Goal: Task Accomplishment & Management: Use online tool/utility

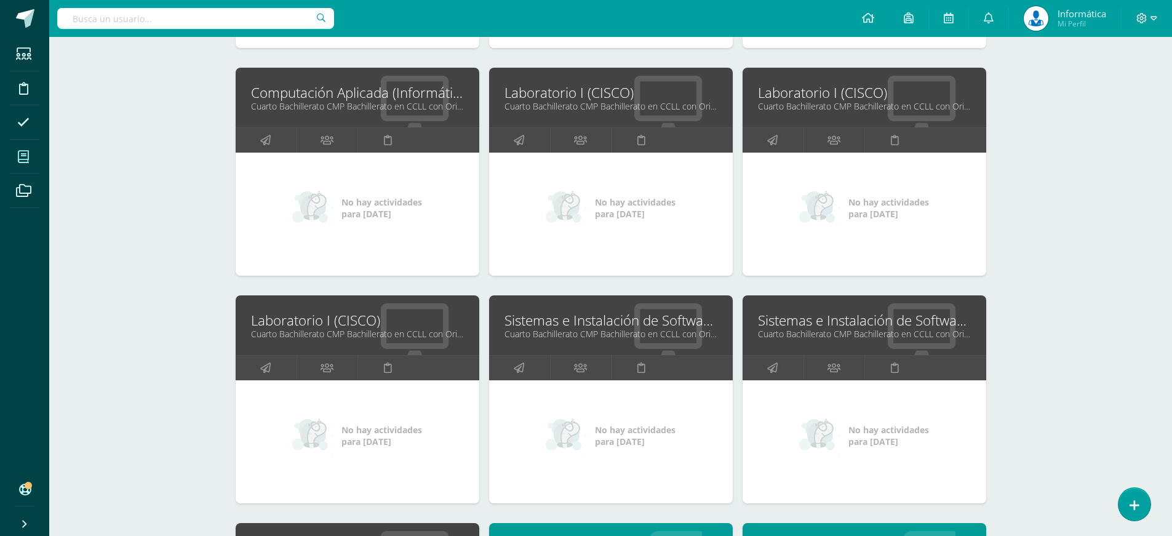
scroll to position [2216, 0]
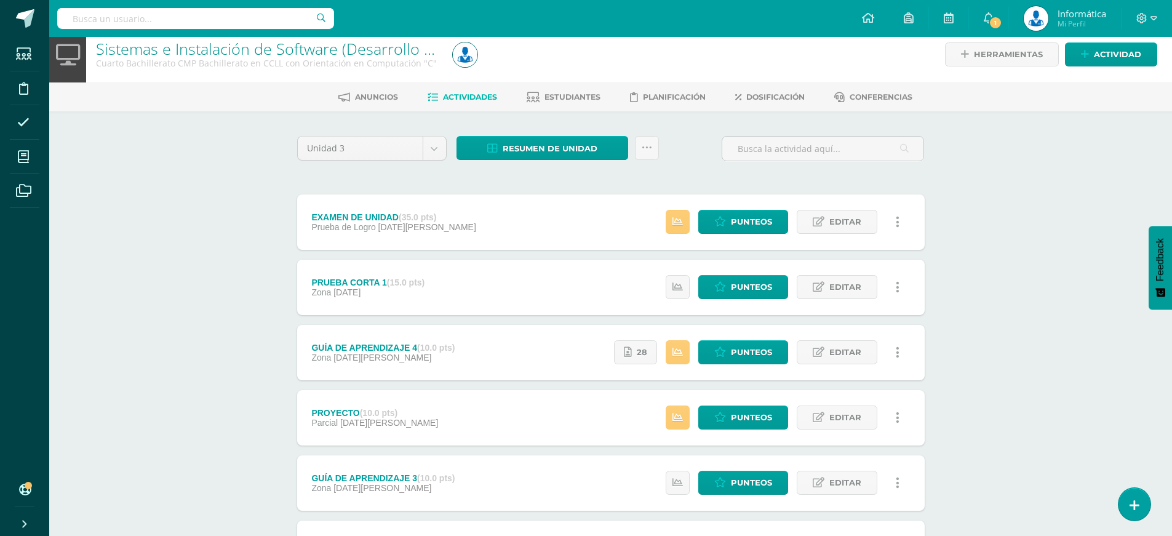
scroll to position [9, 0]
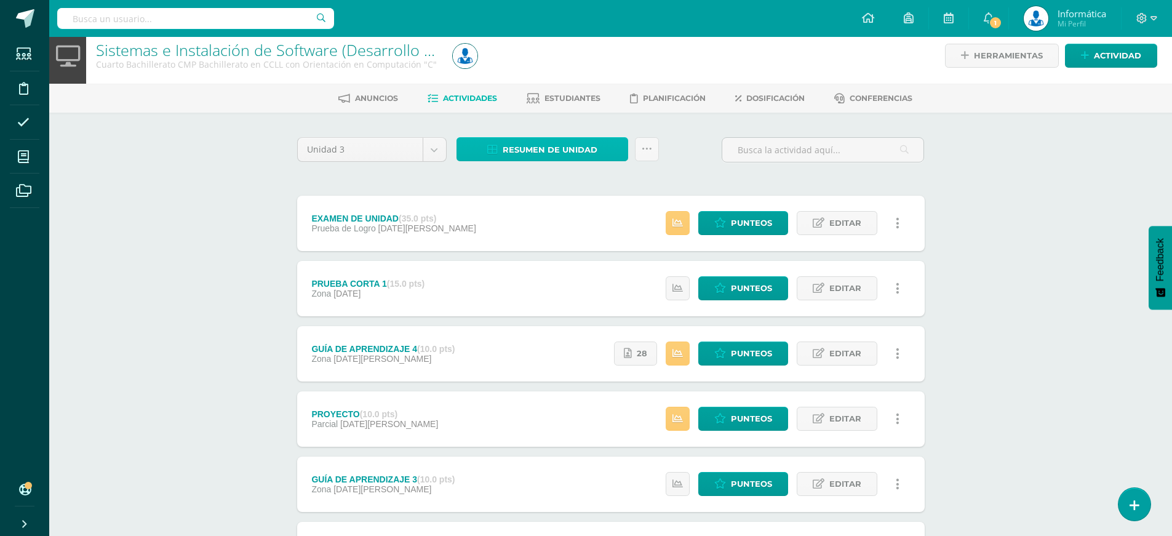
click at [532, 153] on span "Resumen de unidad" at bounding box center [550, 149] width 95 height 23
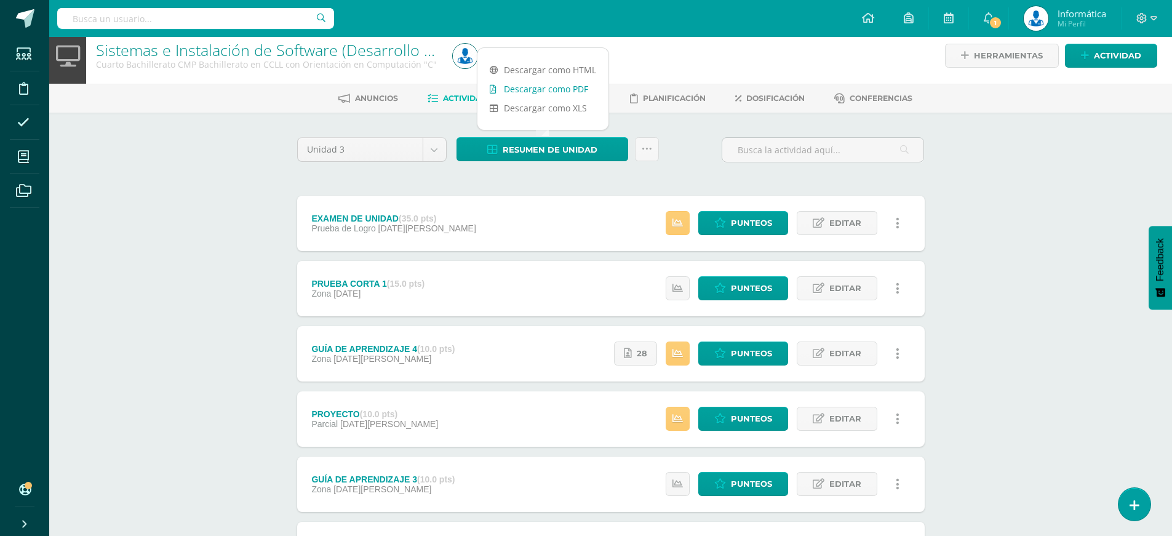
click at [550, 91] on link "Descargar como PDF" at bounding box center [542, 88] width 131 height 19
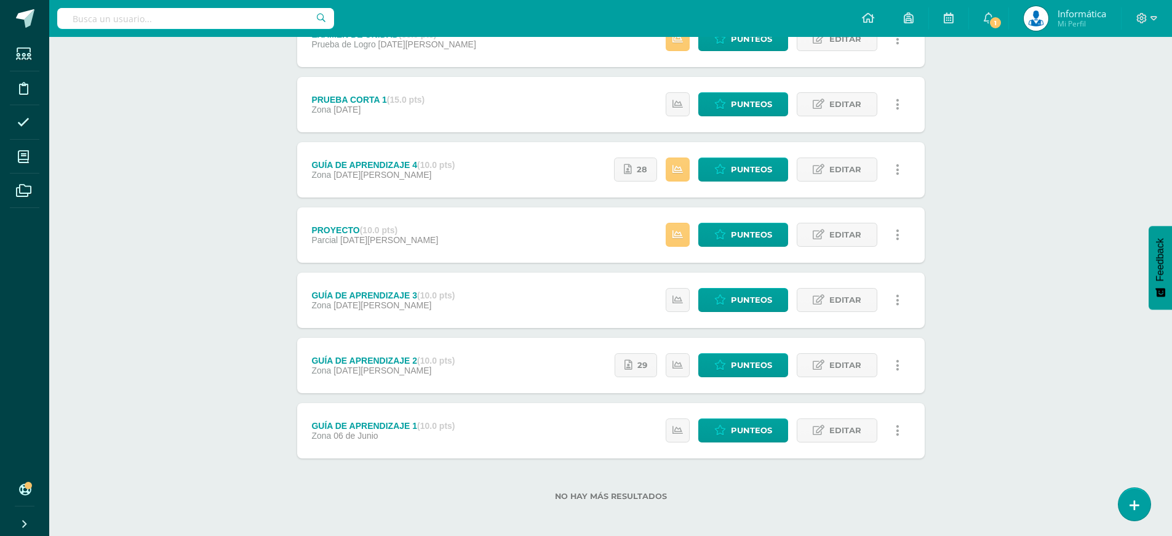
scroll to position [196, 0]
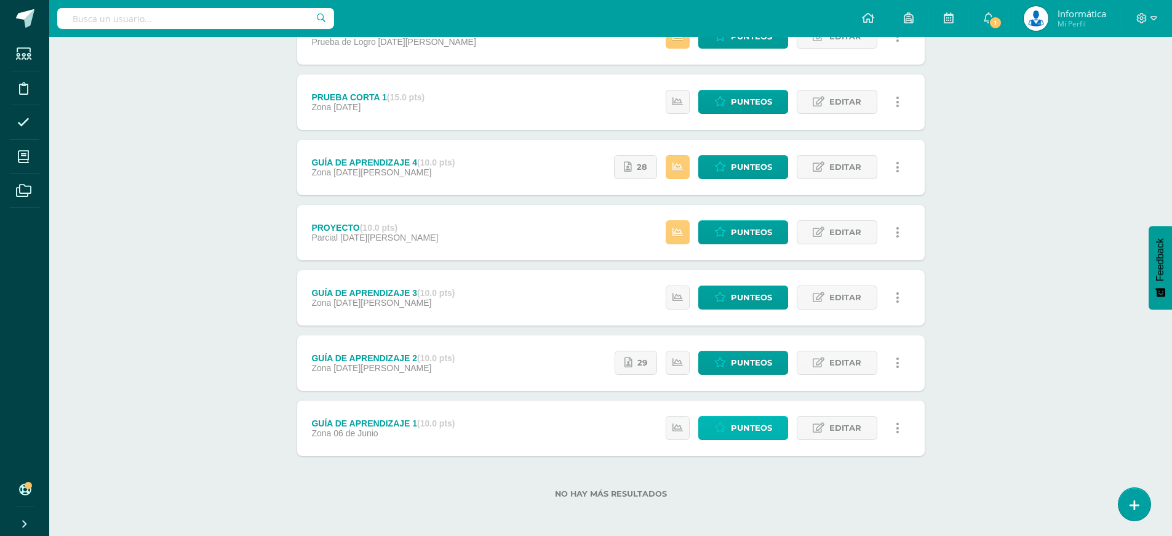
click at [749, 429] on span "Punteos" at bounding box center [751, 427] width 41 height 23
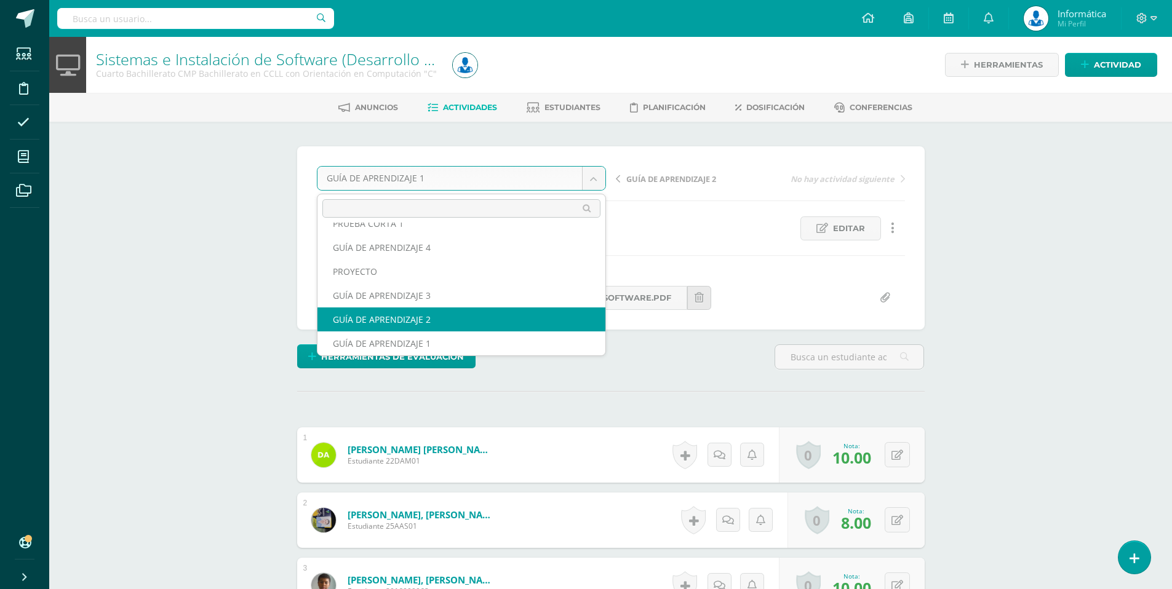
select select "/dashboard/teacher/grade-activity/174669/"
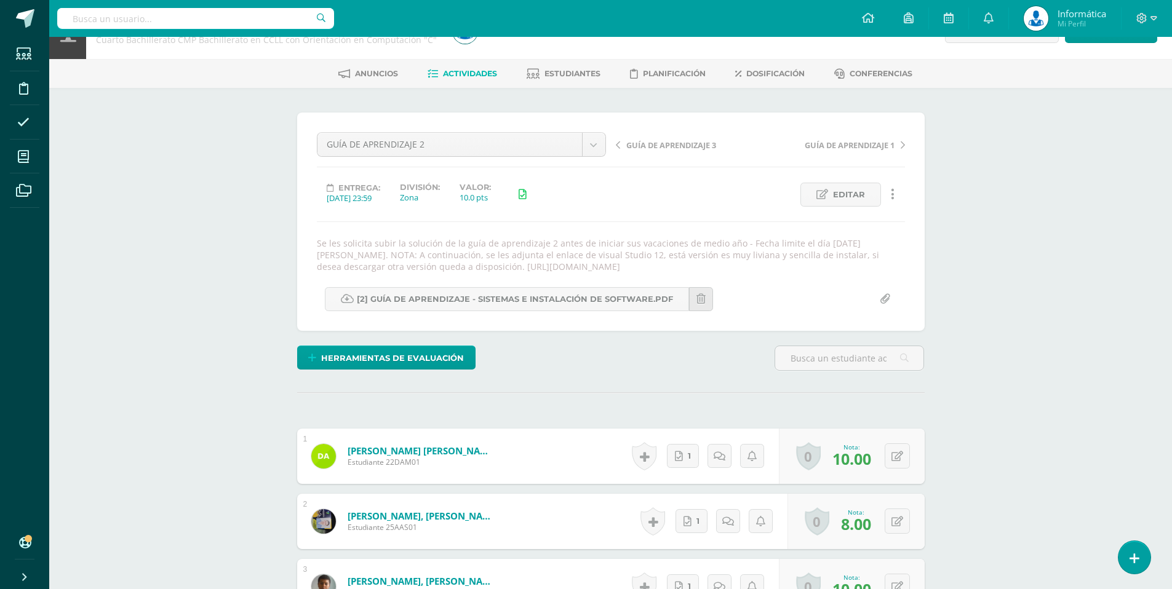
scroll to position [1, 0]
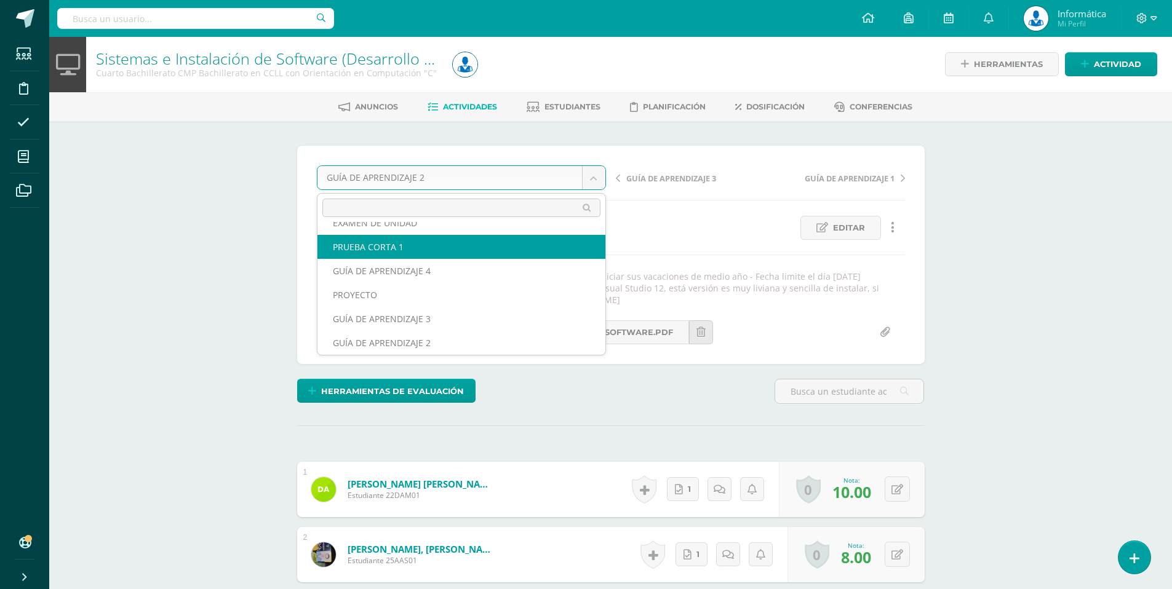
scroll to position [0, 0]
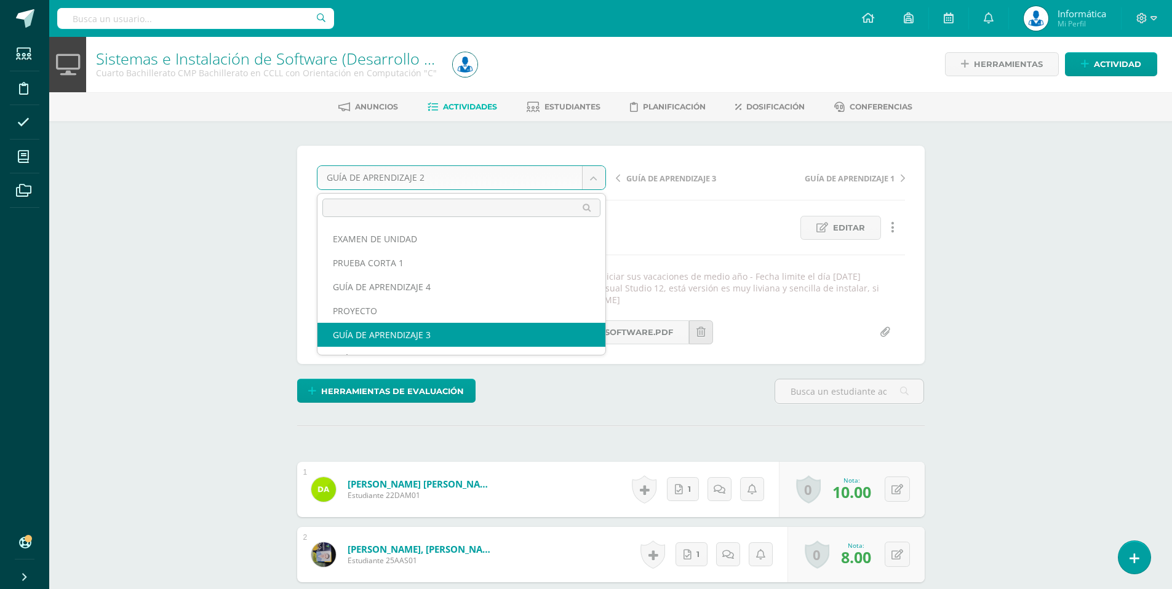
select select "/dashboard/teacher/grade-activity/176199/"
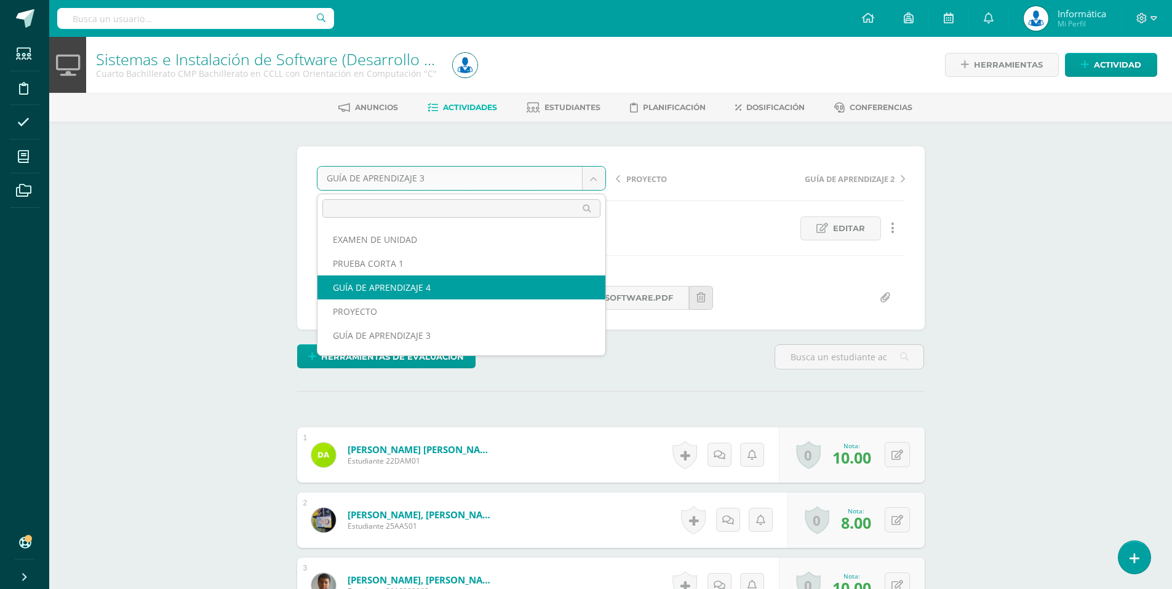
select select "/dashboard/teacher/grade-activity/176100/"
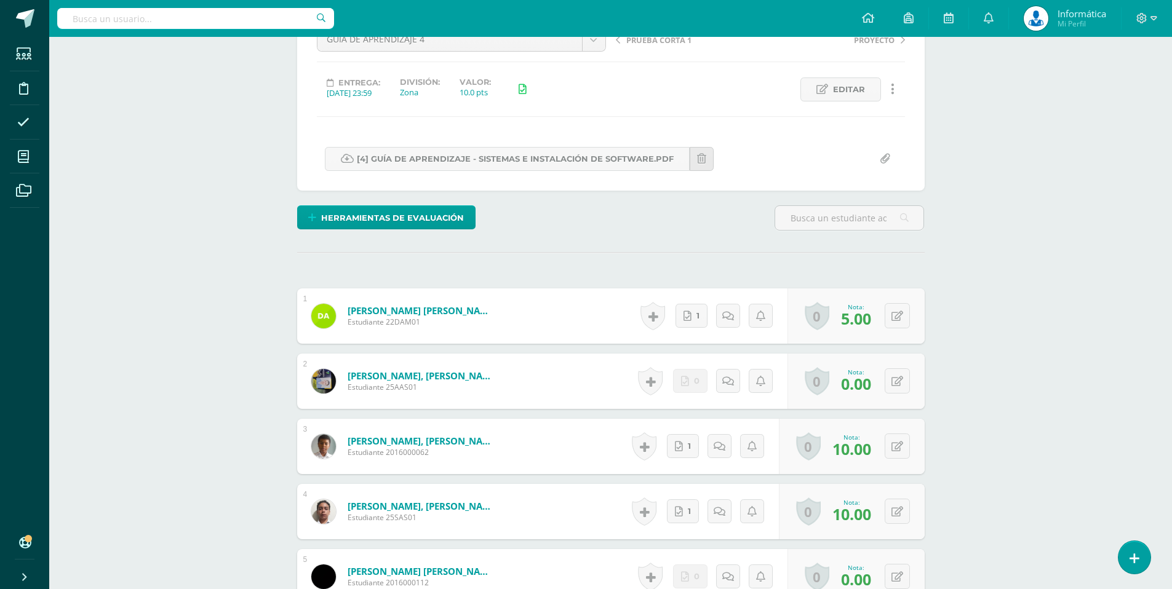
scroll to position [141, 0]
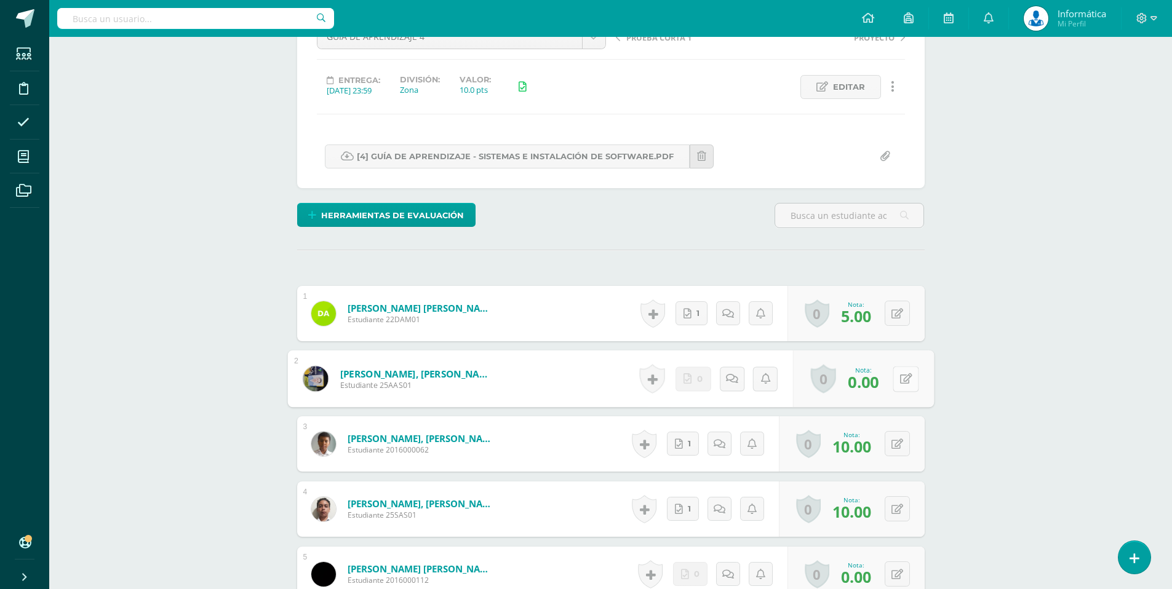
click at [904, 382] on button at bounding box center [906, 379] width 26 height 26
type input "10"
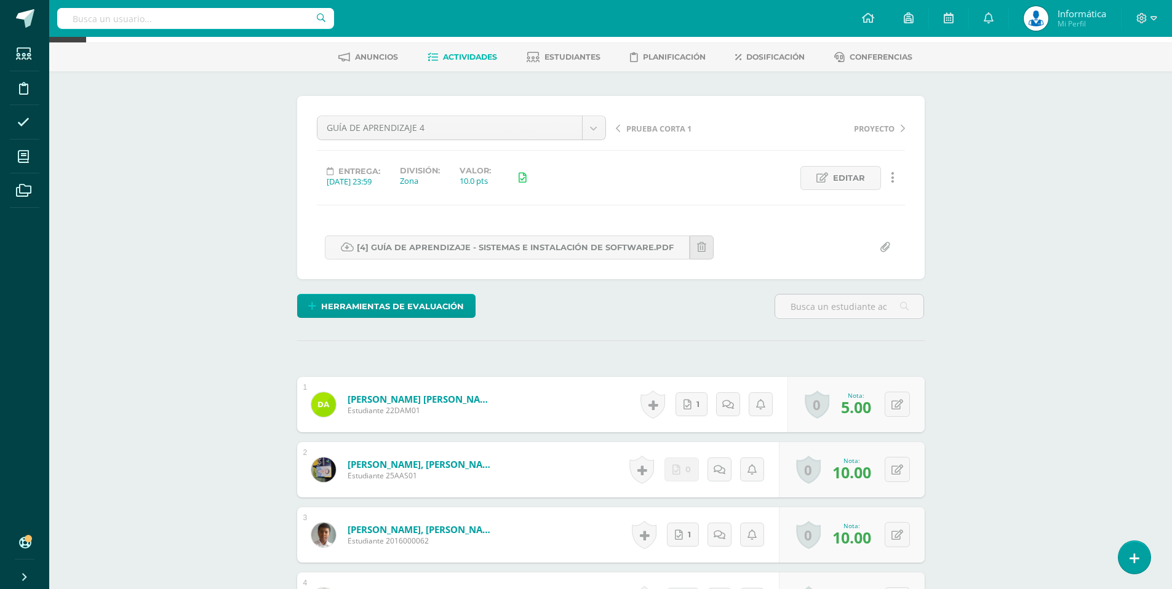
scroll to position [42, 0]
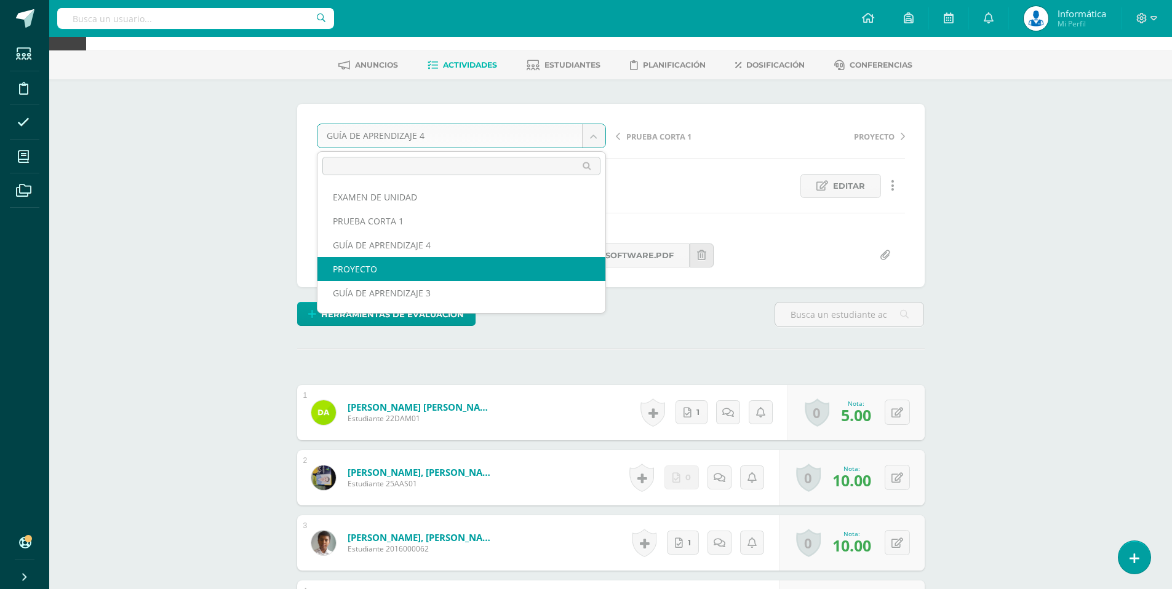
select select "/dashboard/teacher/grade-activity/177185/"
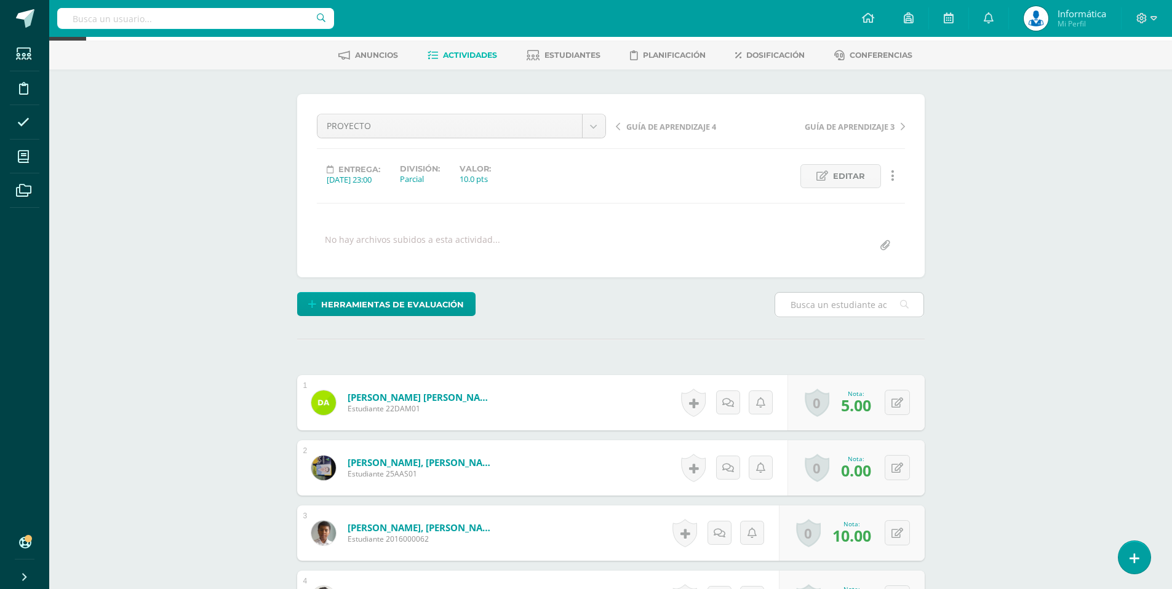
scroll to position [66, 0]
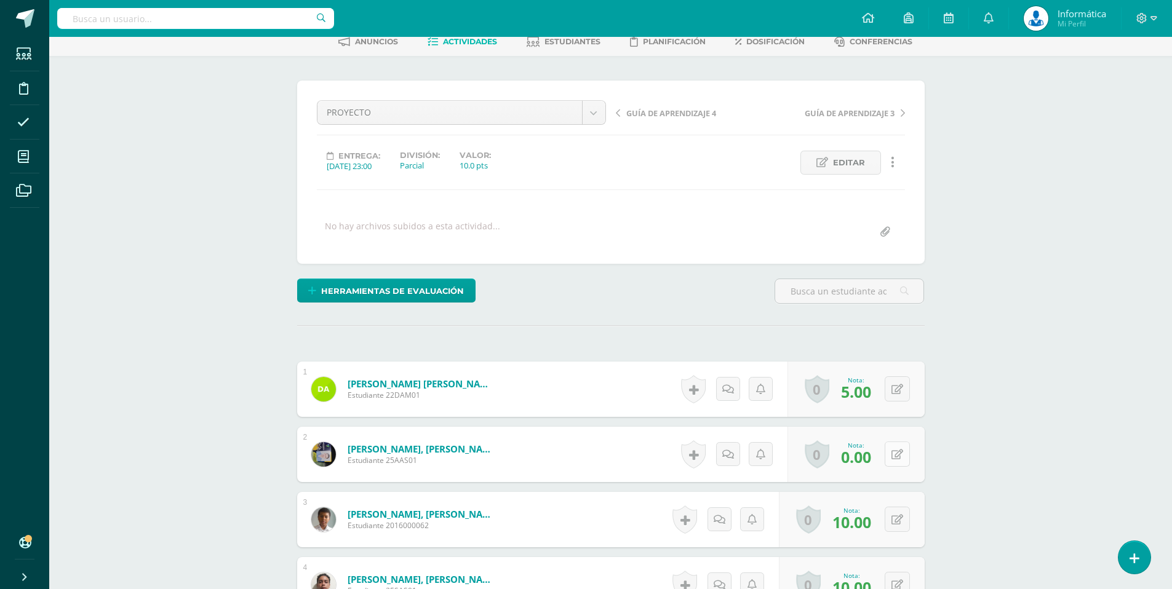
click at [900, 453] on icon at bounding box center [897, 455] width 12 height 10
type input "8"
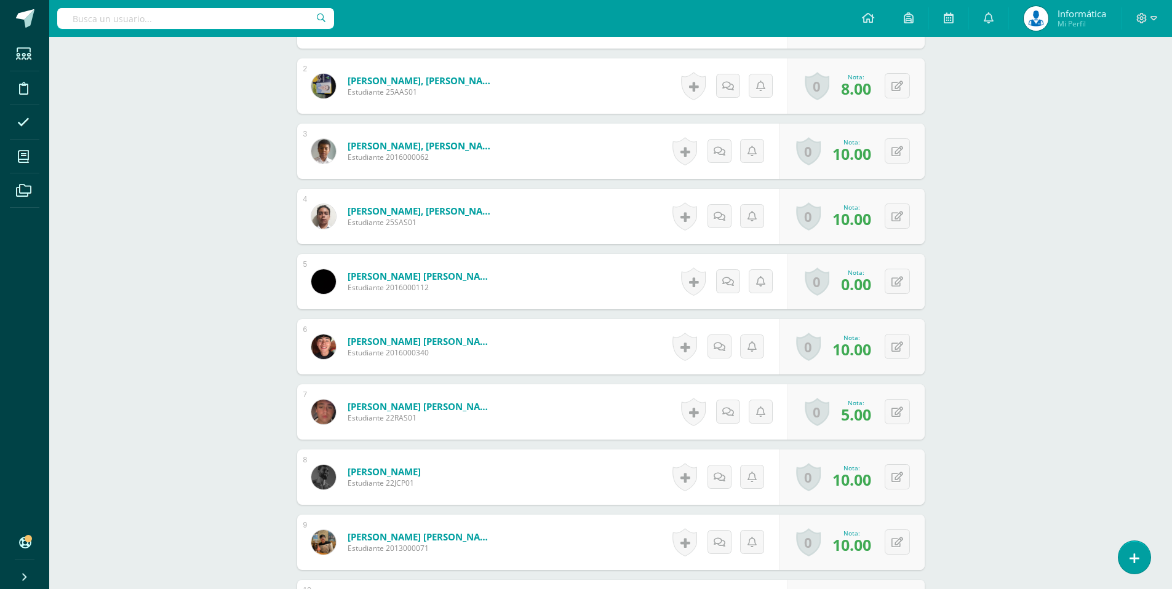
scroll to position [0, 0]
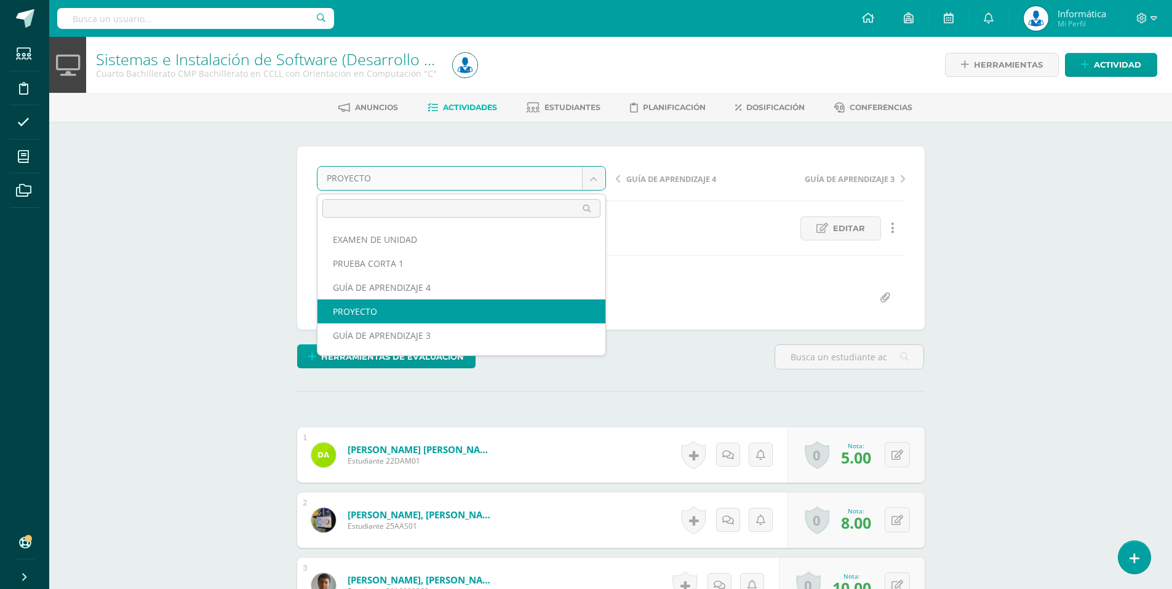
scroll to position [1, 0]
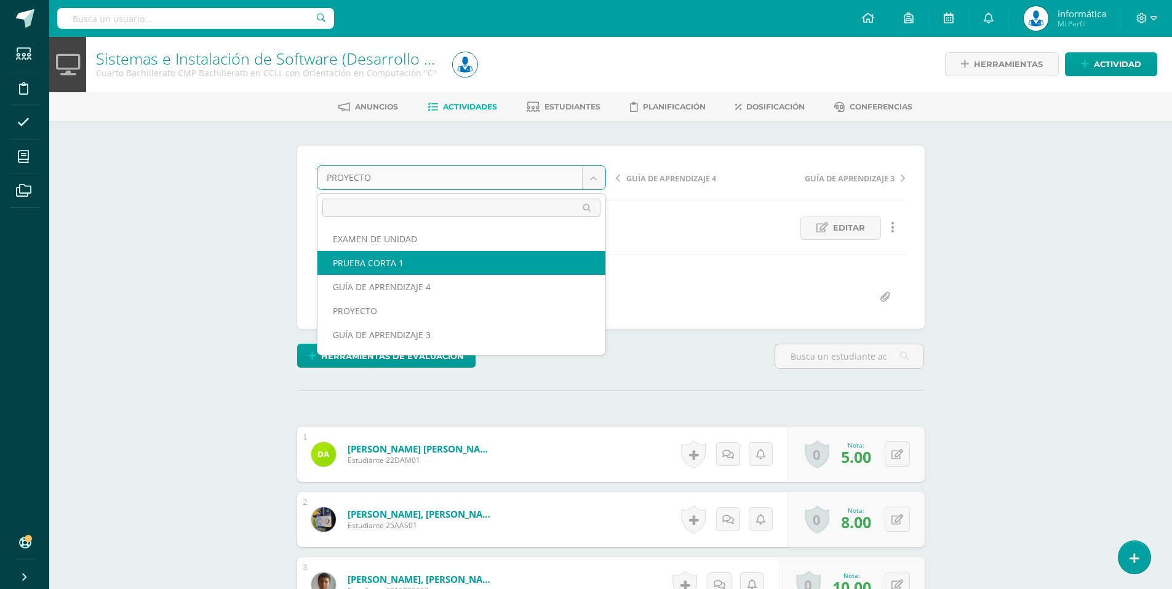
select select "/dashboard/teacher/grade-activity/177186/"
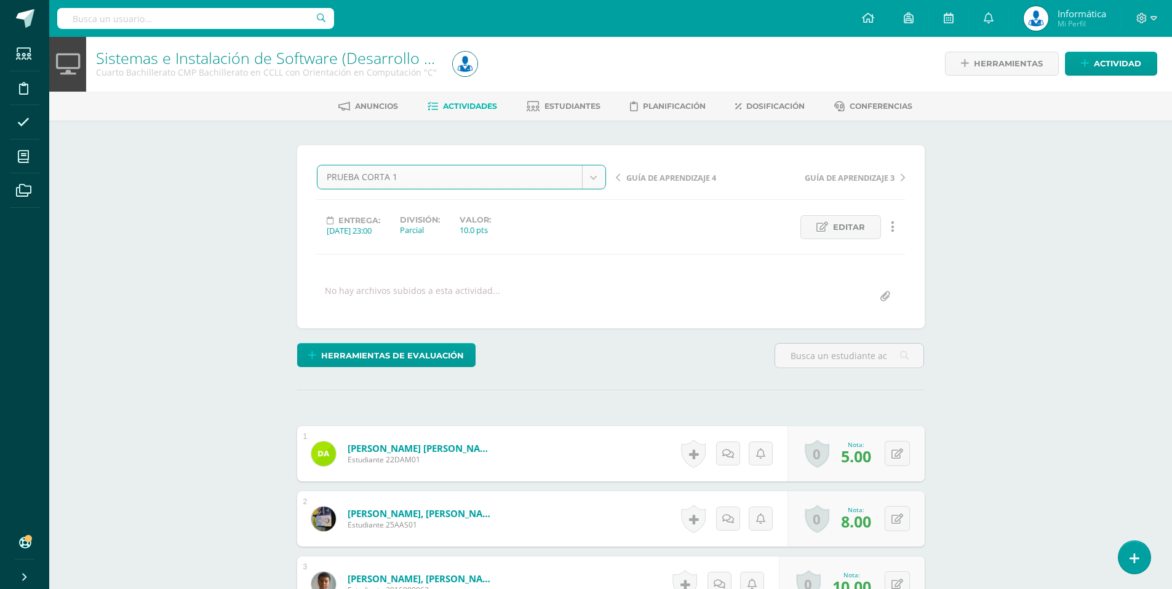
scroll to position [2, 0]
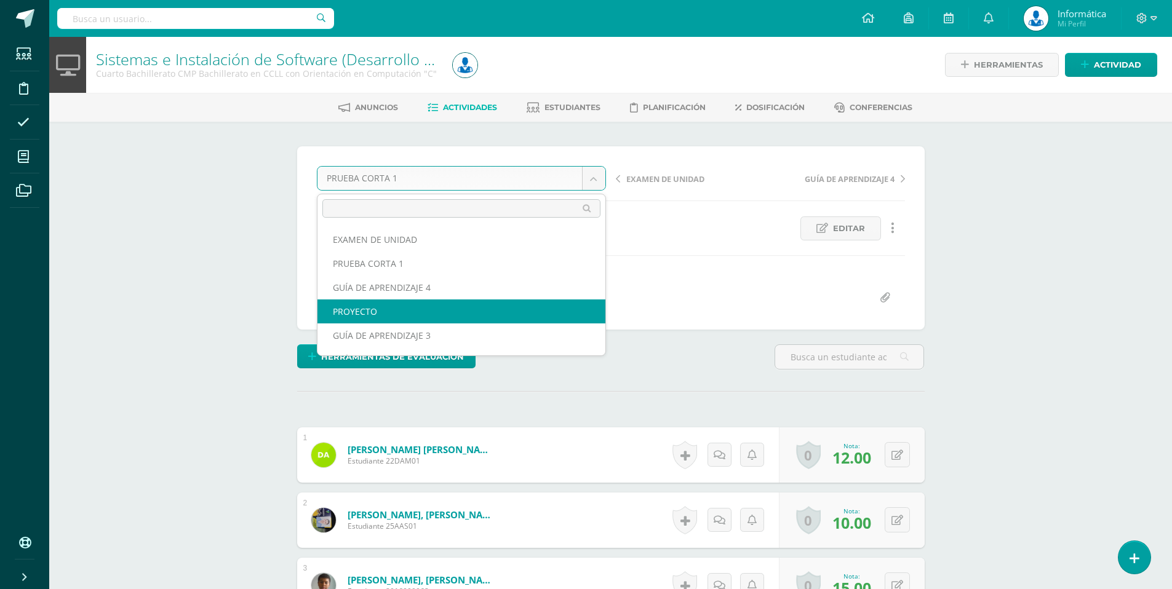
select select "/dashboard/teacher/grade-activity/177185/"
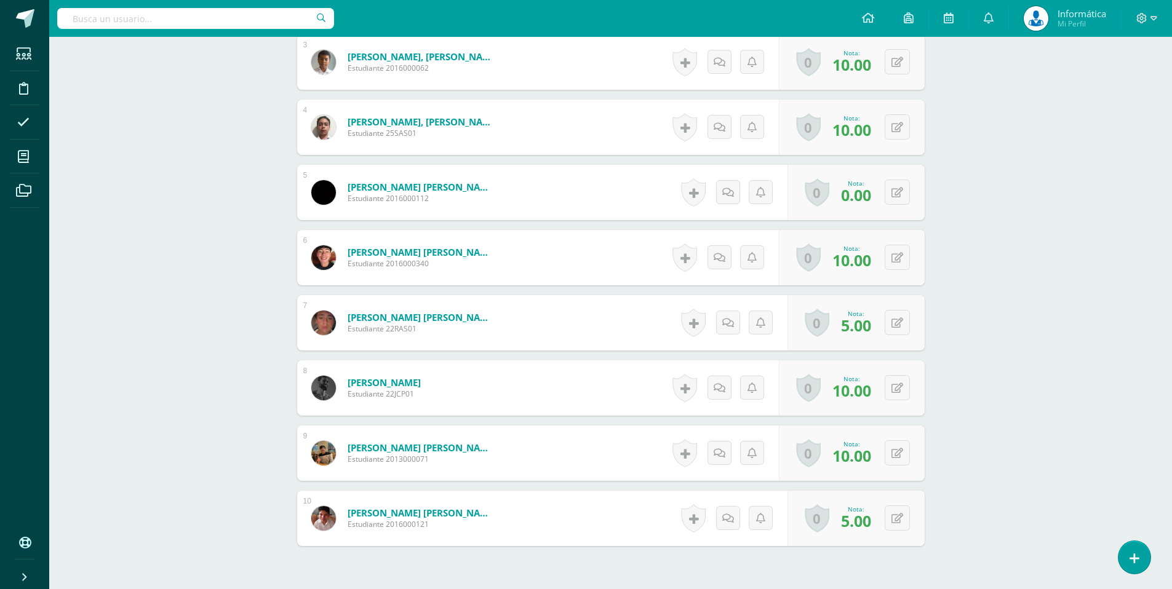
scroll to position [527, 0]
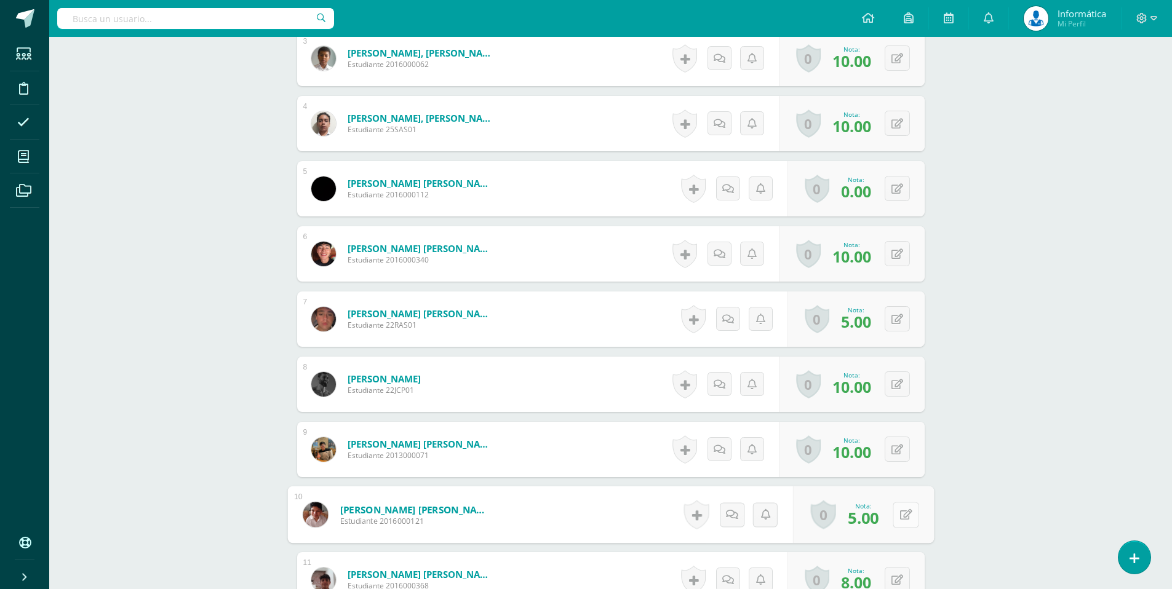
click at [894, 517] on button at bounding box center [906, 515] width 26 height 26
type input "7"
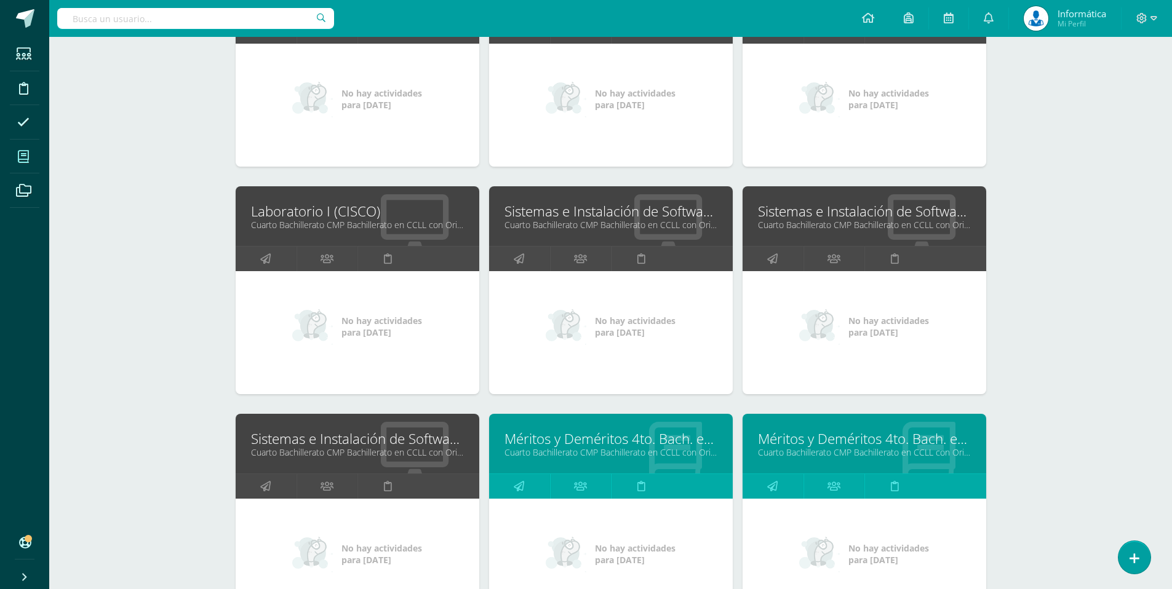
scroll to position [2324, 0]
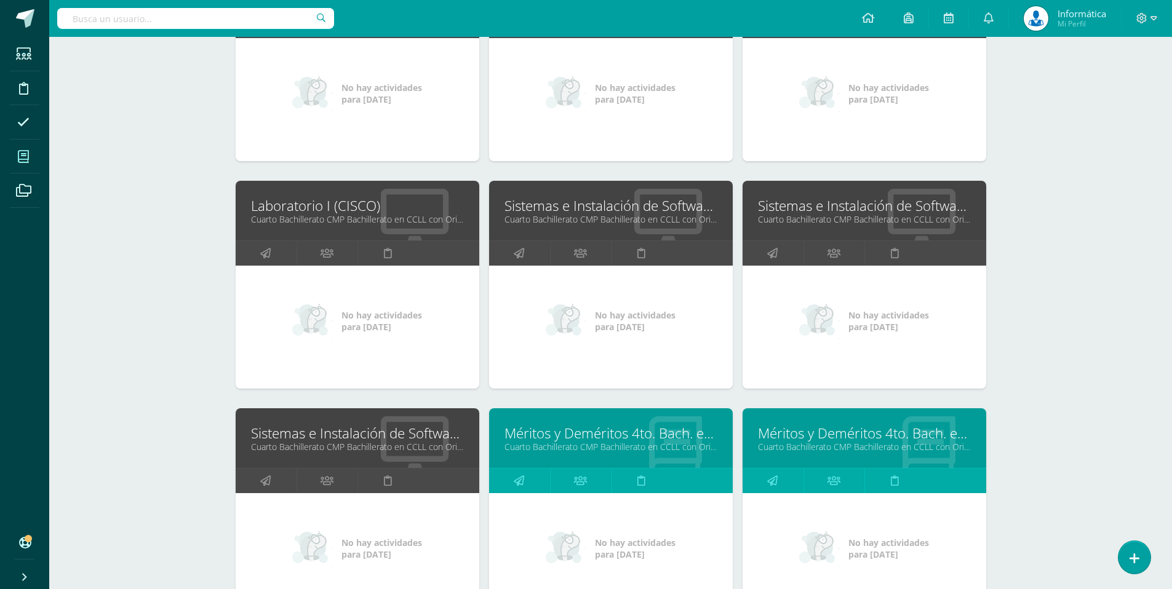
click at [1070, 155] on div "Mis cursos Mis Cursos (61) Mis Extracurriculares (0) Supervisados (61) Todos lo…" at bounding box center [610, 240] width 1123 height 5054
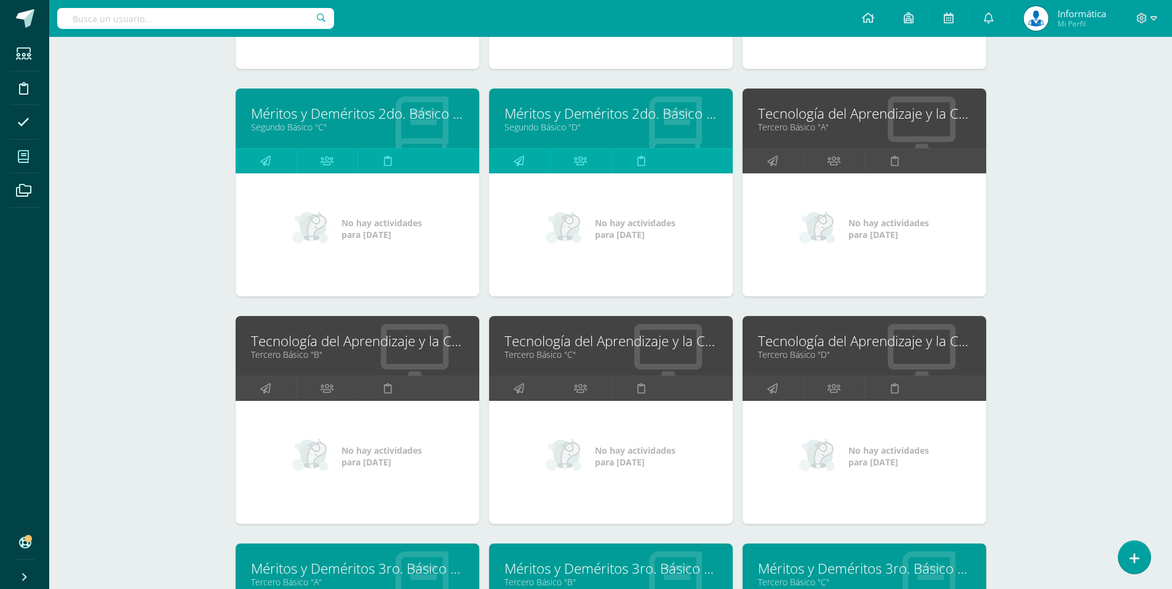
scroll to position [1353, 0]
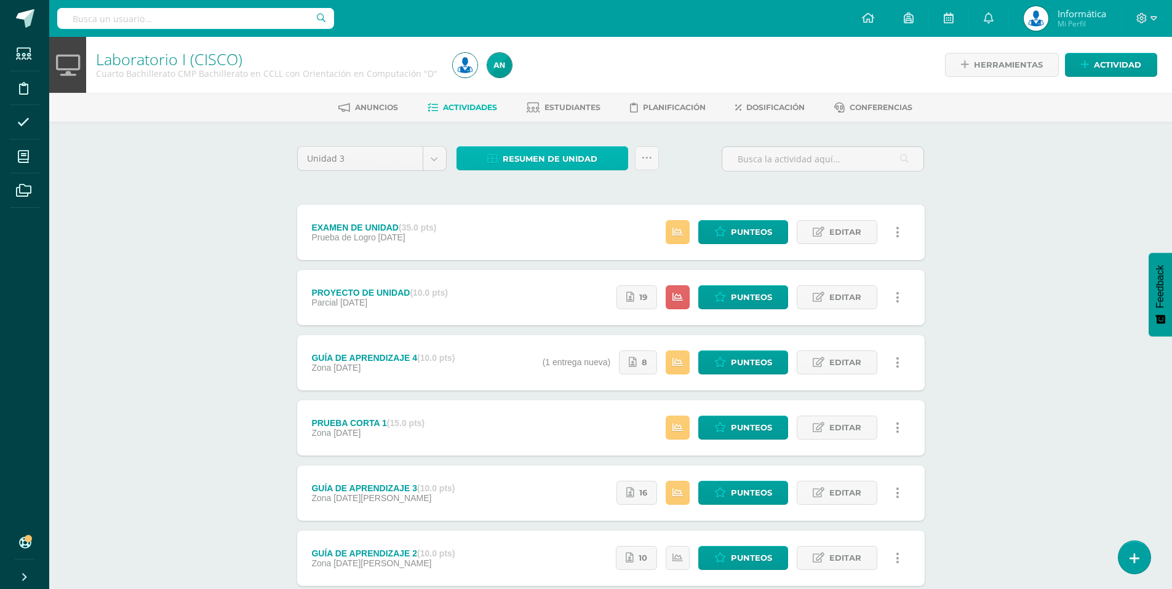
click at [577, 154] on span "Resumen de unidad" at bounding box center [550, 159] width 95 height 23
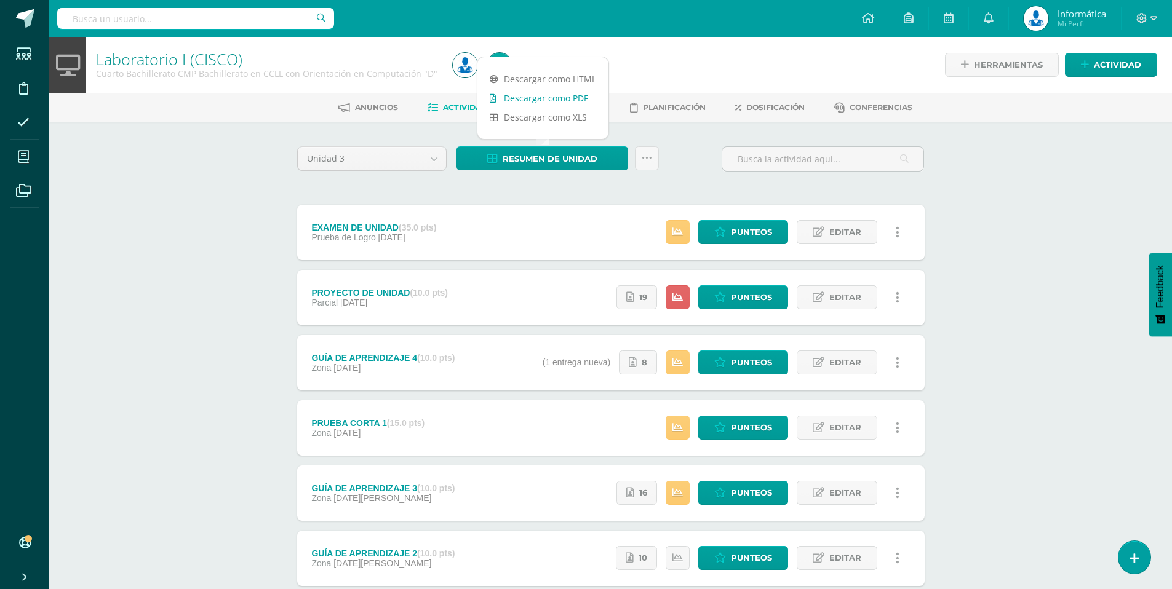
click at [561, 98] on link "Descargar como PDF" at bounding box center [542, 98] width 131 height 19
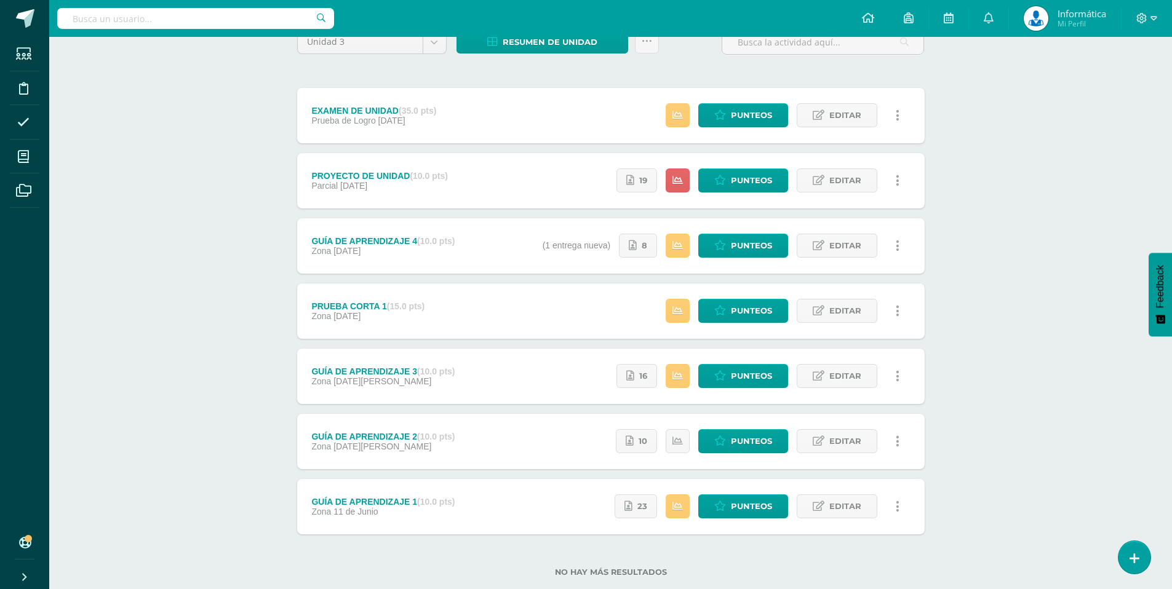
scroll to position [144, 0]
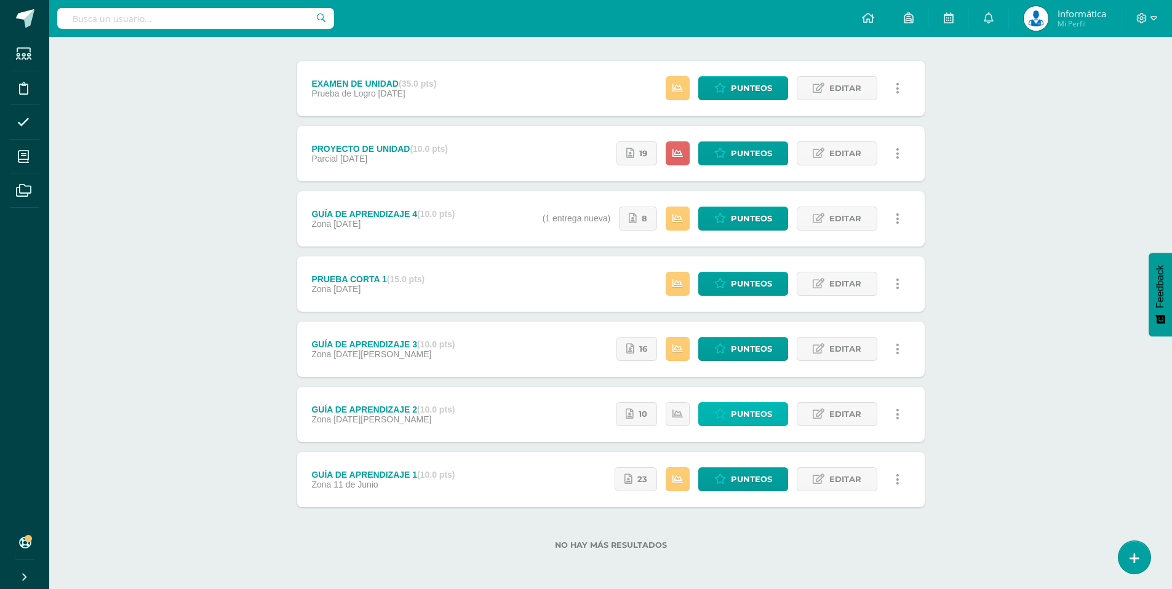
click at [760, 404] on span "Punteos" at bounding box center [751, 414] width 41 height 23
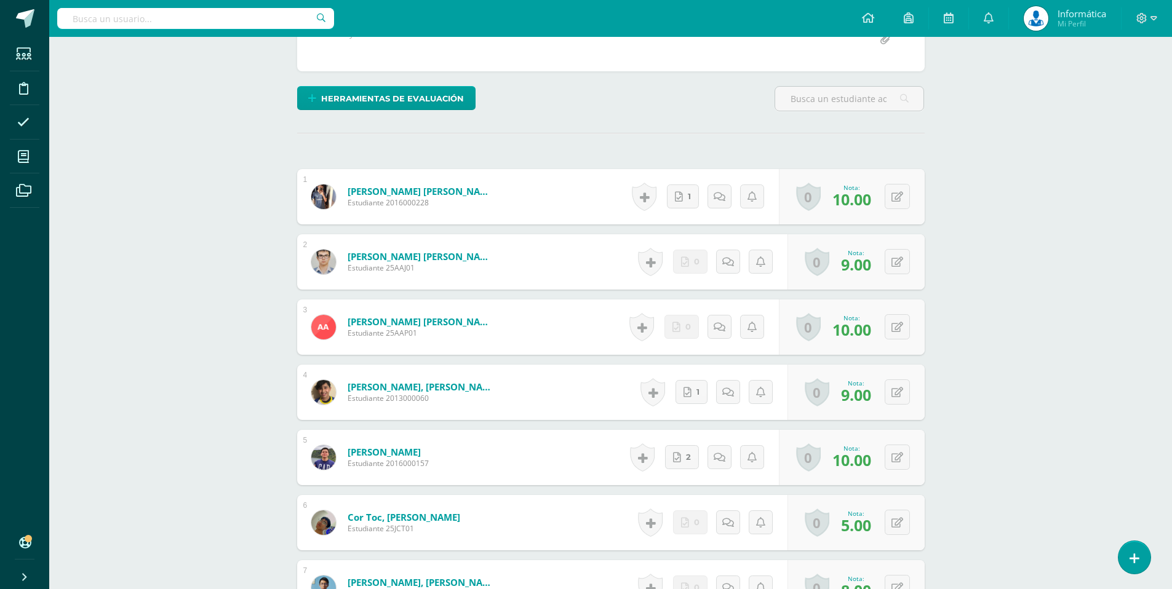
scroll to position [290, 0]
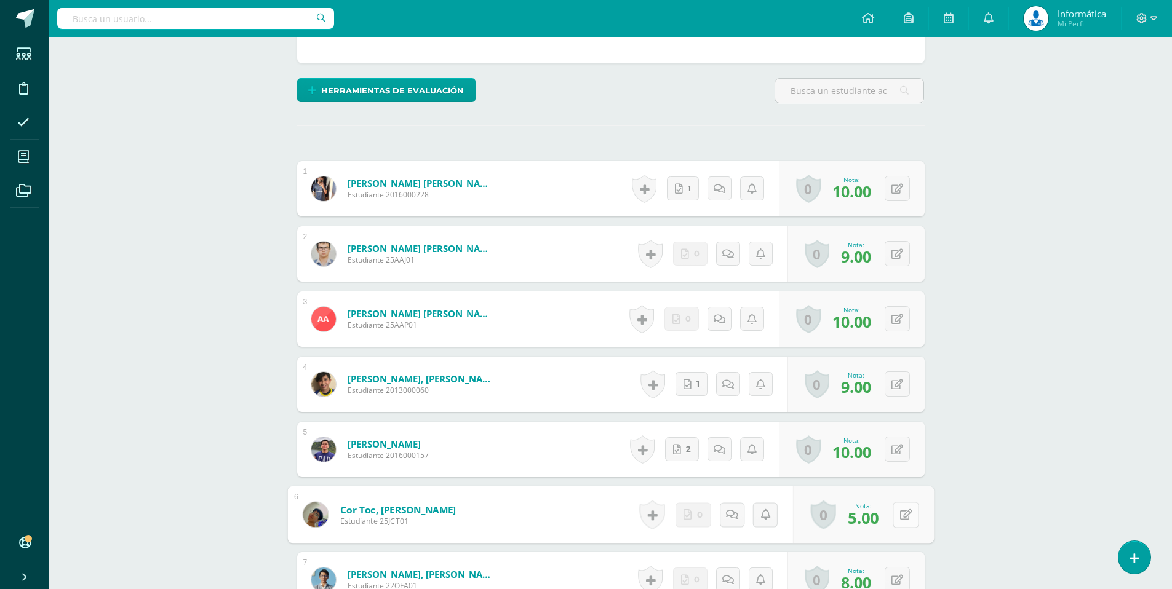
click at [904, 526] on button at bounding box center [906, 515] width 26 height 26
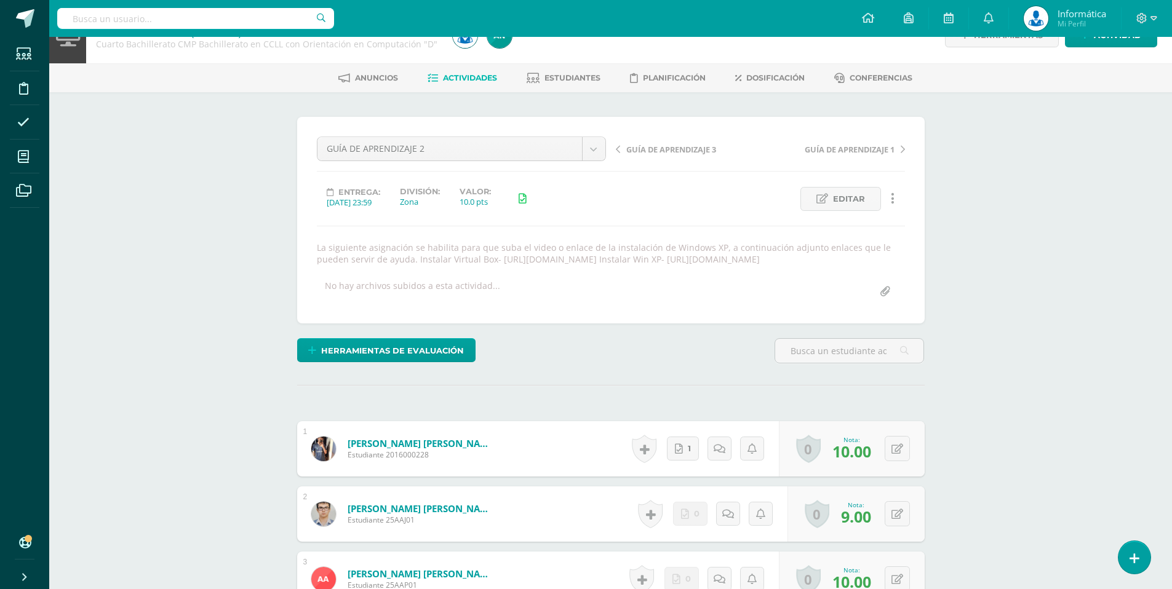
scroll to position [0, 0]
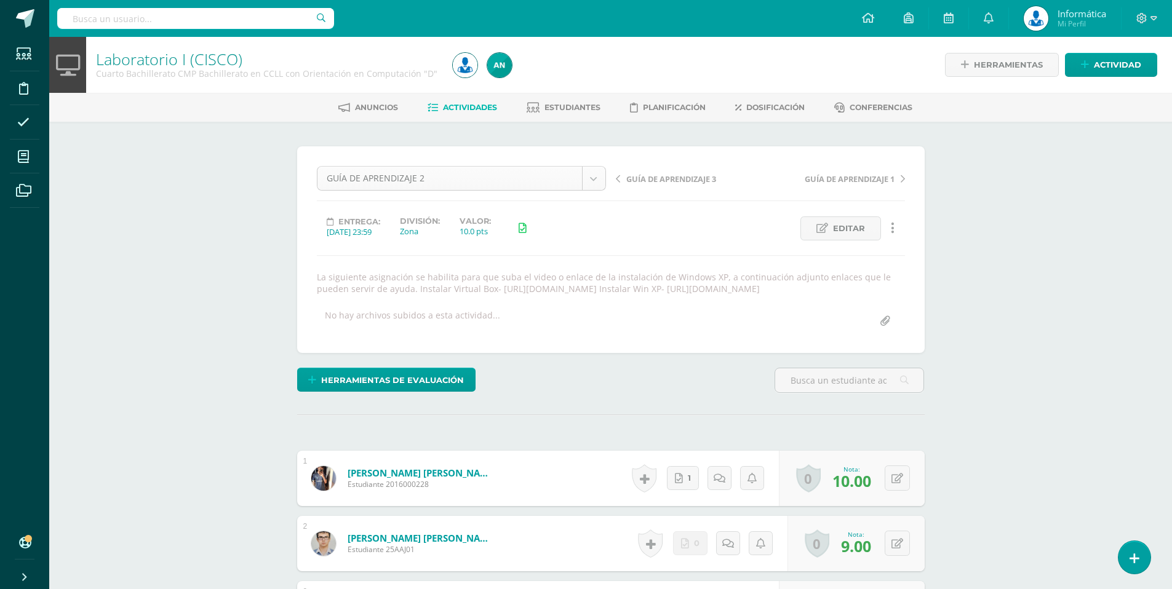
type input "10"
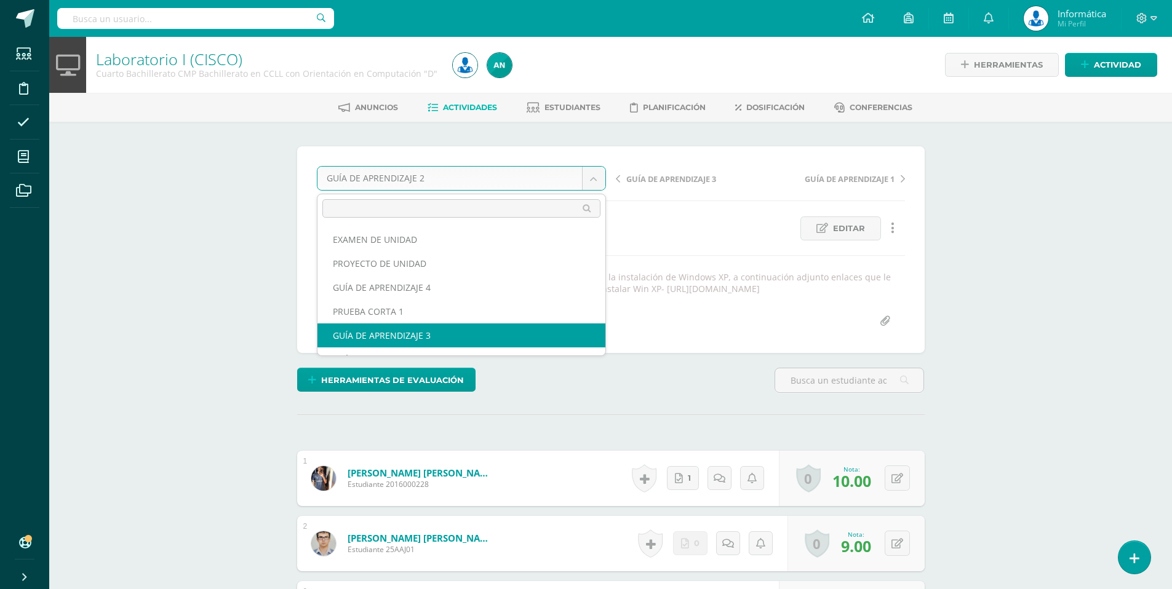
select select "/dashboard/teacher/grade-activity/175974/"
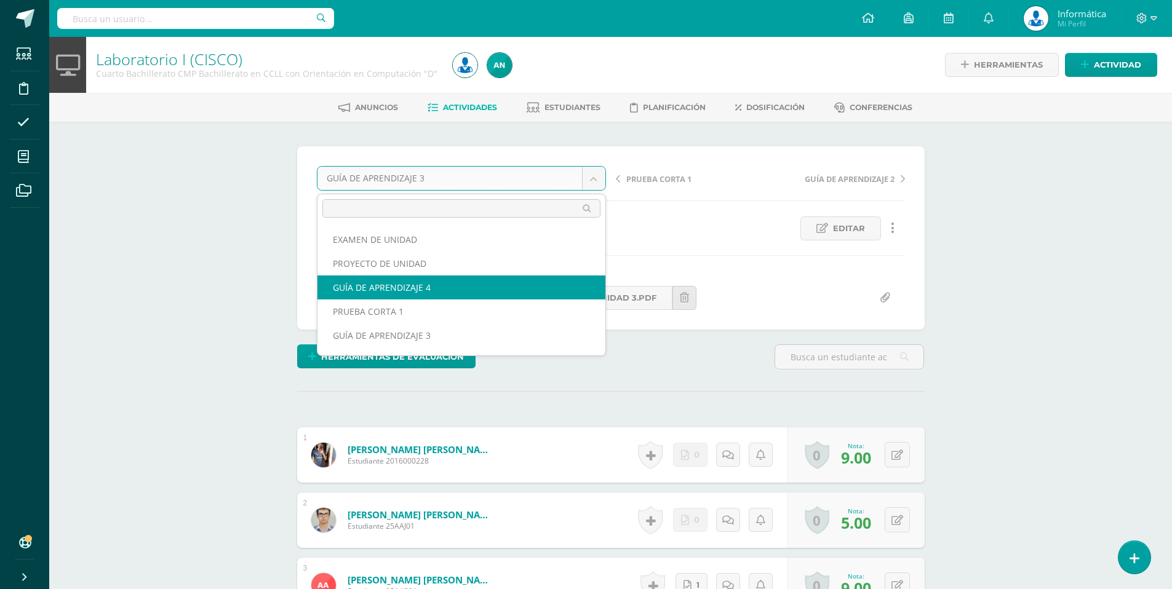
select select "/dashboard/teacher/grade-activity/176126/"
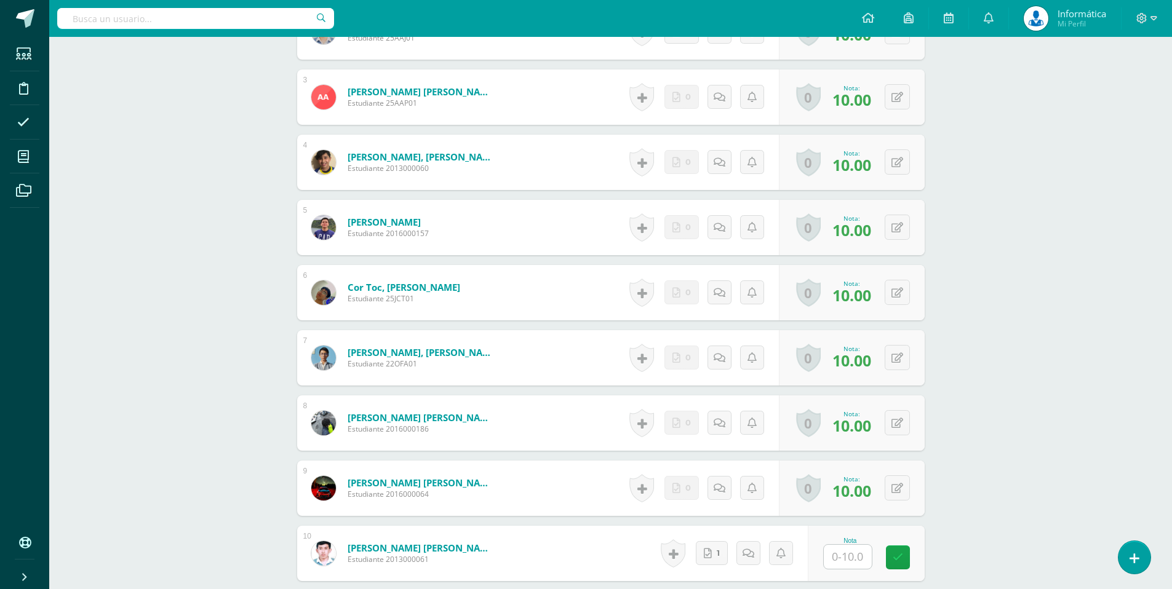
scroll to position [489, 0]
click at [855, 565] on input "text" at bounding box center [854, 556] width 49 height 25
type input "10"
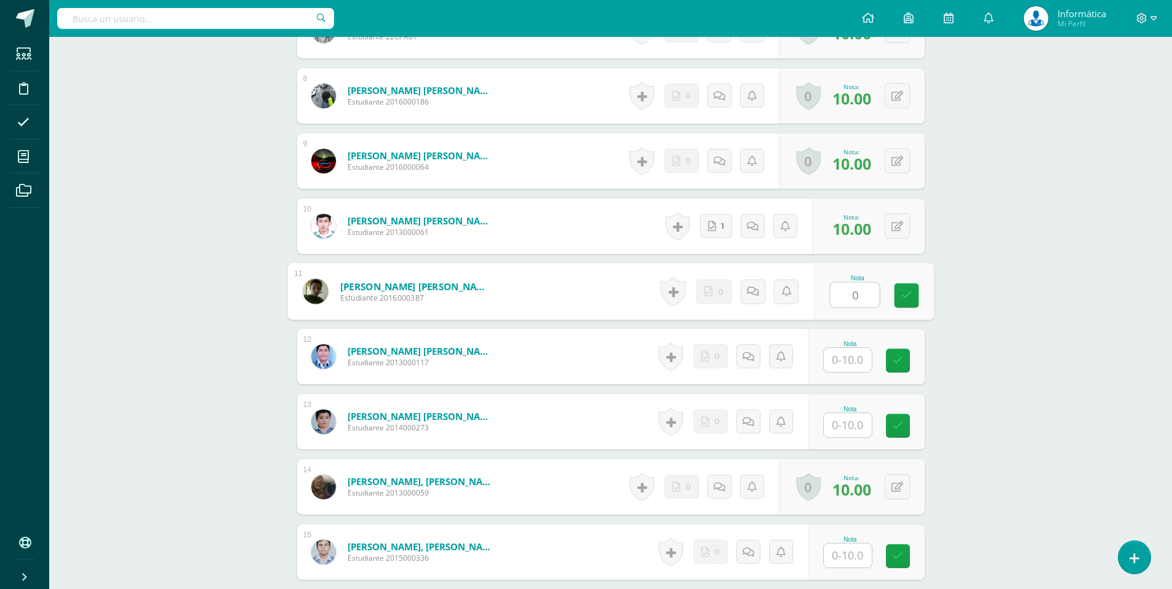
type input "0"
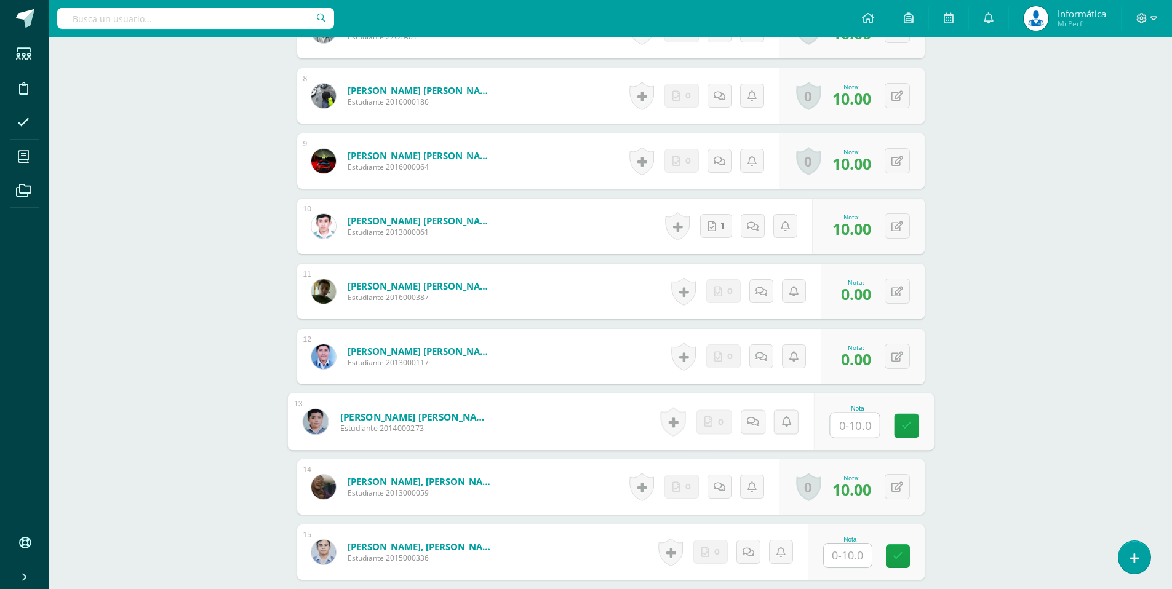
type input "8"
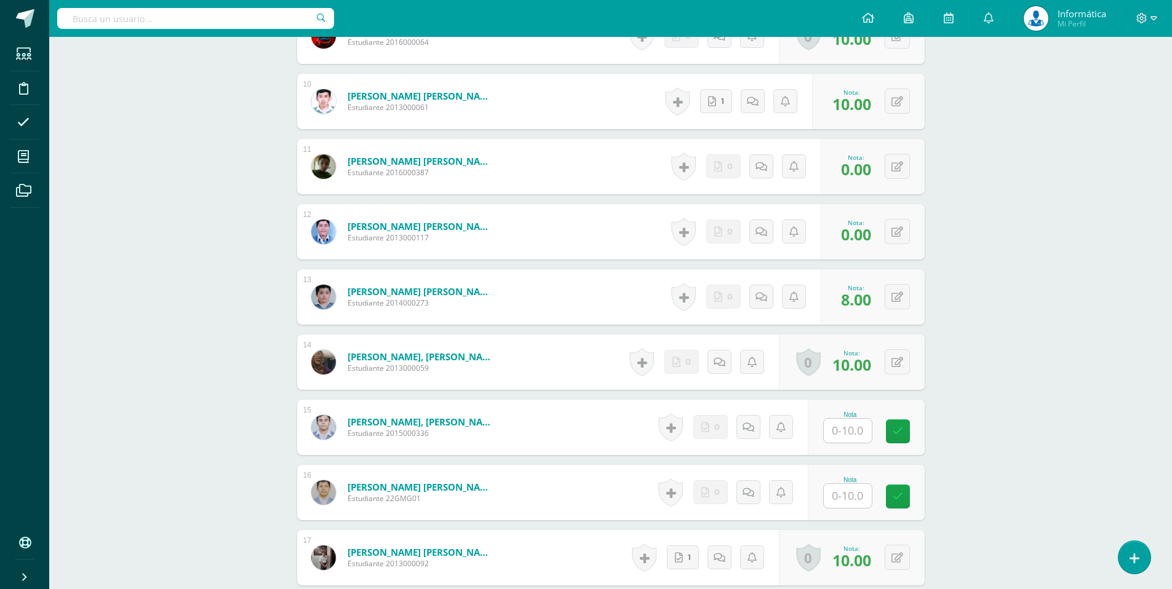
scroll to position [943, 0]
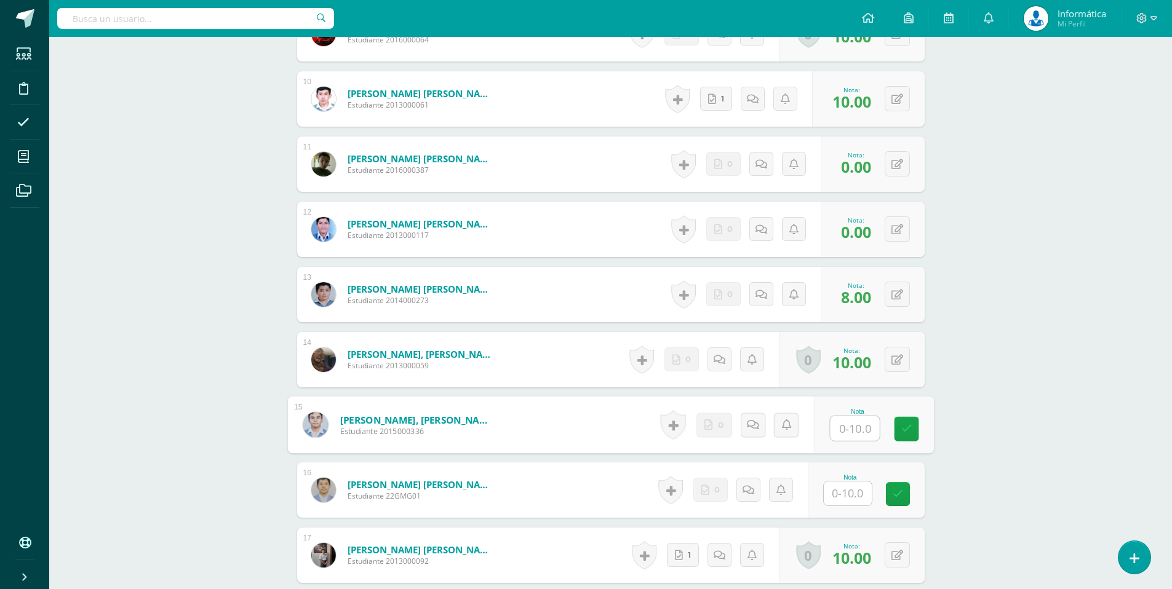
click at [856, 420] on input "text" at bounding box center [854, 428] width 49 height 25
type input "10"
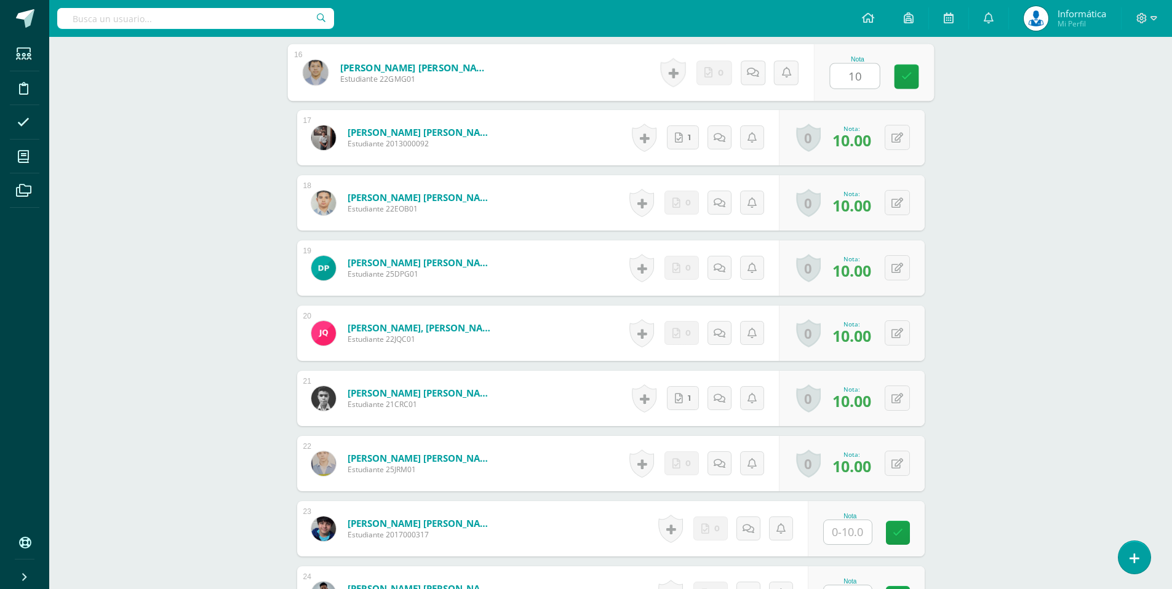
scroll to position [1447, 0]
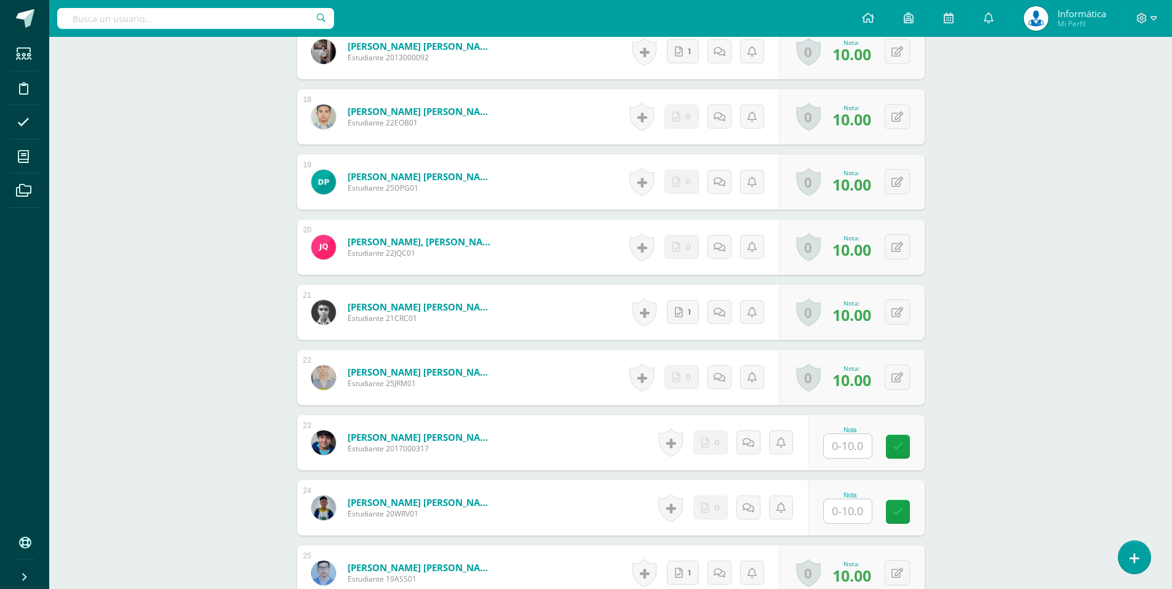
type input "10"
click at [852, 447] on input "text" at bounding box center [848, 446] width 48 height 24
type input "0"
type input "8"
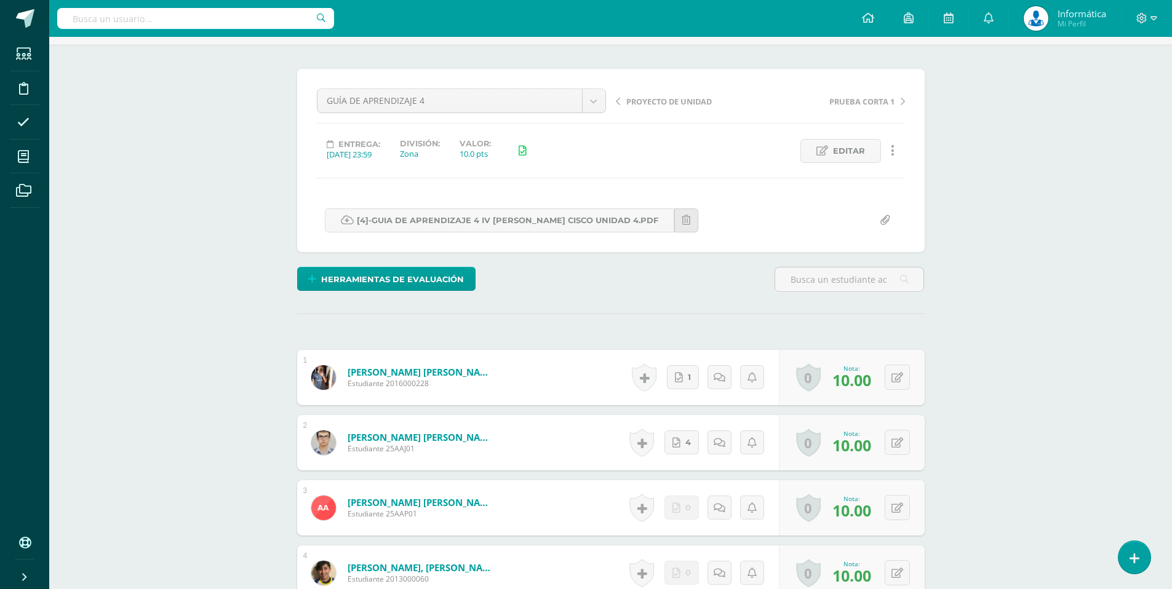
scroll to position [0, 0]
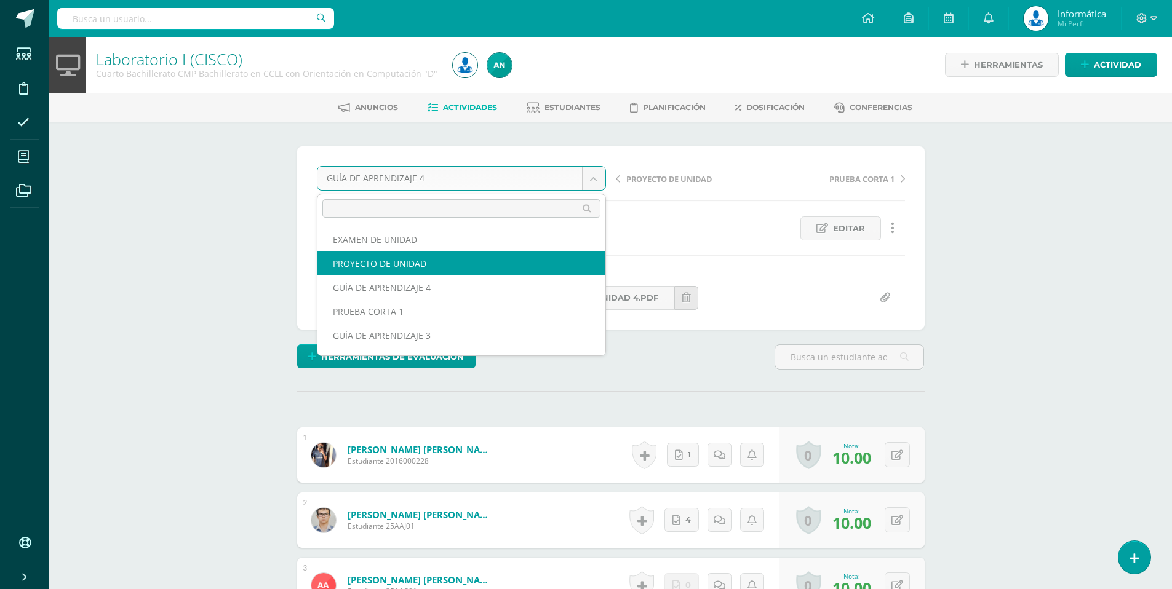
select select "/dashboard/teacher/grade-activity/176128/"
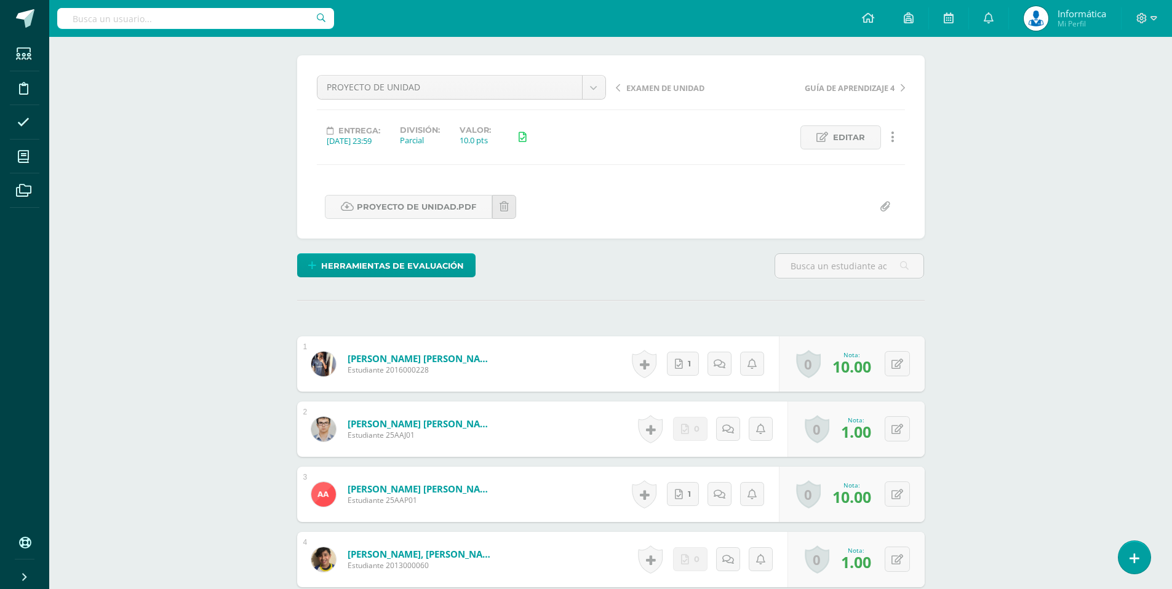
scroll to position [103, 0]
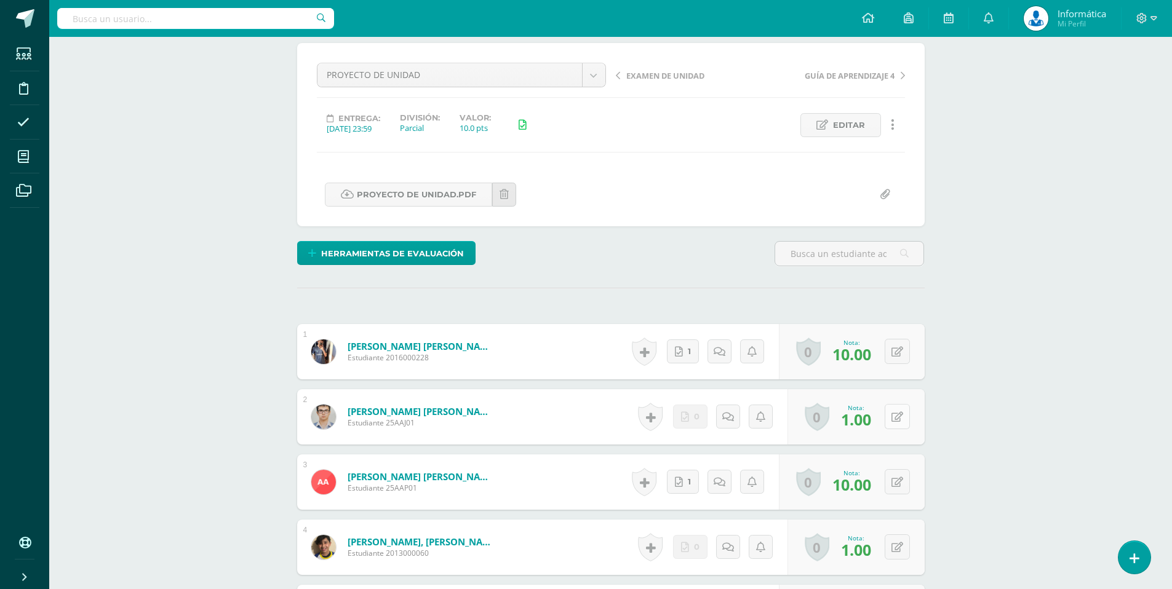
click at [903, 416] on button at bounding box center [897, 416] width 25 height 25
type input "5"
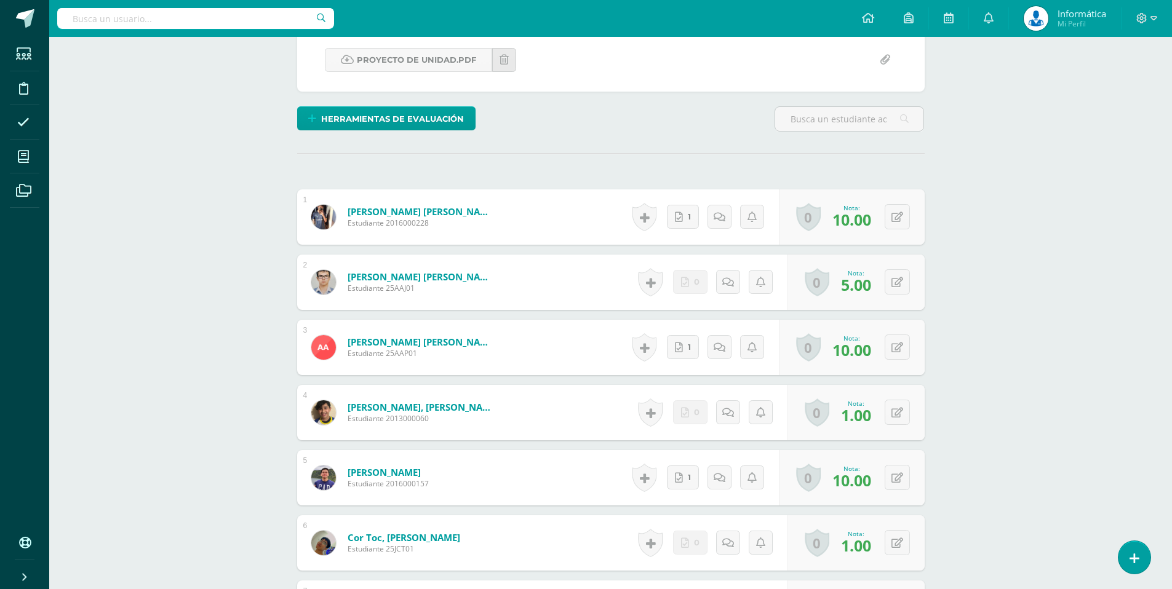
scroll to position [239, 0]
click at [891, 418] on button at bounding box center [897, 411] width 25 height 25
type input "5"
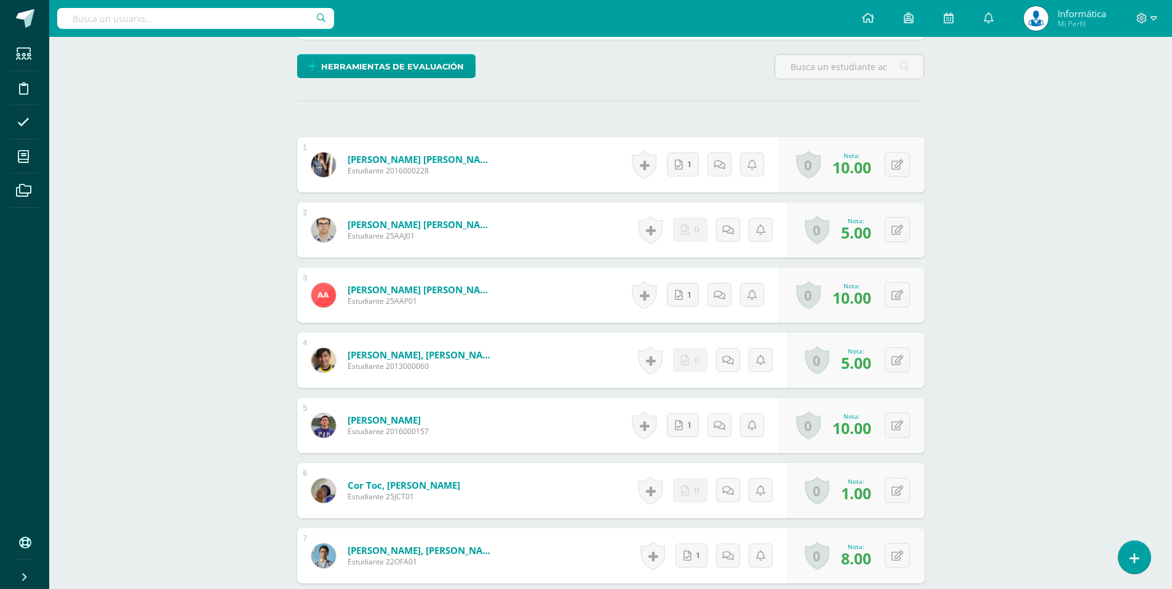
scroll to position [293, 0]
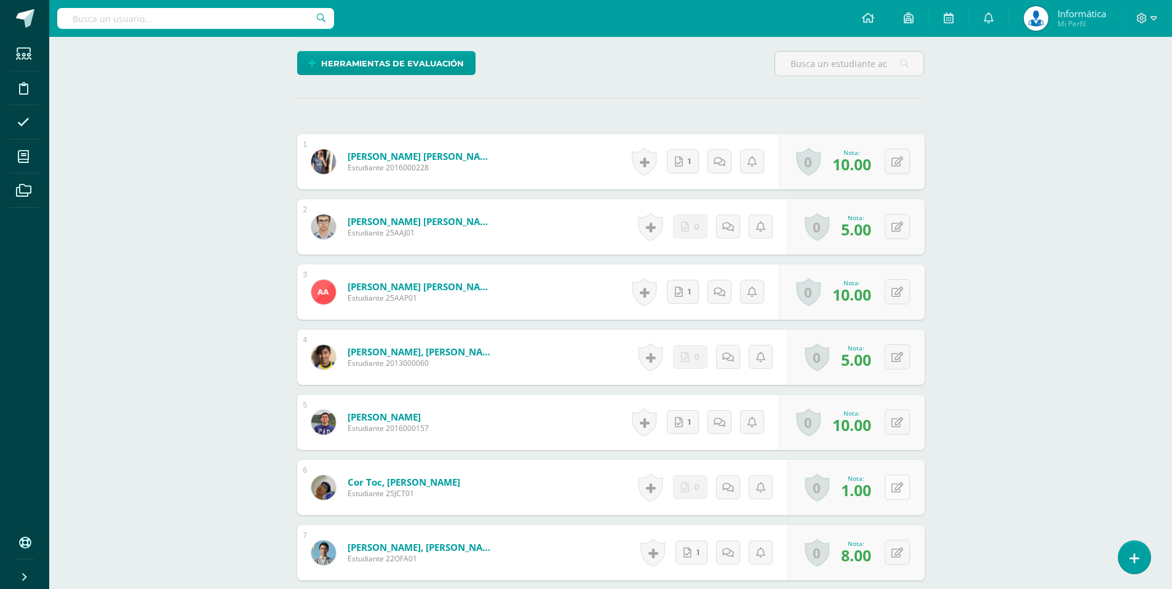
click at [896, 488] on button at bounding box center [897, 487] width 25 height 25
type input "2"
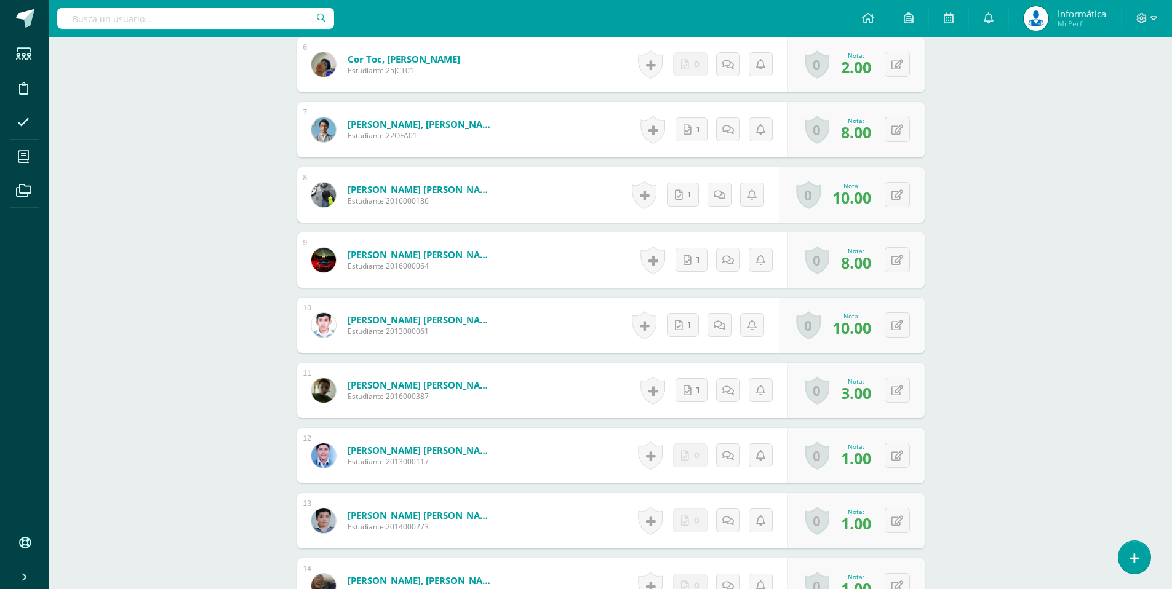
scroll to position [719, 0]
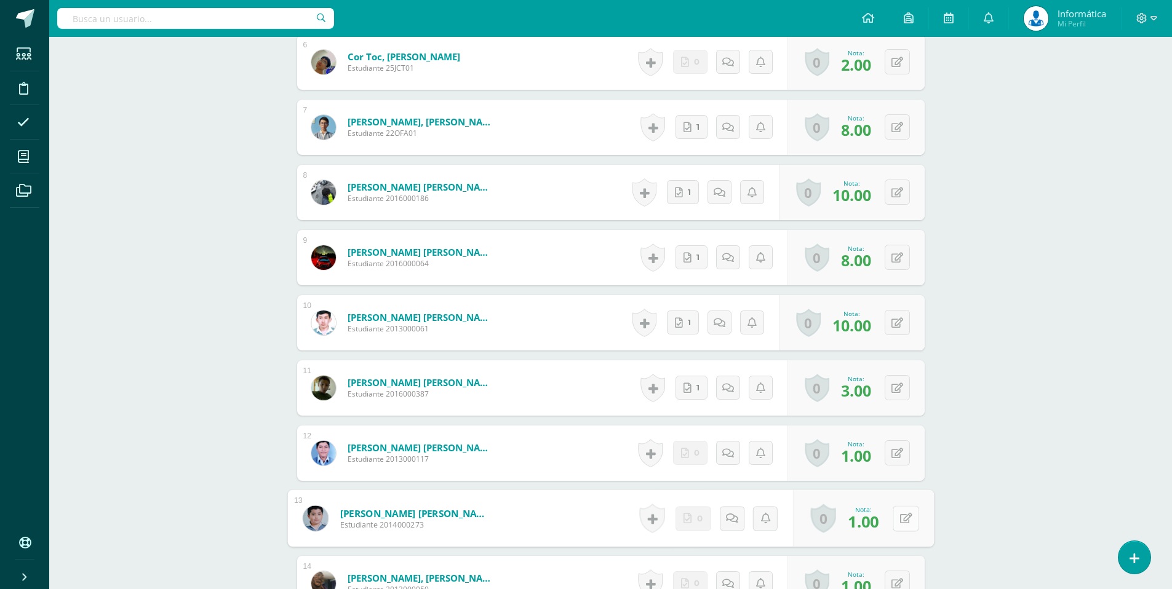
click at [894, 520] on button at bounding box center [906, 519] width 26 height 26
type input "8"
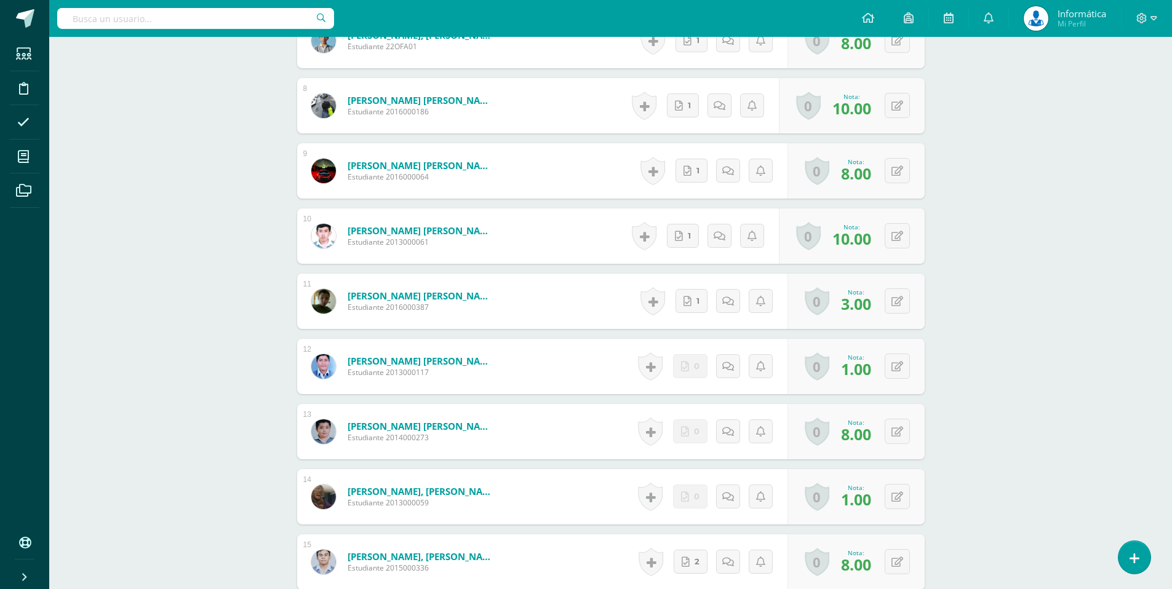
scroll to position [808, 0]
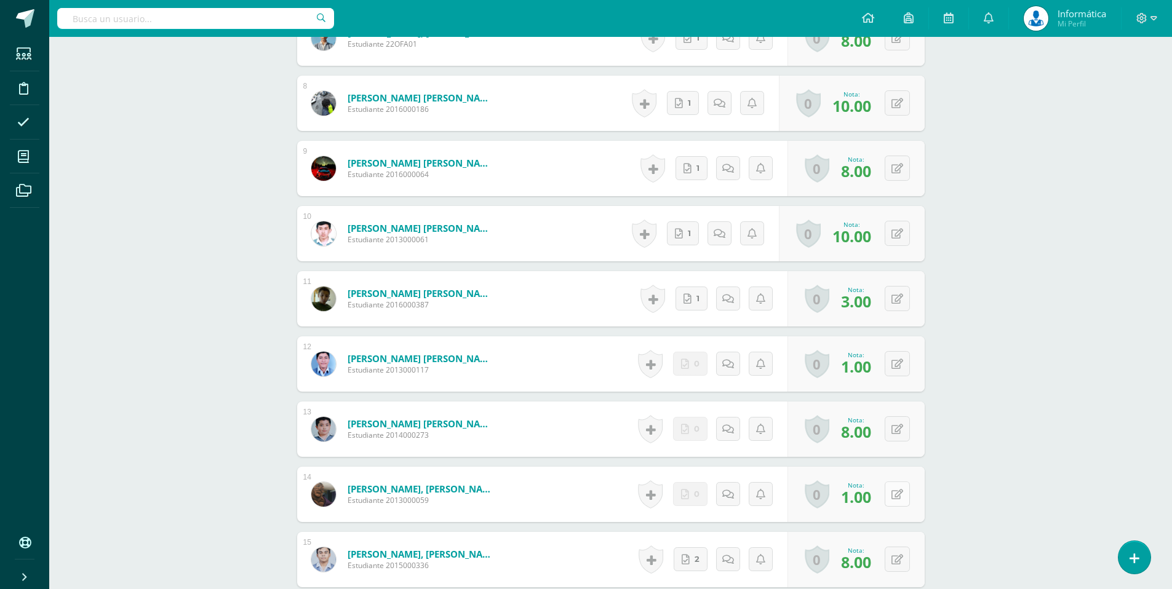
click at [896, 495] on icon at bounding box center [897, 495] width 12 height 10
type input "8"
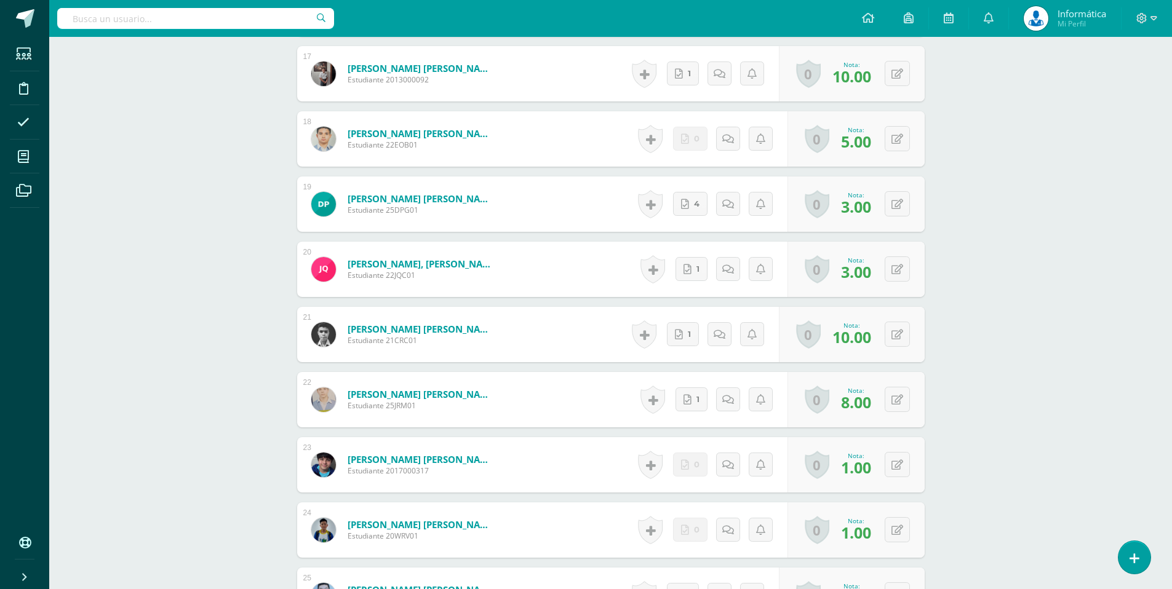
scroll to position [1417, 0]
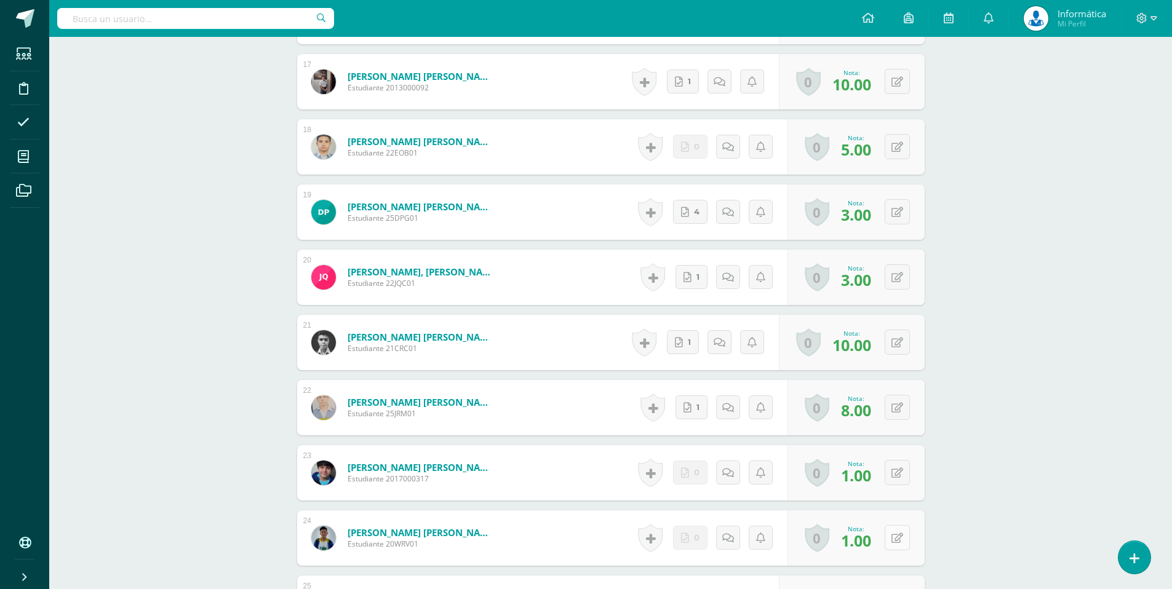
click at [897, 544] on button at bounding box center [897, 537] width 25 height 25
click at [902, 541] on button at bounding box center [906, 538] width 26 height 26
type input "8"
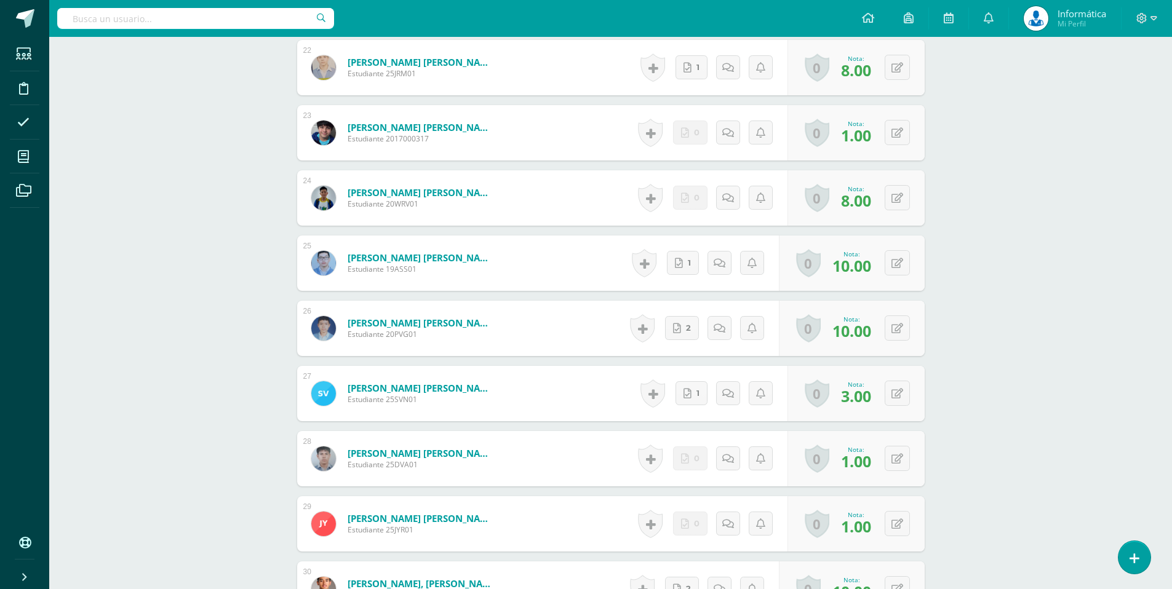
scroll to position [1760, 0]
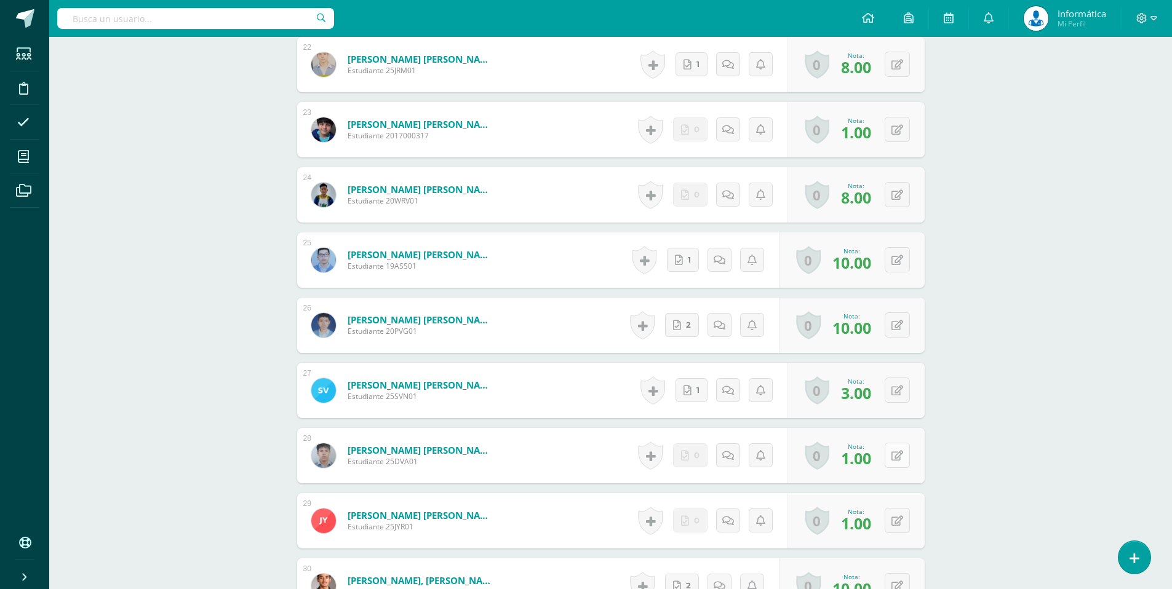
click at [898, 461] on icon at bounding box center [897, 456] width 12 height 10
type input "5"
click at [900, 524] on icon at bounding box center [897, 521] width 12 height 10
type input "5"
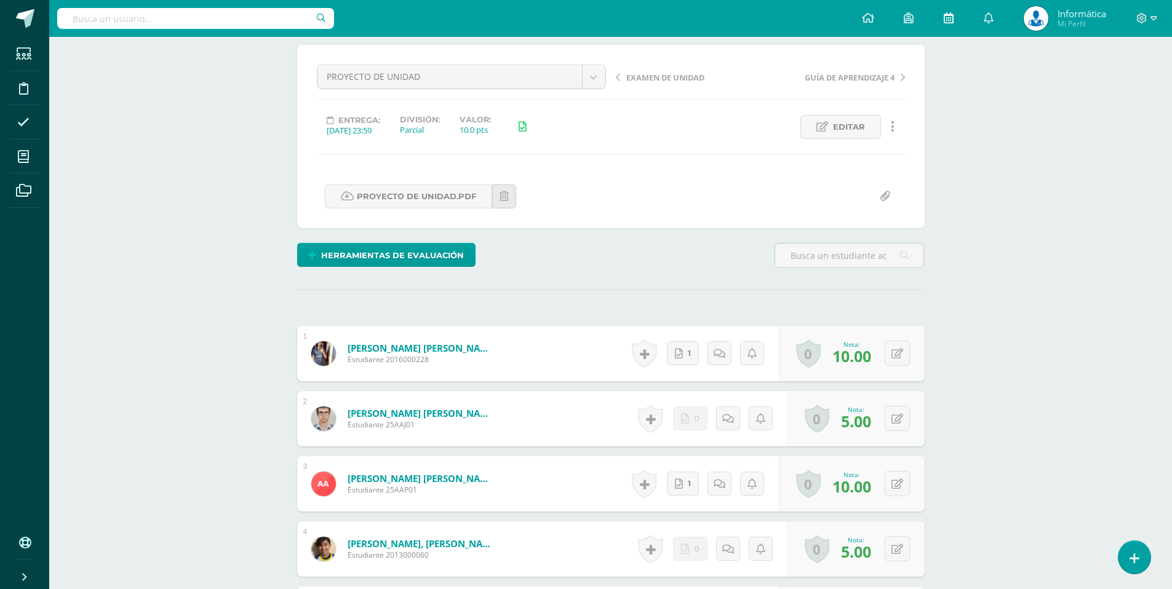
scroll to position [88, 0]
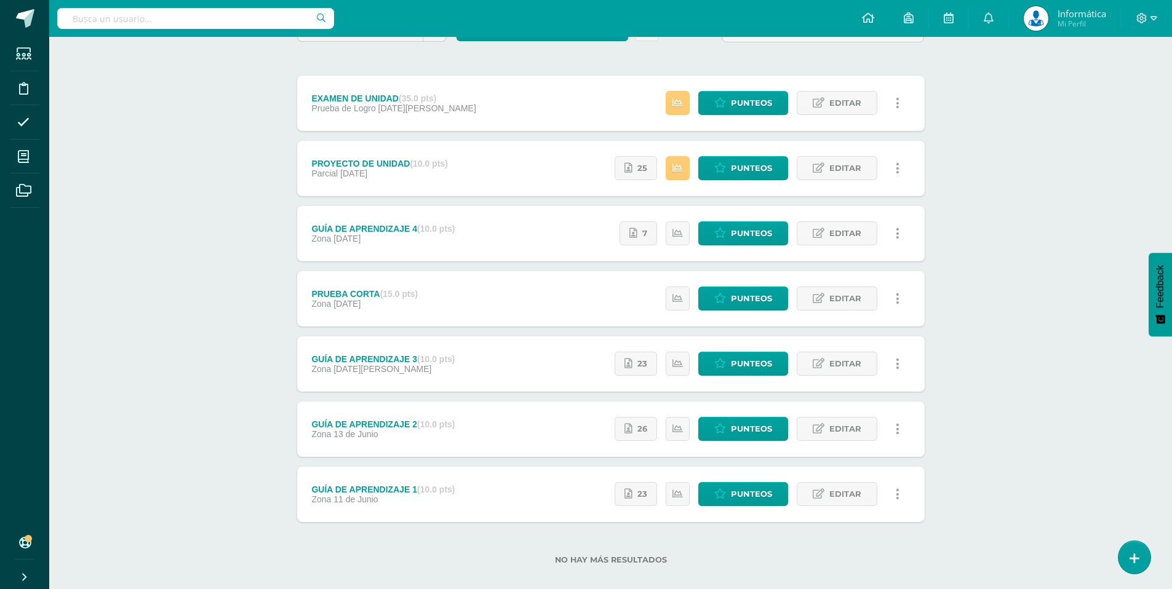
scroll to position [124, 0]
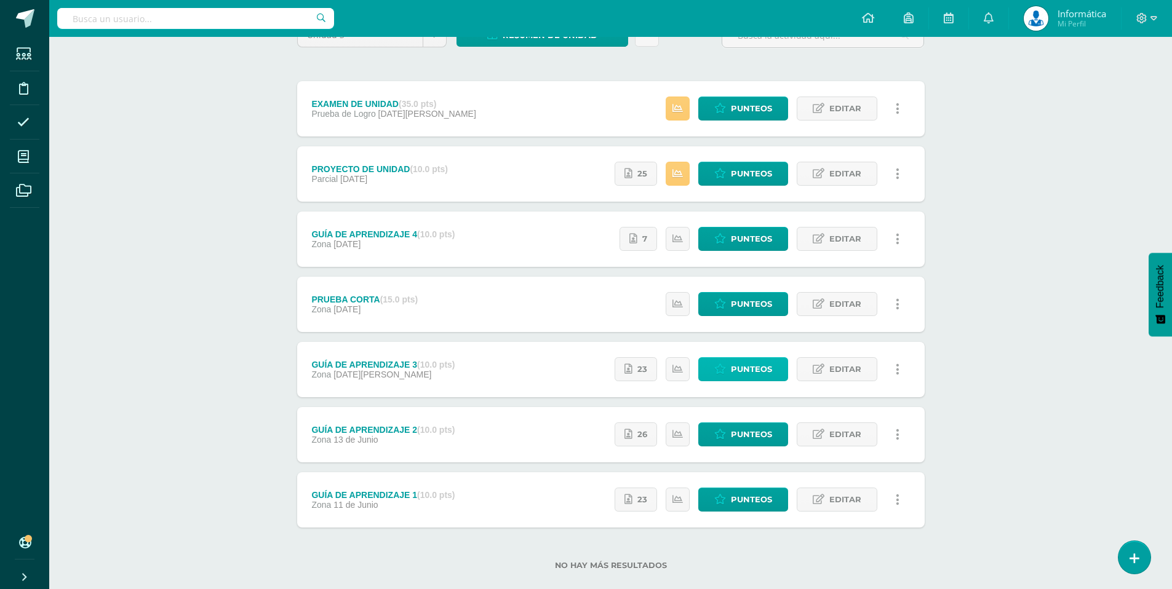
click at [742, 362] on span "Punteos" at bounding box center [751, 369] width 41 height 23
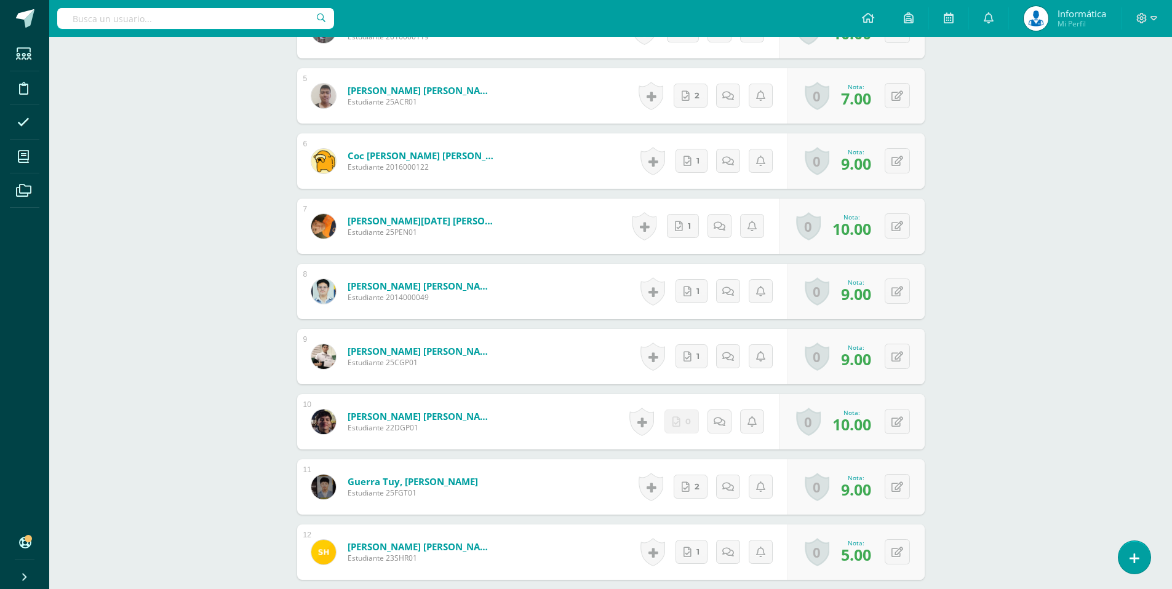
scroll to position [621, 0]
click at [894, 554] on button at bounding box center [897, 551] width 25 height 25
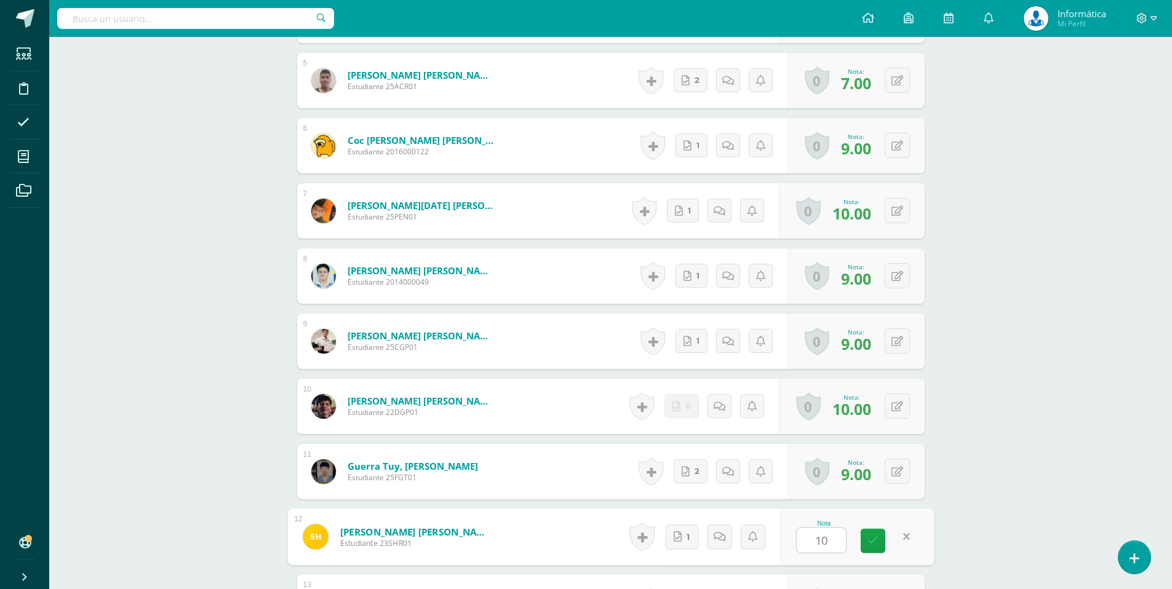
scroll to position [639, 0]
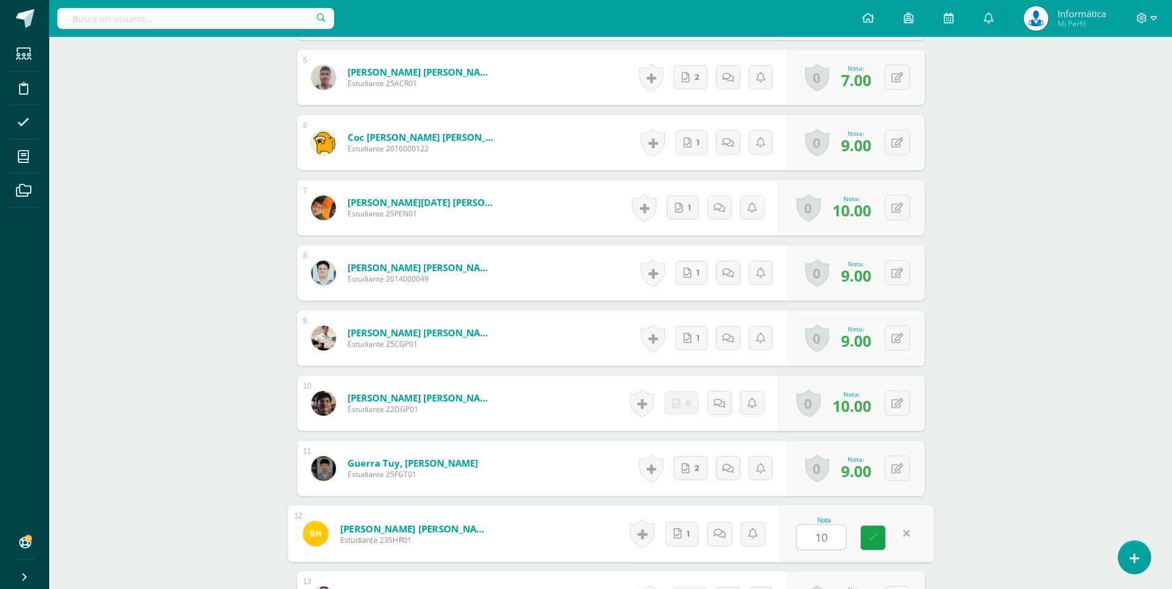
type input "10"
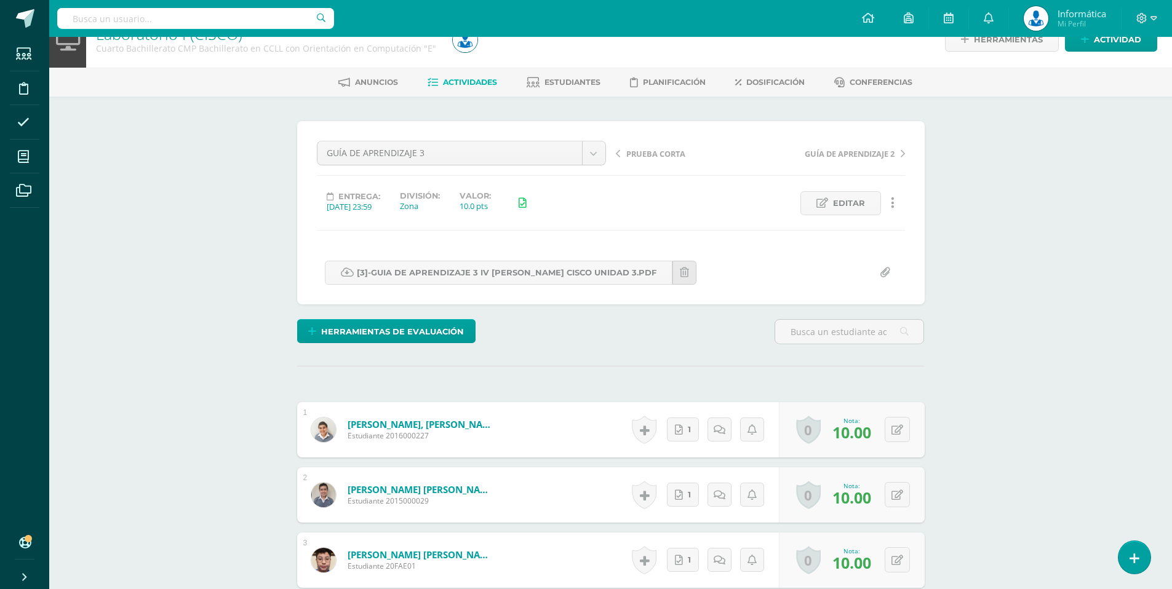
scroll to position [0, 0]
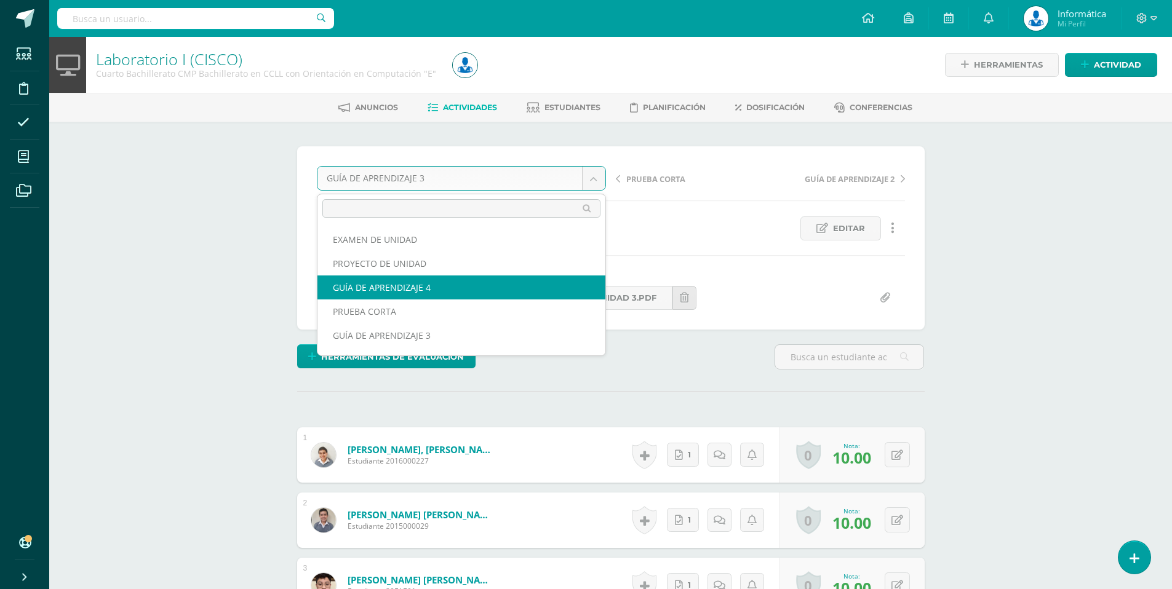
select select "/dashboard/teacher/grade-activity/176127/"
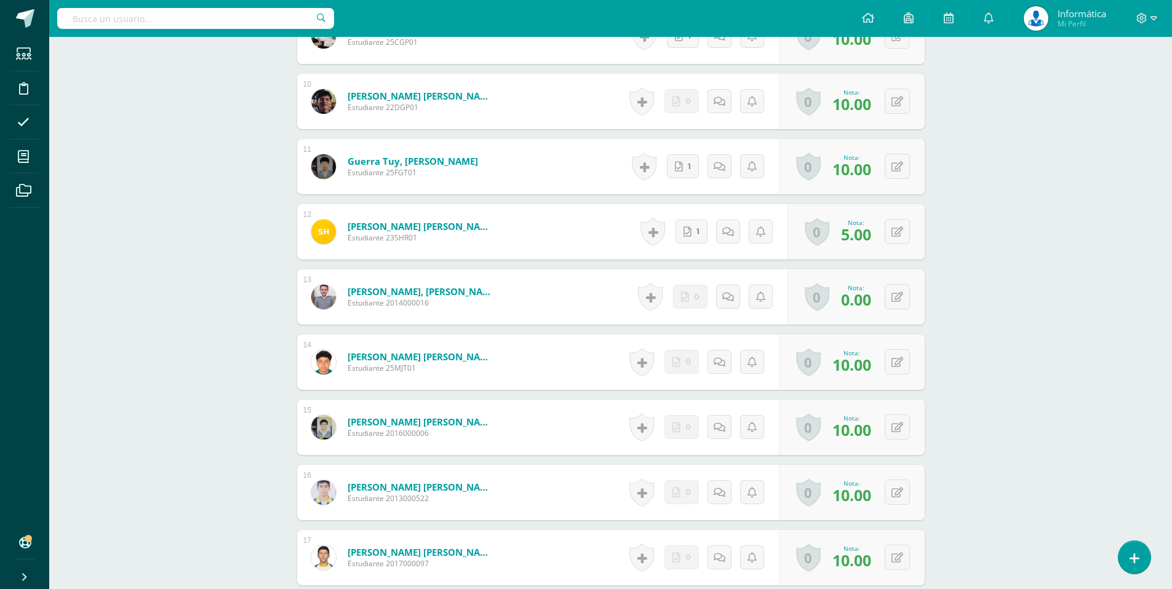
scroll to position [933, 0]
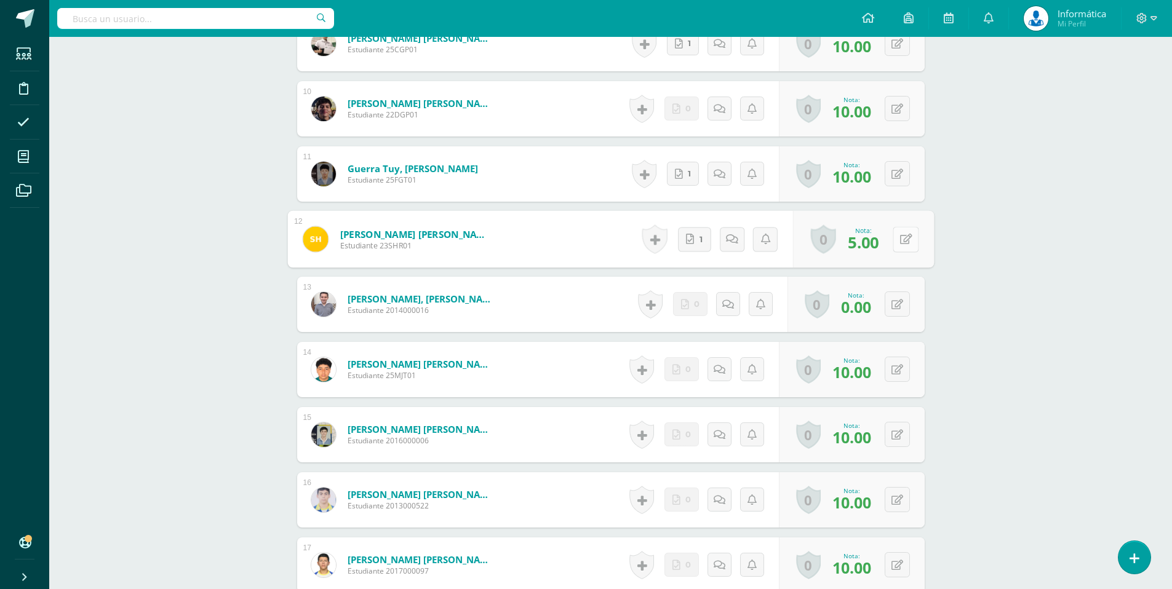
click at [904, 244] on button at bounding box center [906, 239] width 26 height 26
type input "10"
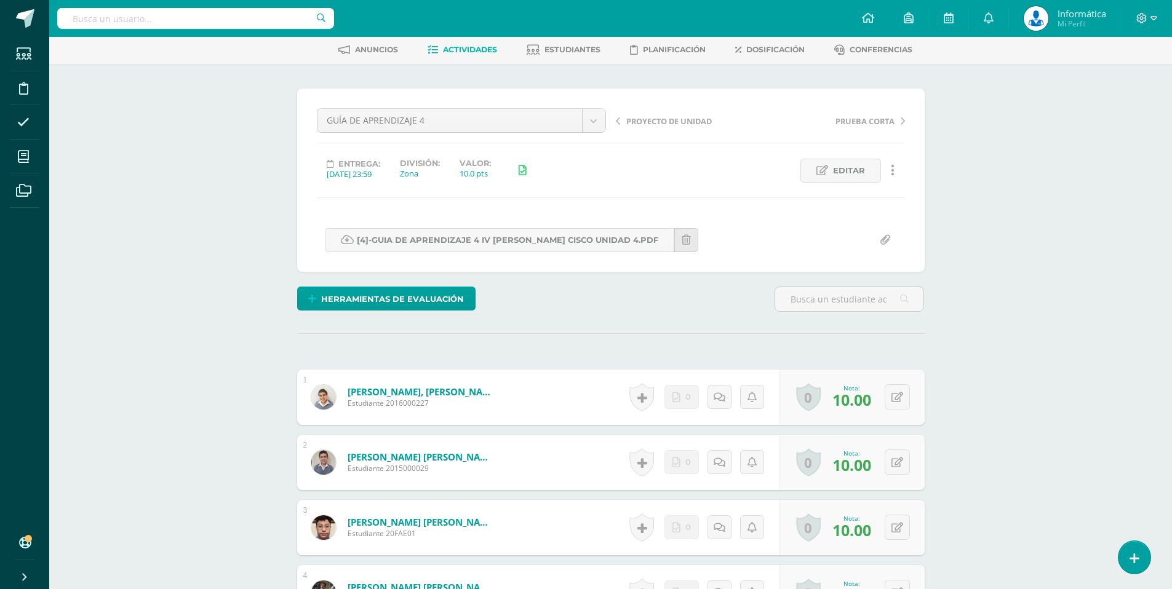
scroll to position [0, 0]
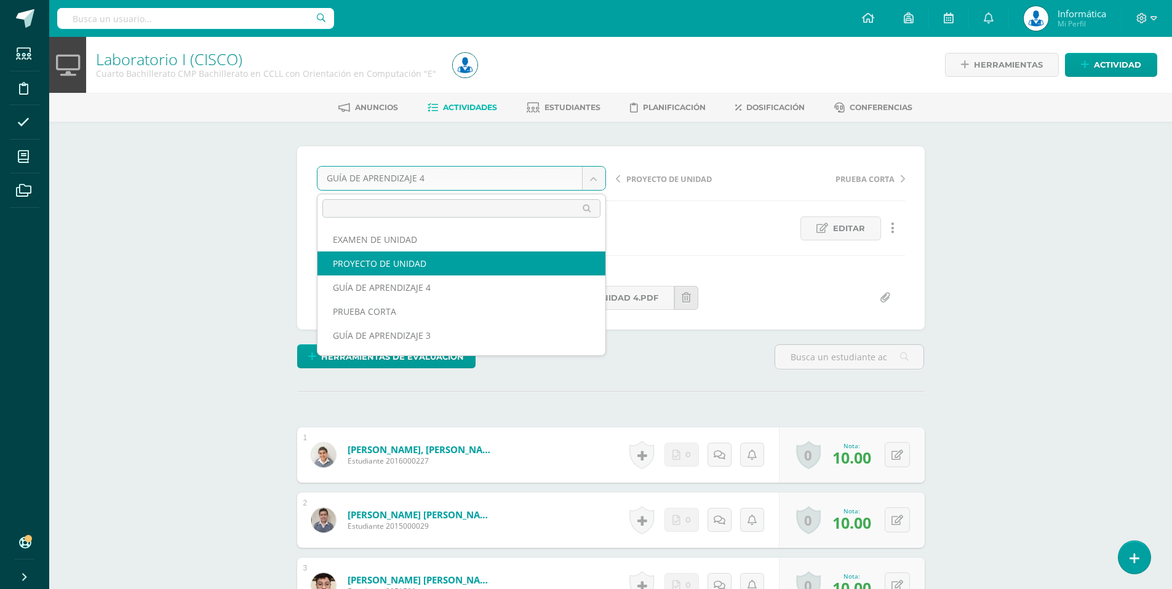
select select "/dashboard/teacher/grade-activity/176130/"
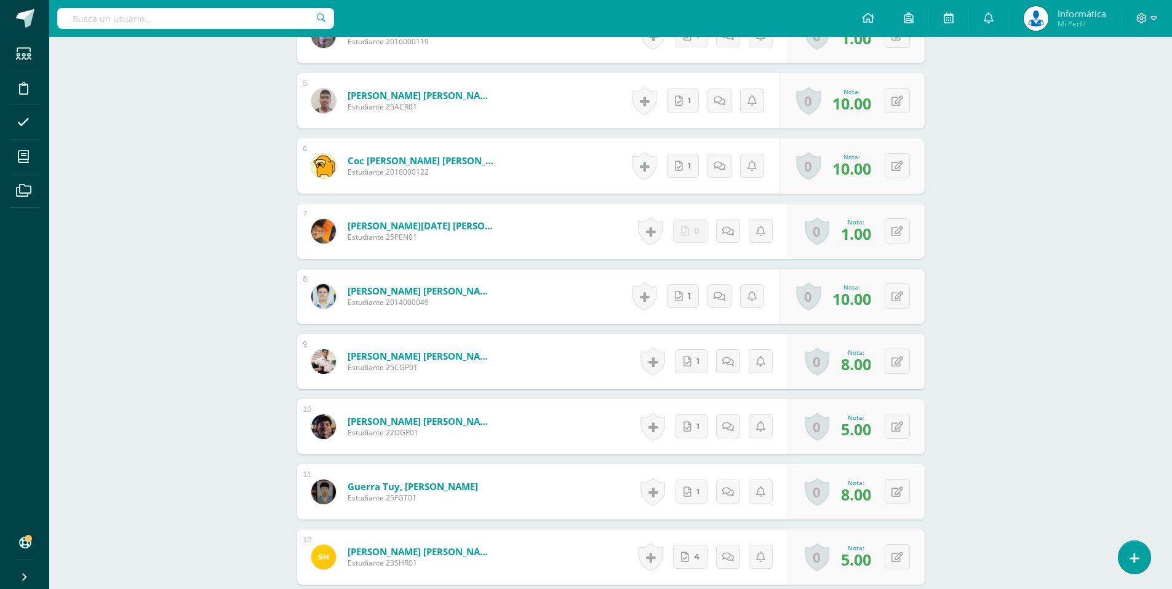
scroll to position [634, 0]
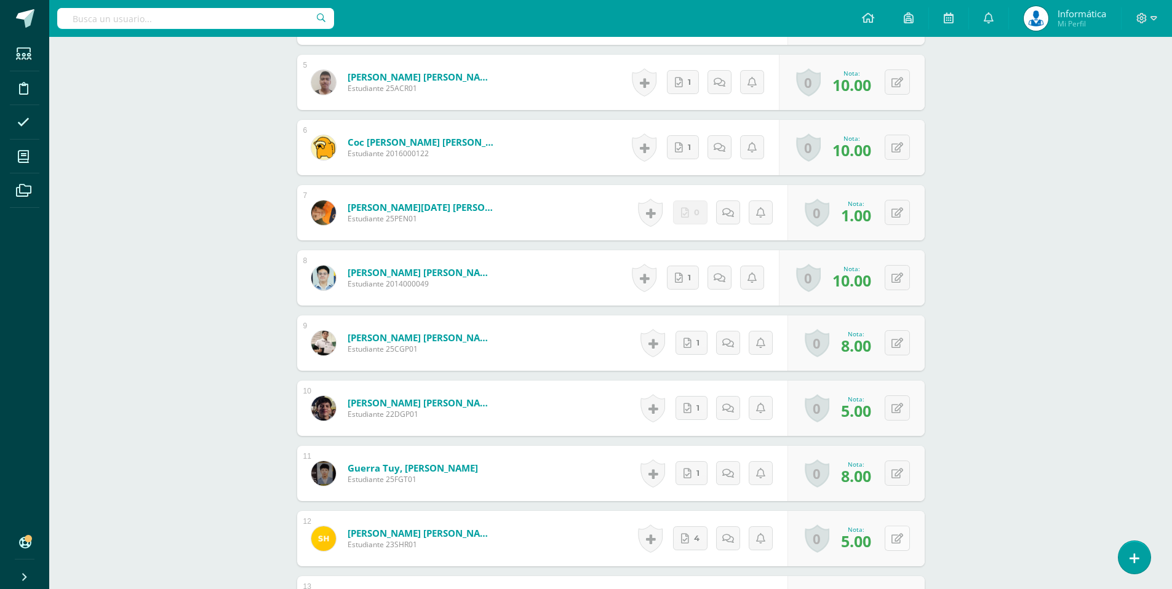
click at [896, 533] on button at bounding box center [897, 538] width 25 height 25
type input "10"
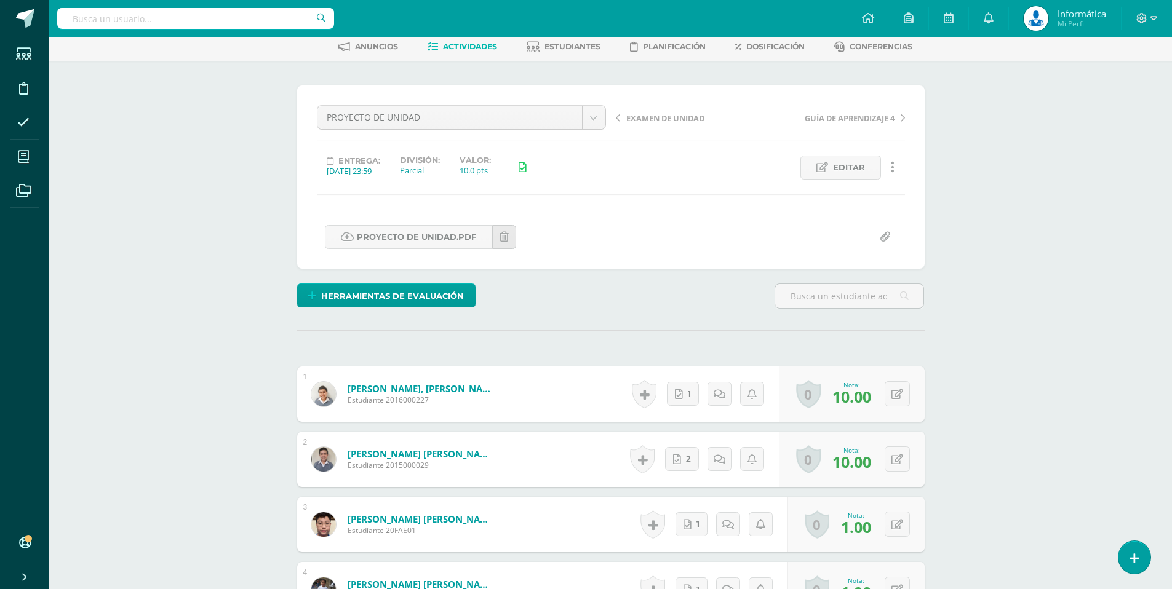
scroll to position [0, 0]
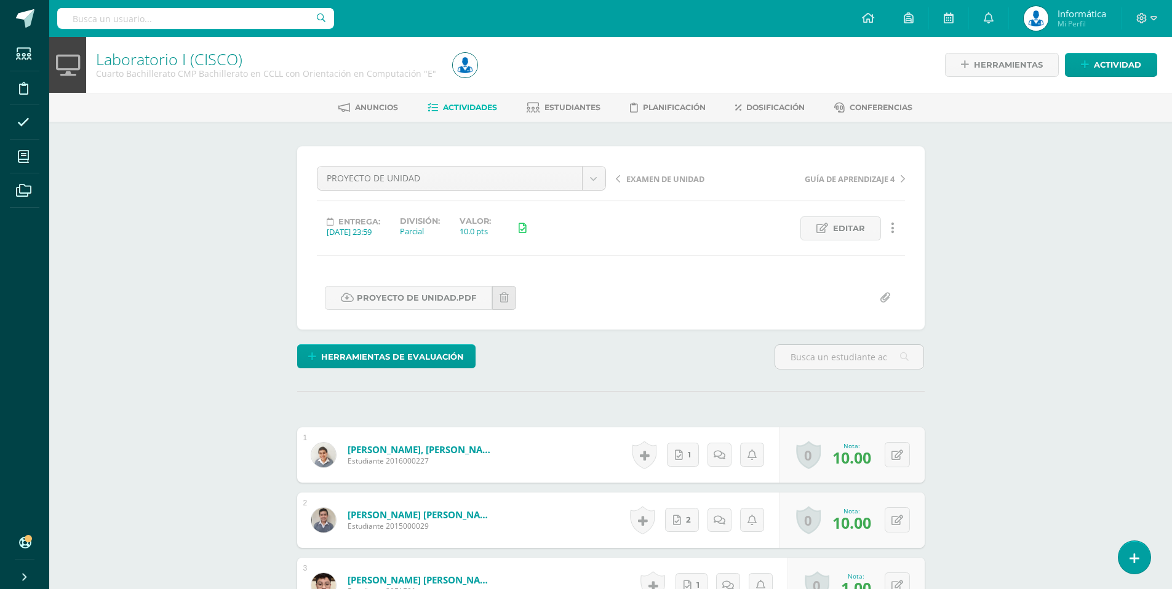
click at [462, 106] on span "Actividades" at bounding box center [470, 107] width 54 height 9
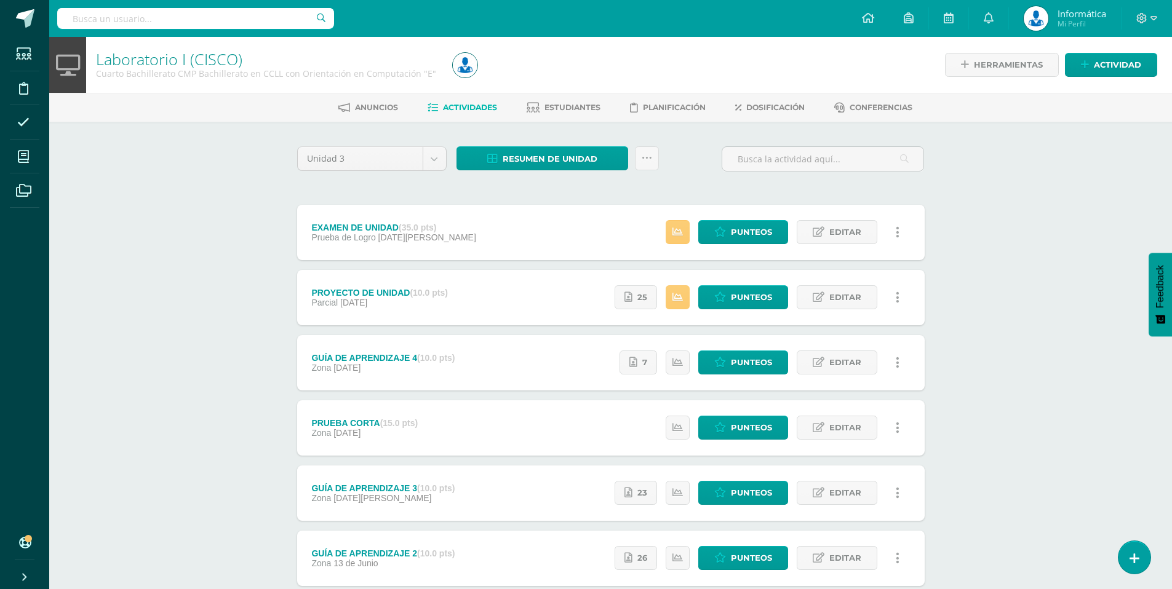
scroll to position [6, 0]
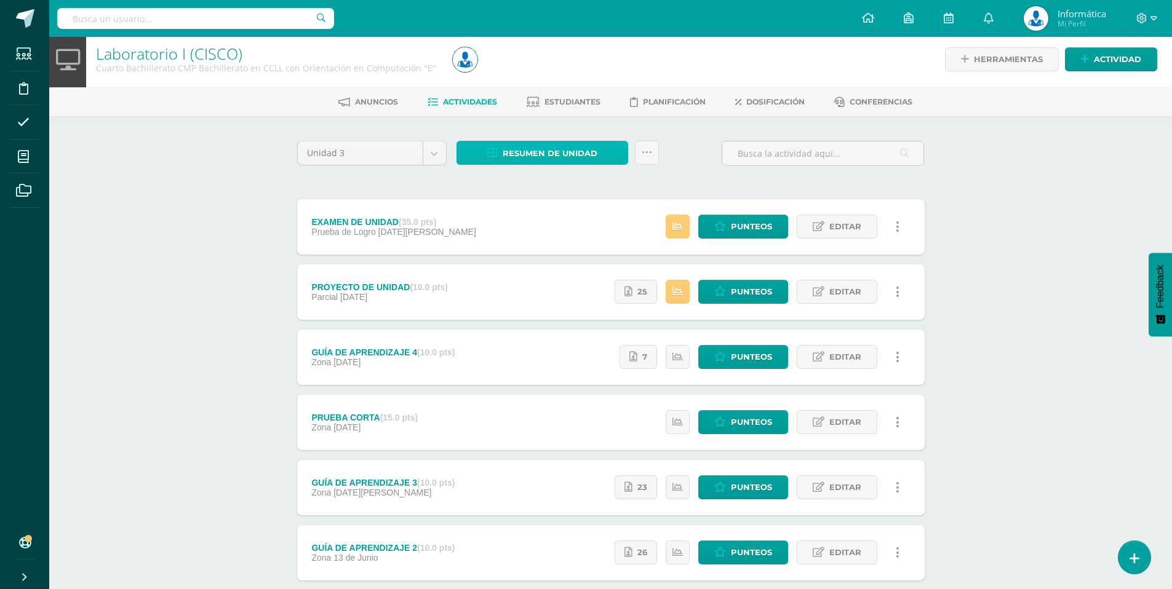
click at [590, 153] on span "Resumen de unidad" at bounding box center [550, 153] width 95 height 23
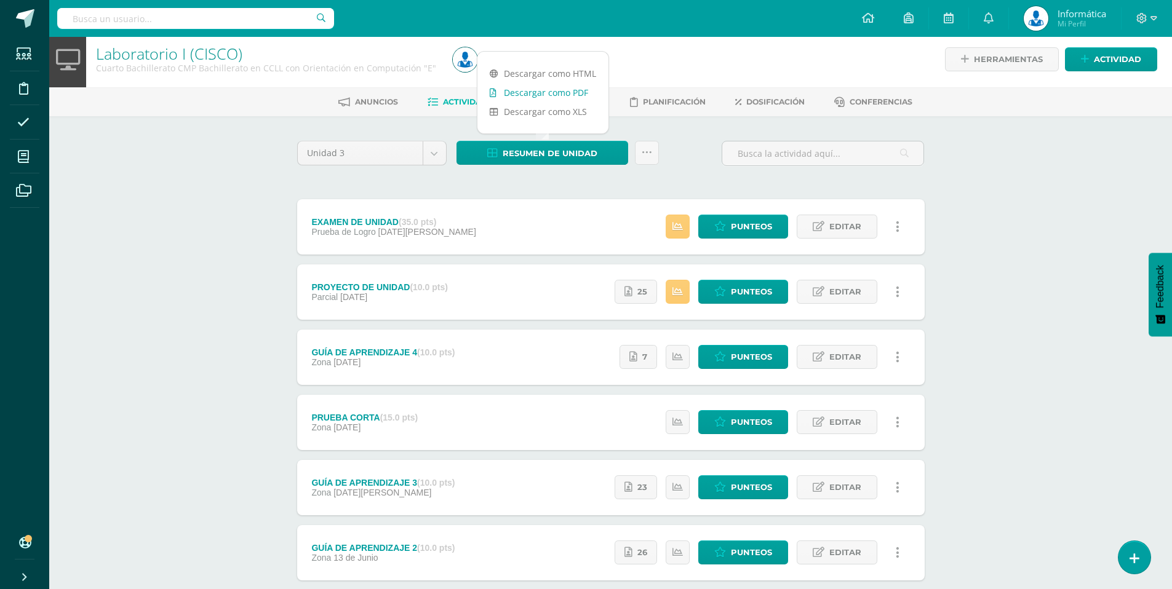
click at [544, 93] on link "Descargar como PDF" at bounding box center [542, 92] width 131 height 19
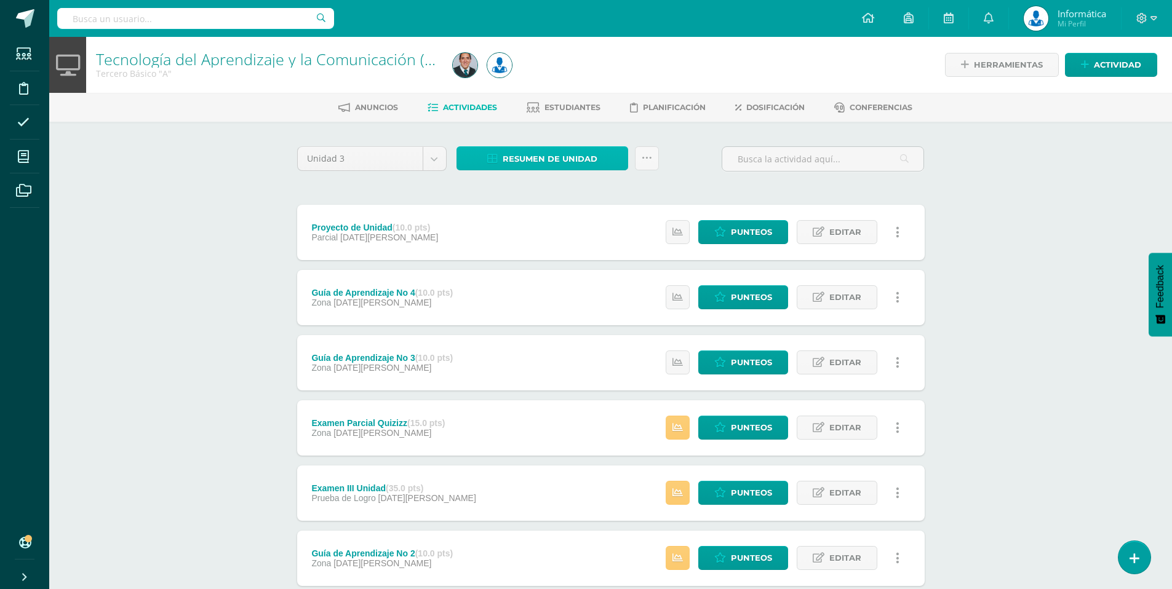
click at [568, 154] on span "Resumen de unidad" at bounding box center [550, 159] width 95 height 23
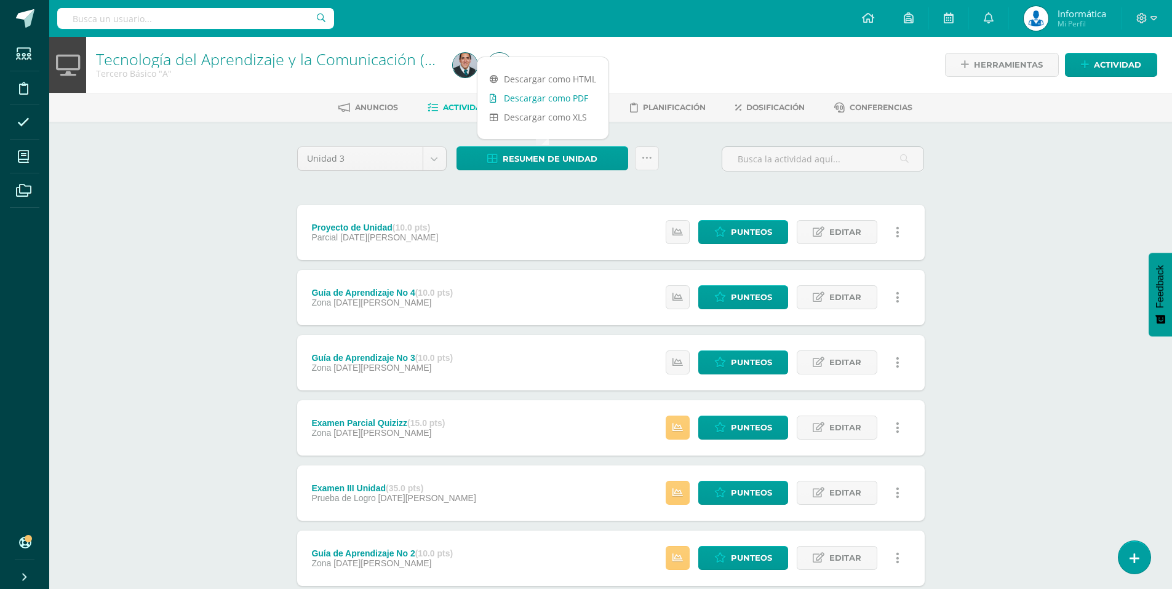
click at [544, 98] on link "Descargar como PDF" at bounding box center [542, 98] width 131 height 19
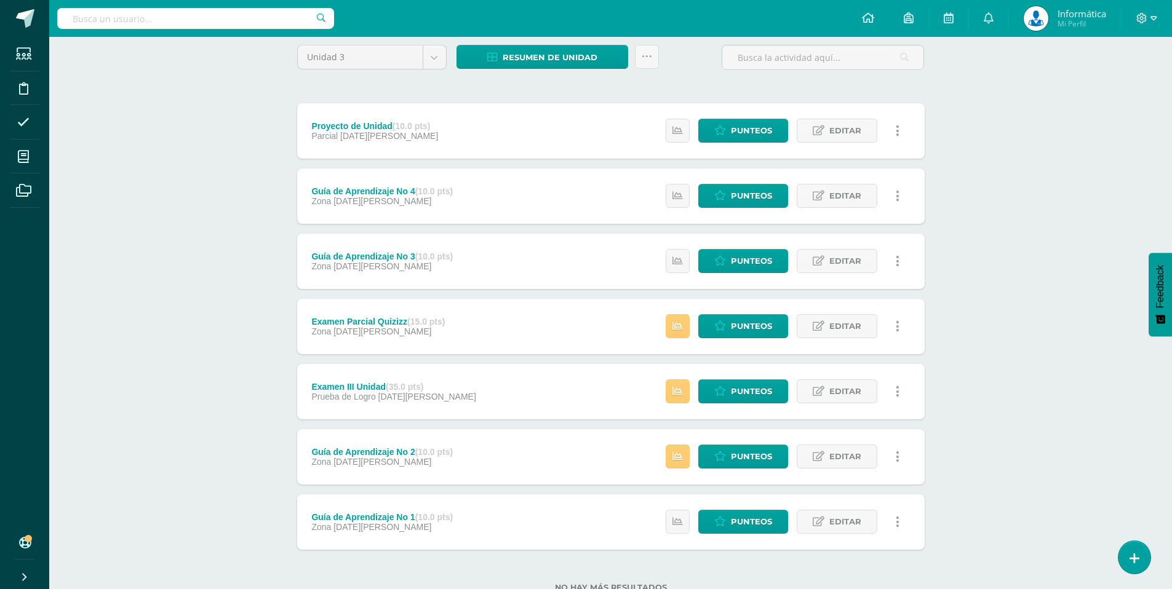
scroll to position [102, 0]
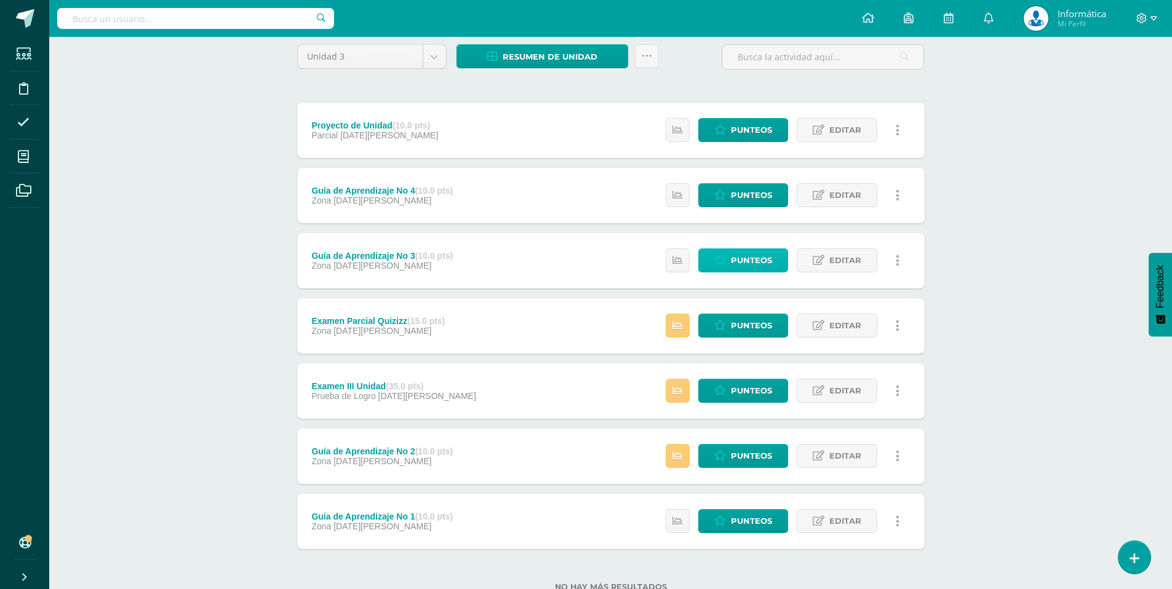
click at [756, 263] on span "Punteos" at bounding box center [751, 260] width 41 height 23
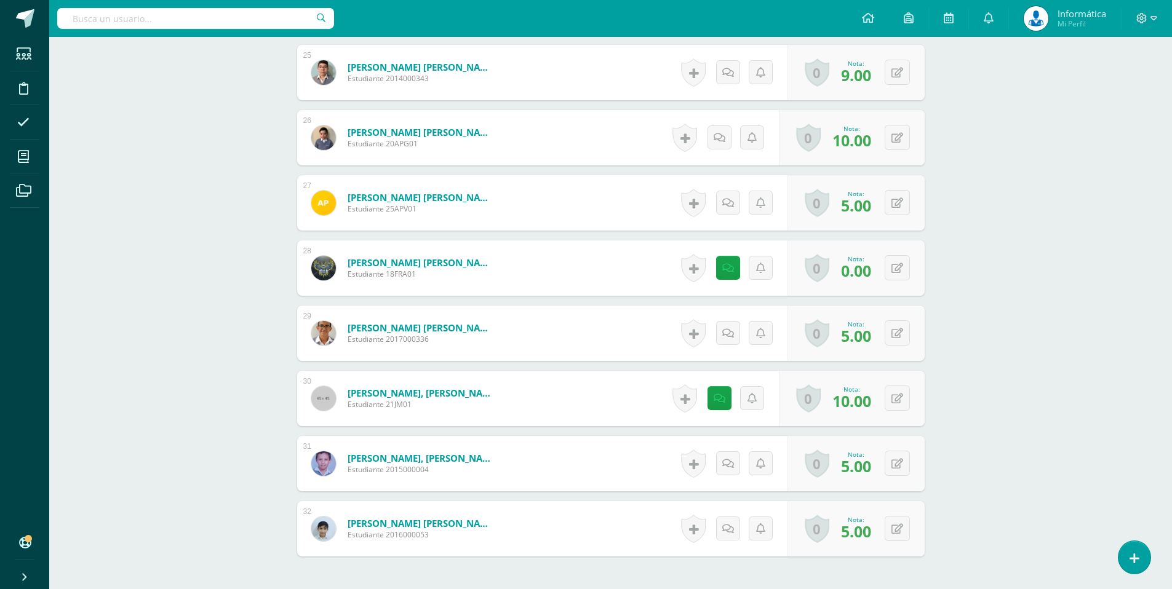
scroll to position [1964, 0]
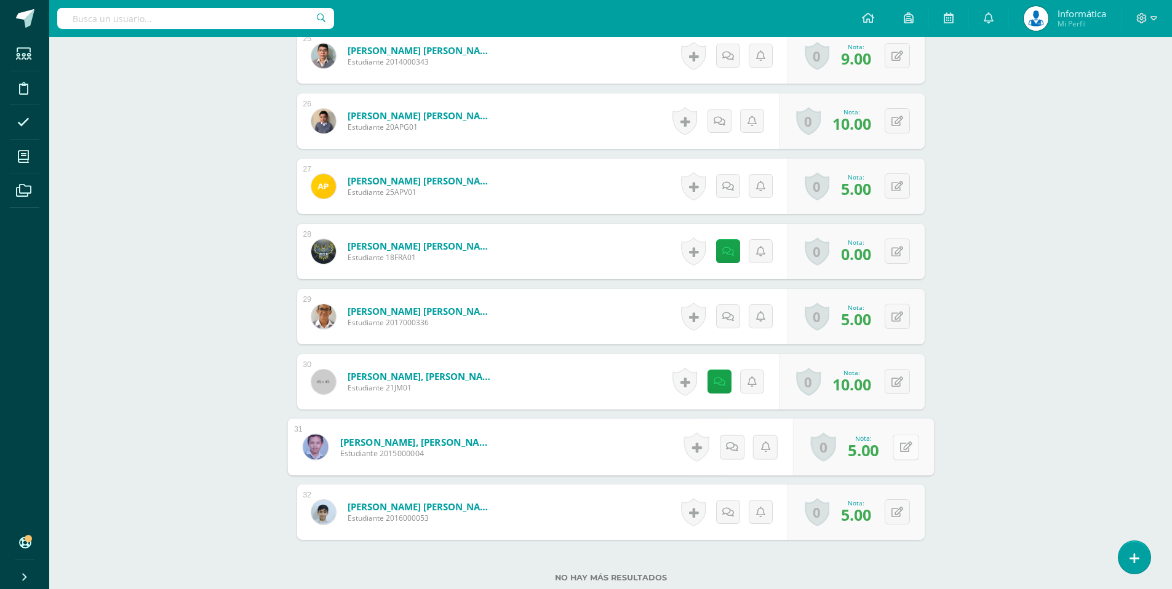
click at [898, 445] on button at bounding box center [906, 447] width 26 height 26
type input "8"
click at [898, 515] on button at bounding box center [897, 512] width 25 height 25
type input "6"
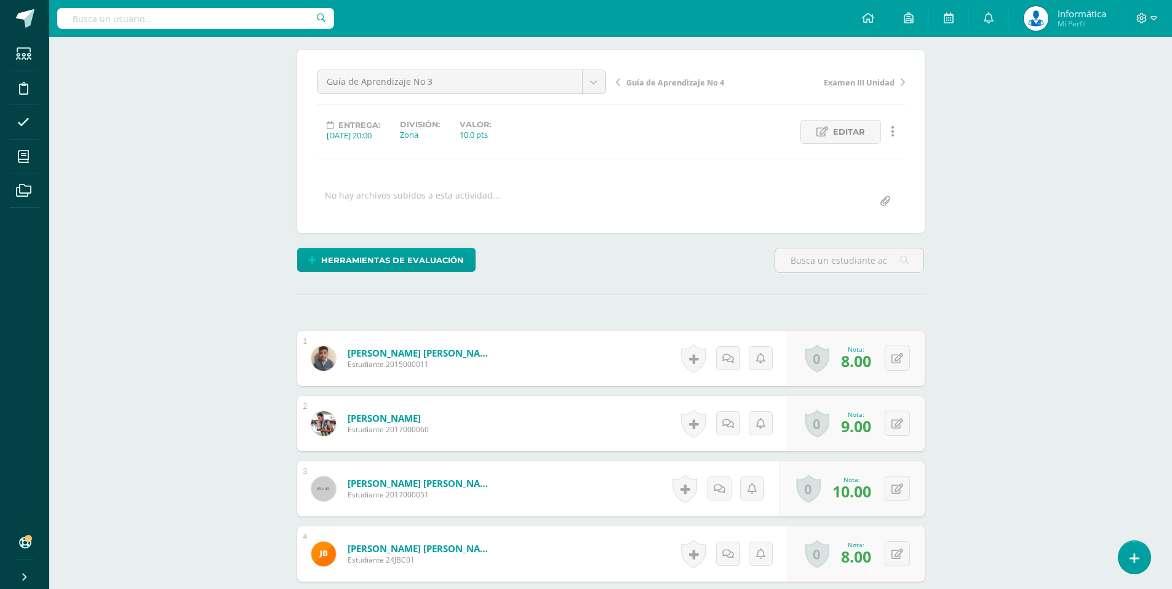
scroll to position [74, 0]
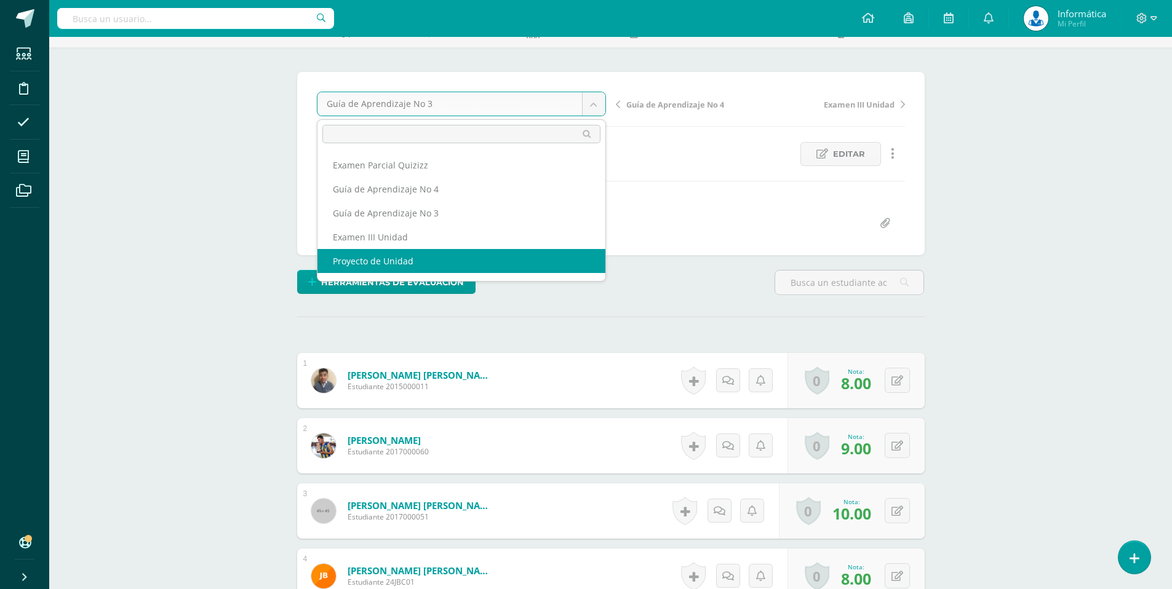
select select "/dashboard/teacher/grade-activity/176544/"
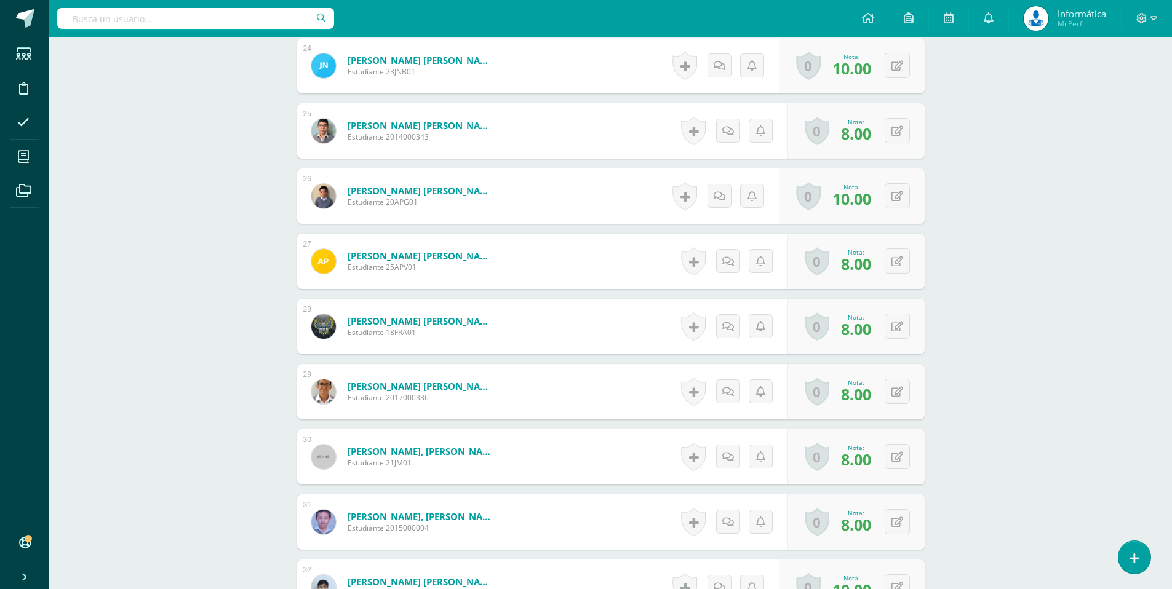
scroll to position [1900, 0]
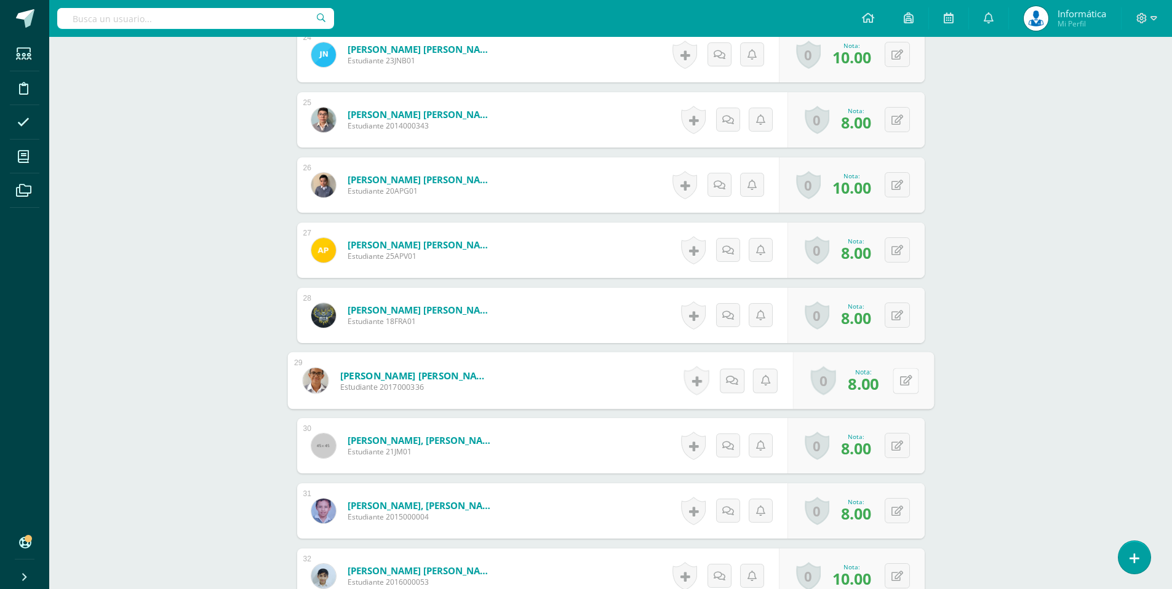
click at [899, 380] on icon at bounding box center [905, 380] width 12 height 10
type input "9"
click at [901, 443] on icon at bounding box center [905, 445] width 12 height 10
type input "9"
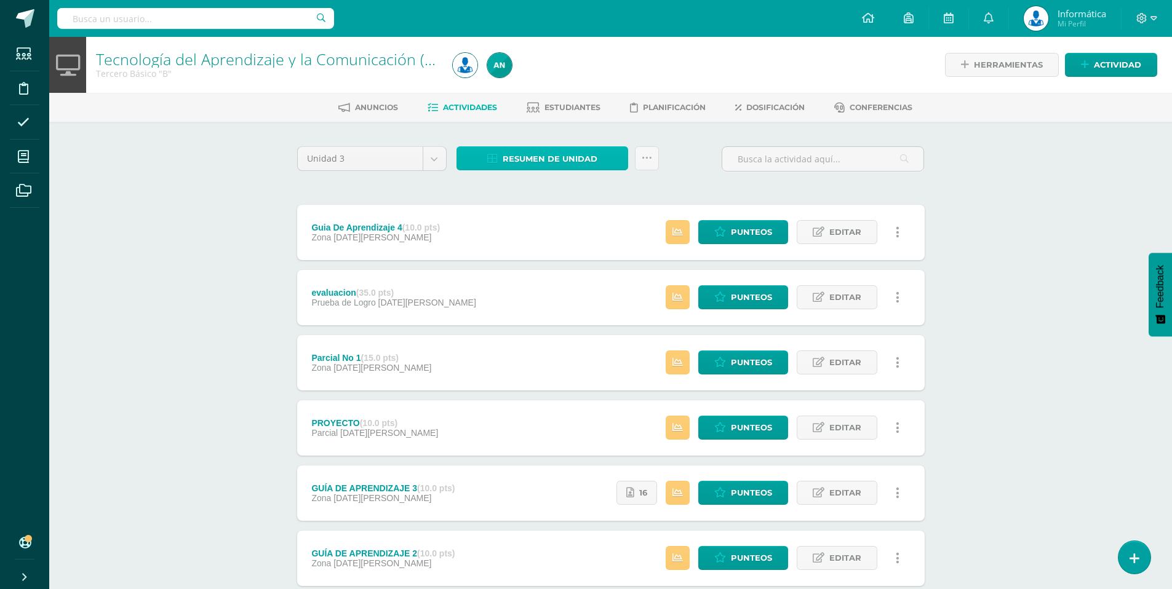
click at [555, 159] on span "Resumen de unidad" at bounding box center [550, 159] width 95 height 23
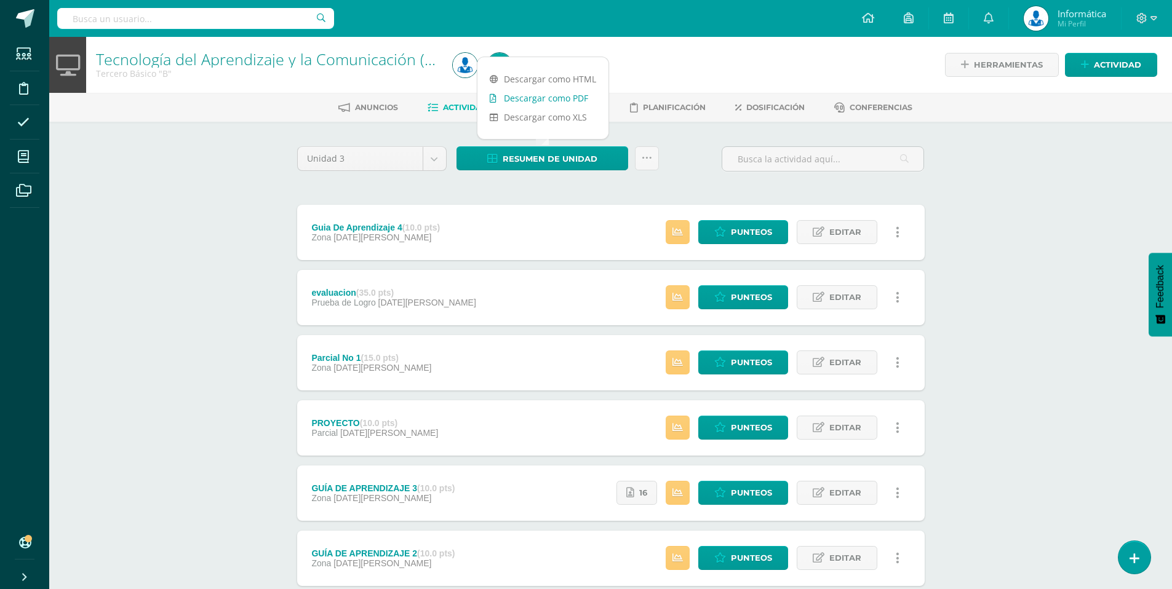
click at [546, 102] on link "Descargar como PDF" at bounding box center [542, 98] width 131 height 19
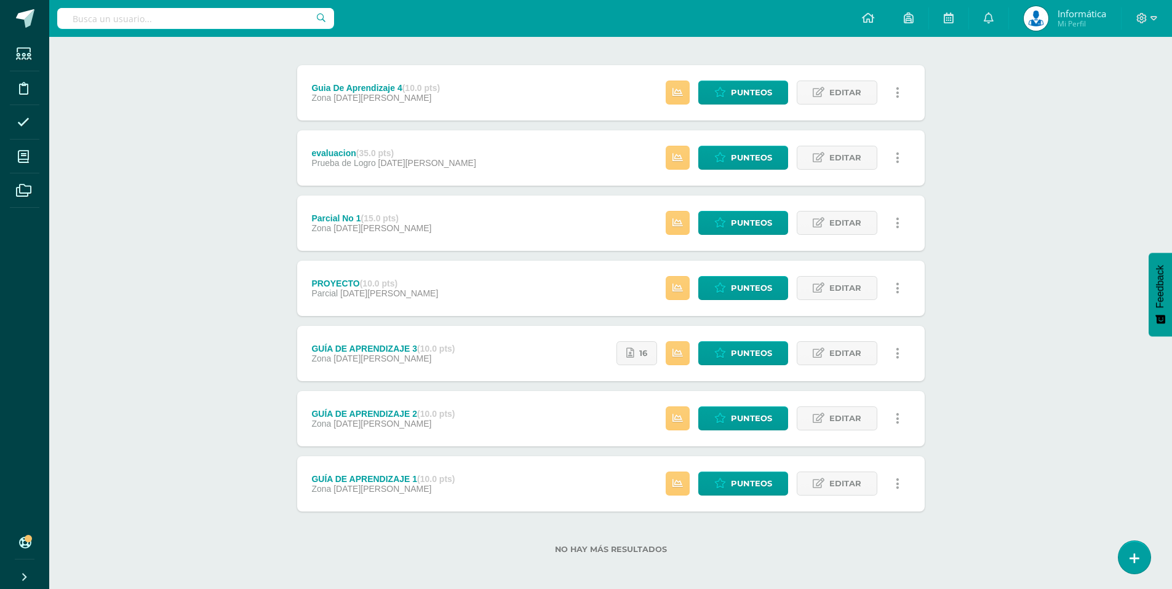
scroll to position [144, 0]
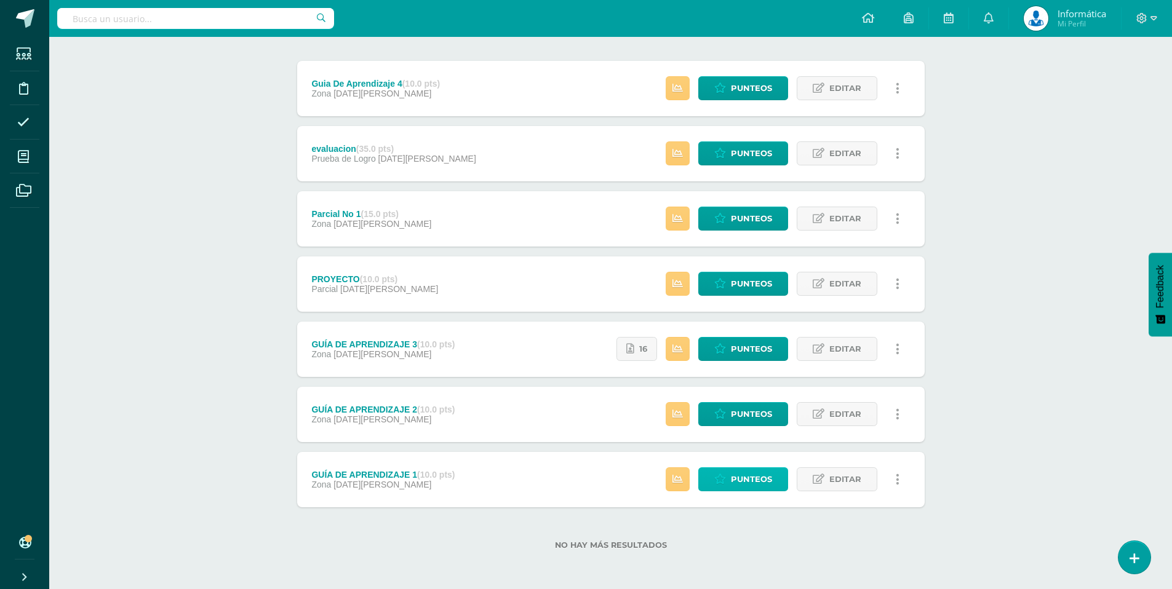
click at [765, 476] on span "Punteos" at bounding box center [751, 479] width 41 height 23
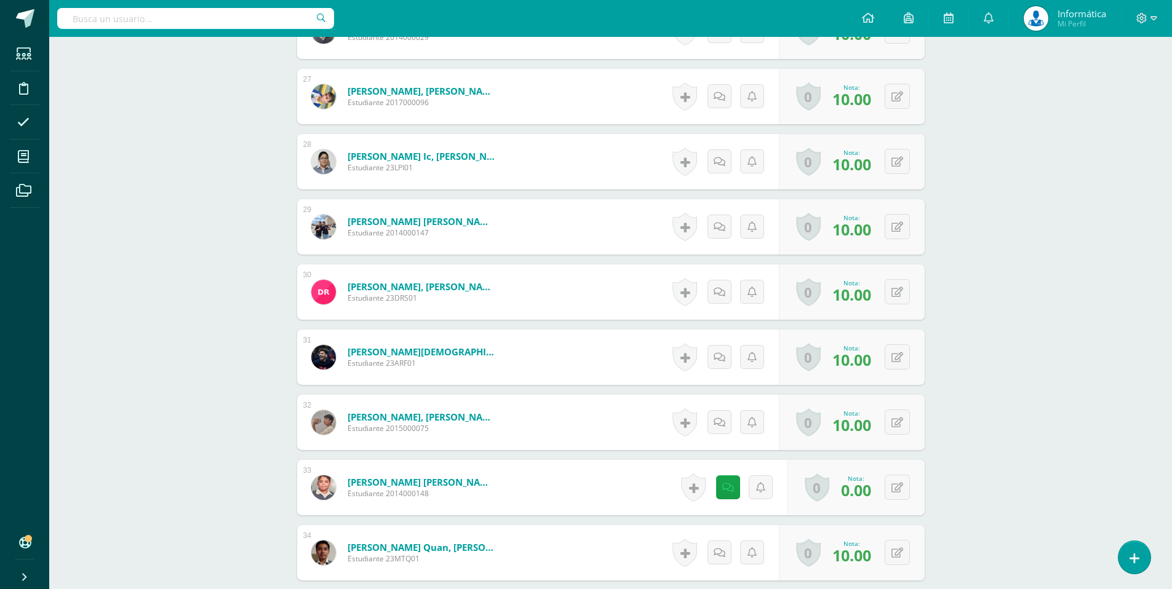
scroll to position [2060, 0]
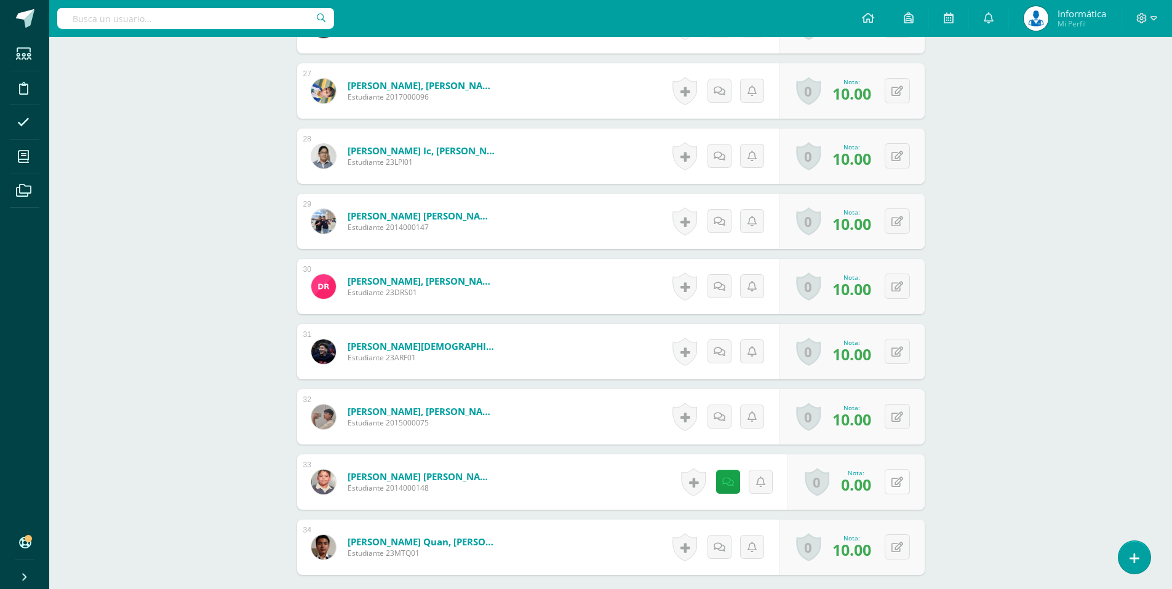
click at [903, 487] on button at bounding box center [897, 481] width 25 height 25
type input "10"
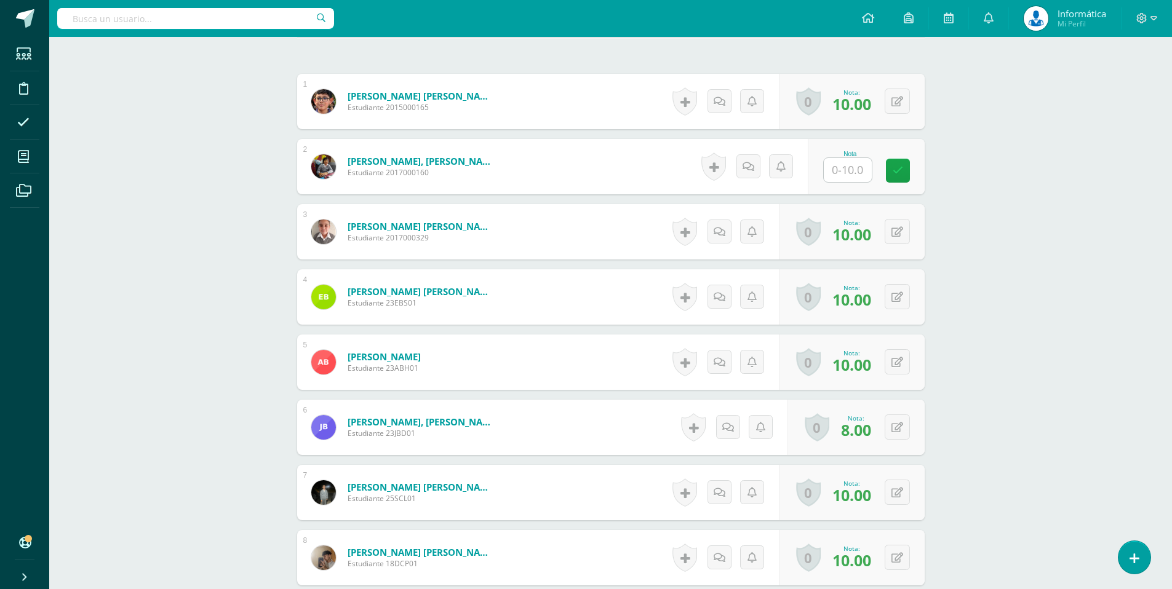
scroll to position [0, 0]
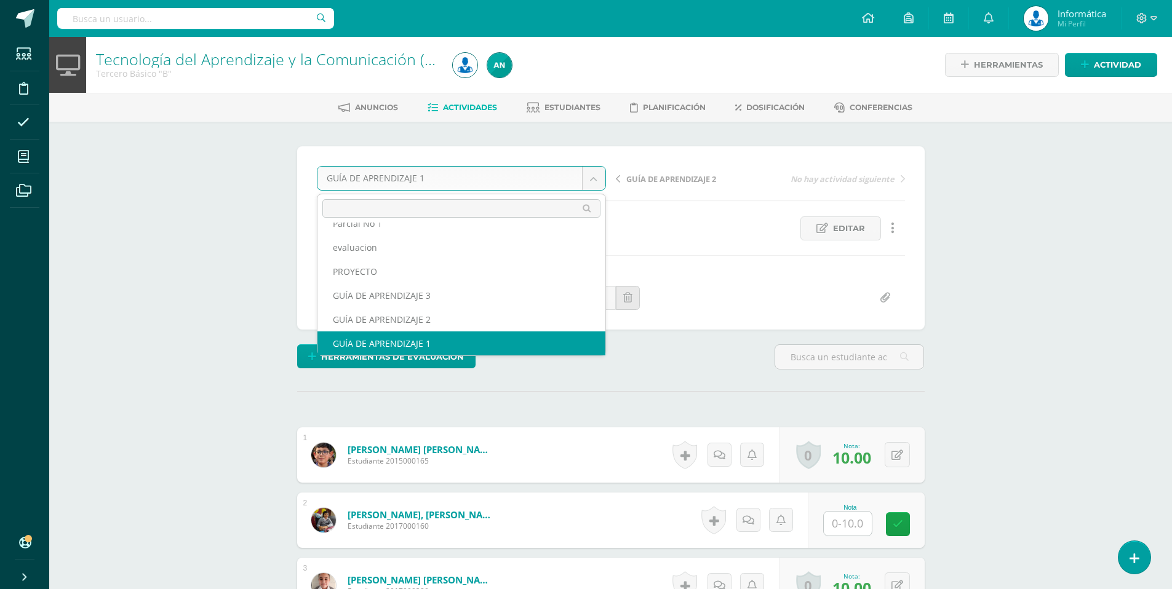
scroll to position [29, 0]
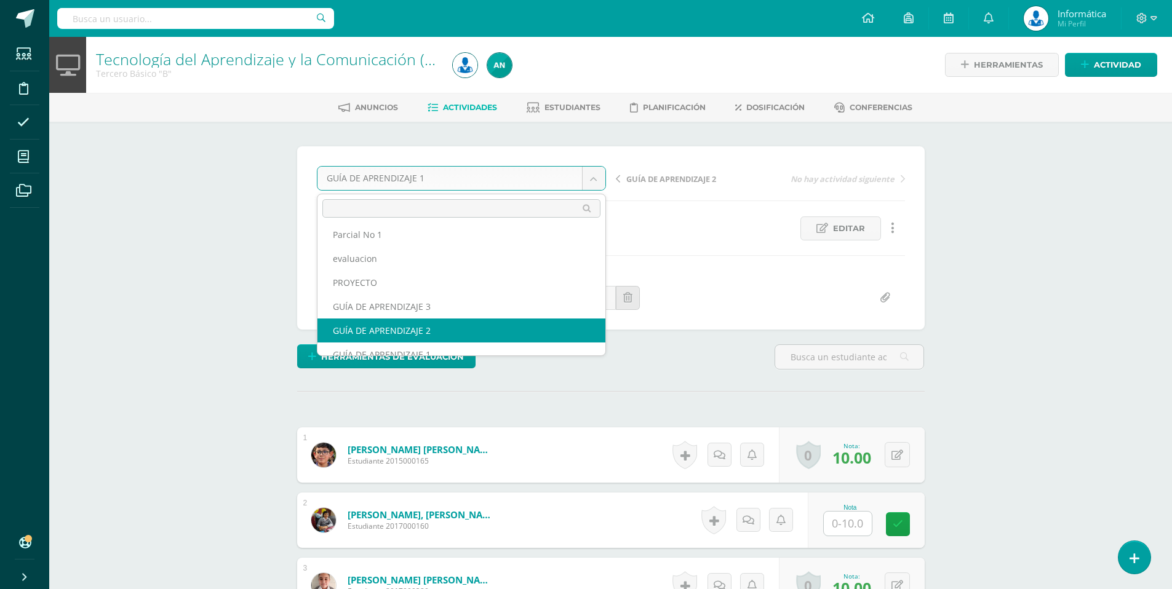
select select "/dashboard/teacher/grade-activity/174399/"
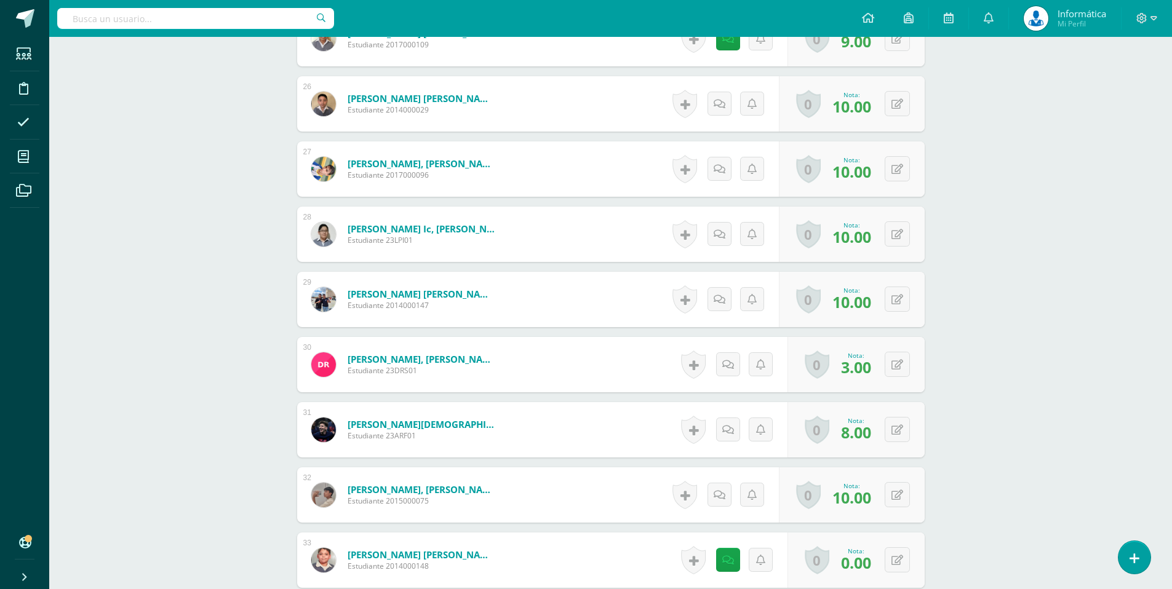
scroll to position [1996, 0]
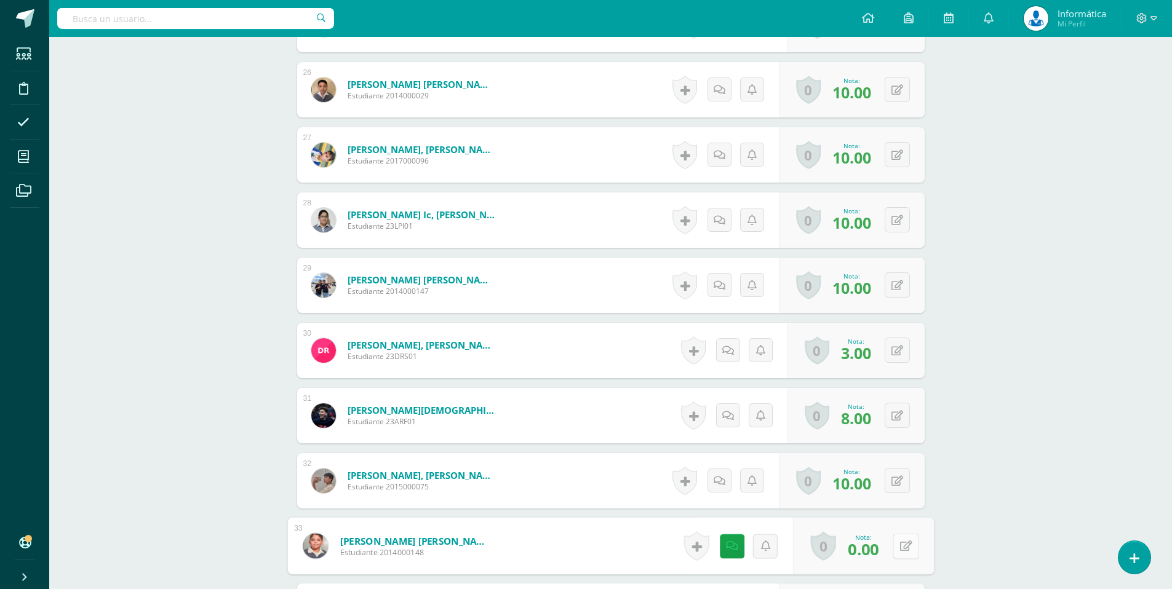
click at [904, 546] on button at bounding box center [906, 546] width 26 height 26
type input "10"
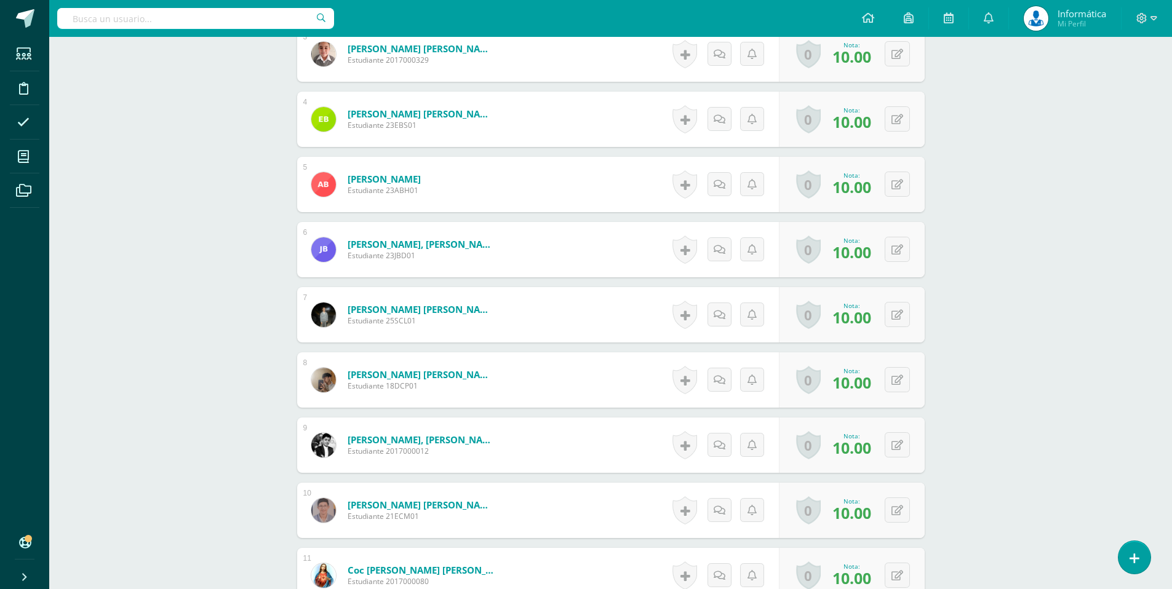
scroll to position [0, 0]
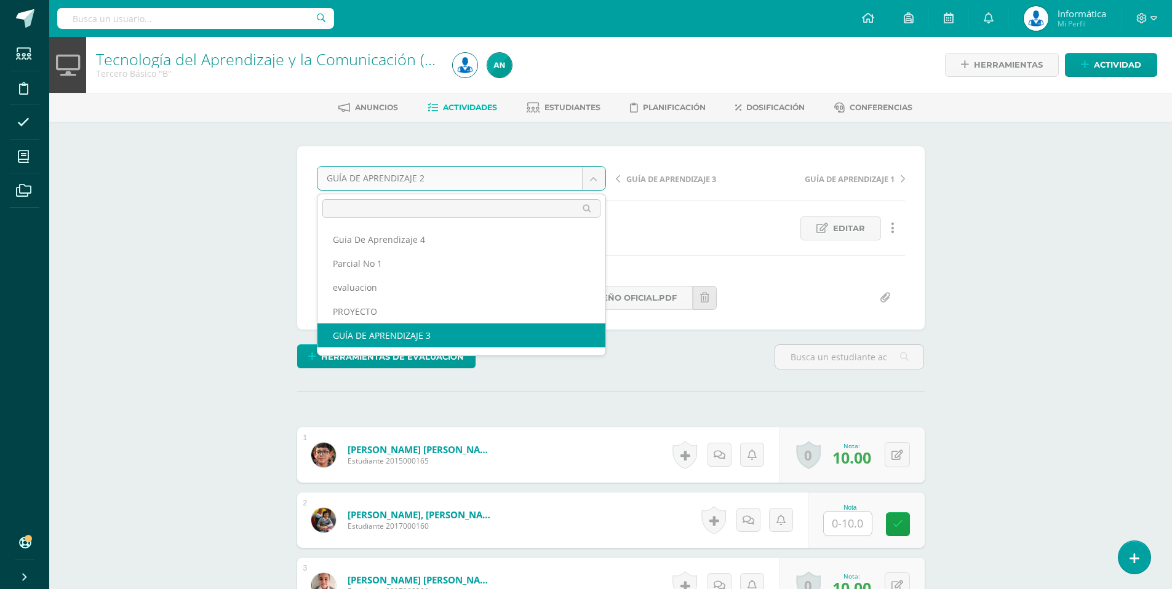
select select "/dashboard/teacher/grade-activity/175324/"
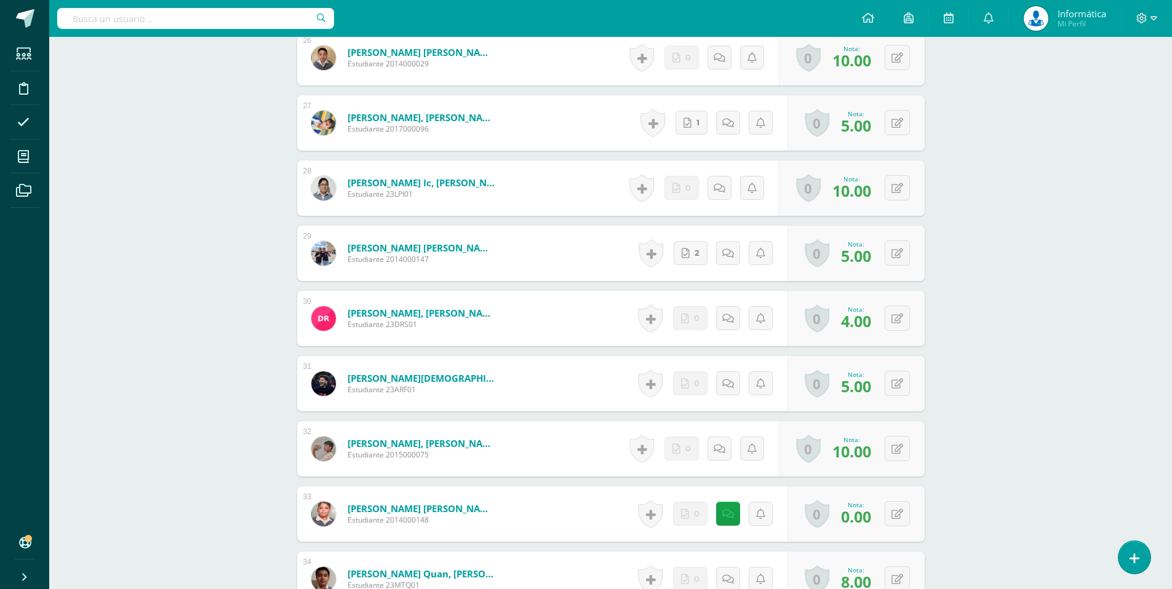
scroll to position [2042, 0]
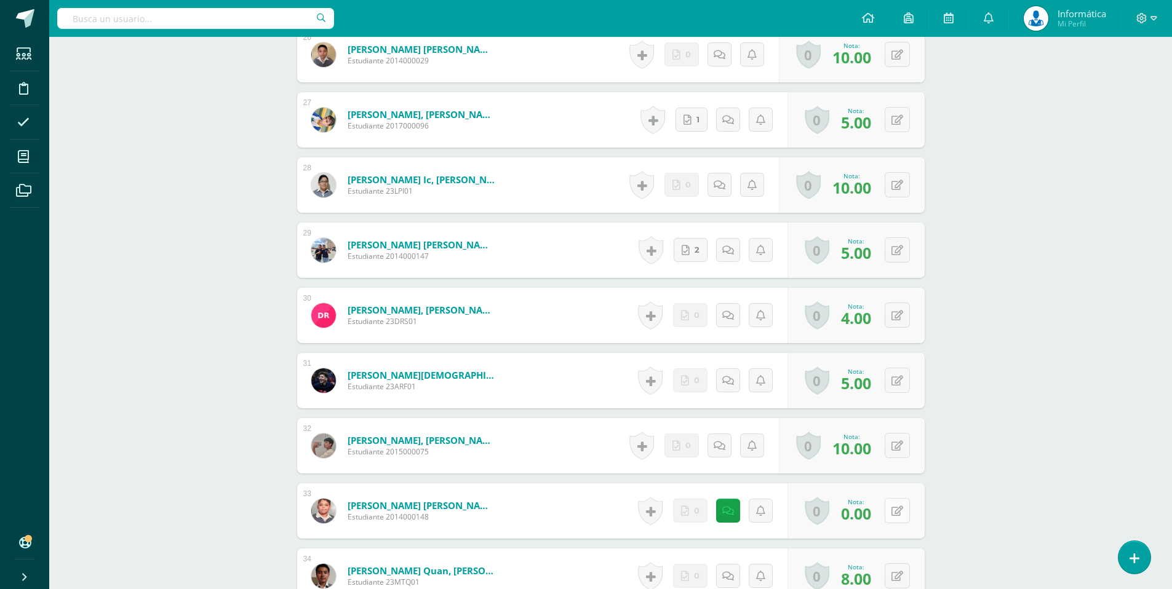
click at [901, 512] on icon at bounding box center [897, 511] width 12 height 10
type input "10"
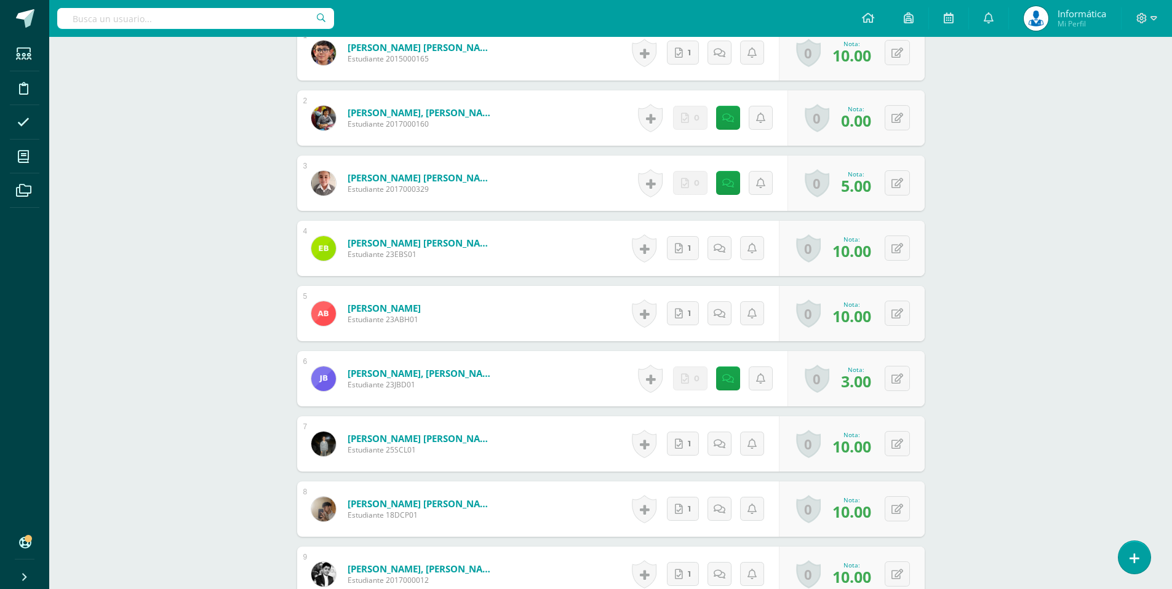
scroll to position [70, 0]
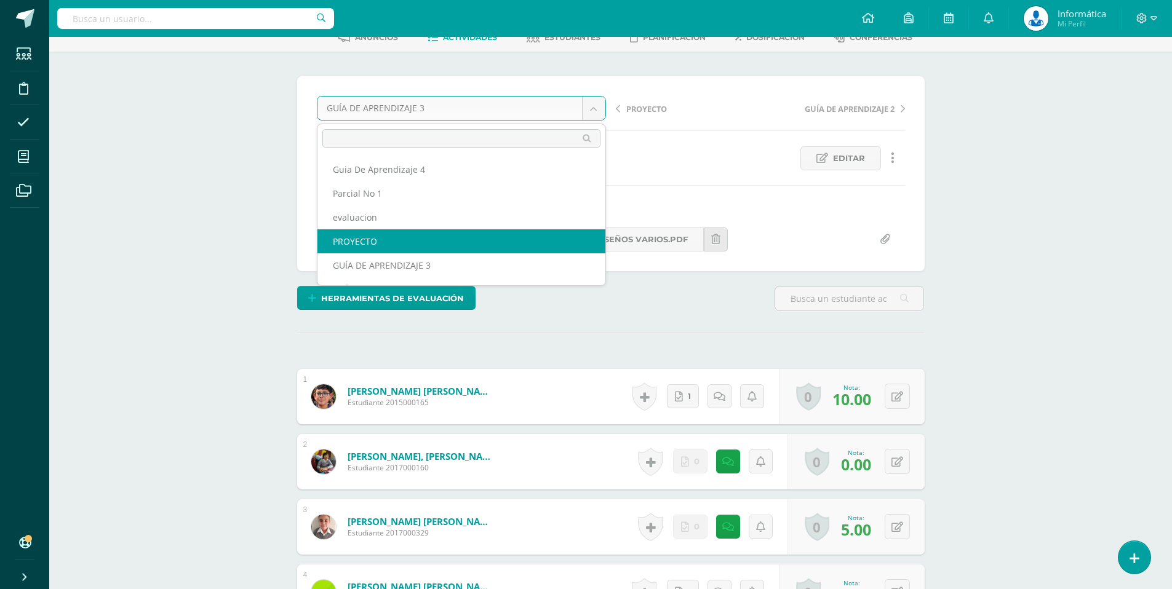
select select "/dashboard/teacher/grade-activity/176684/"
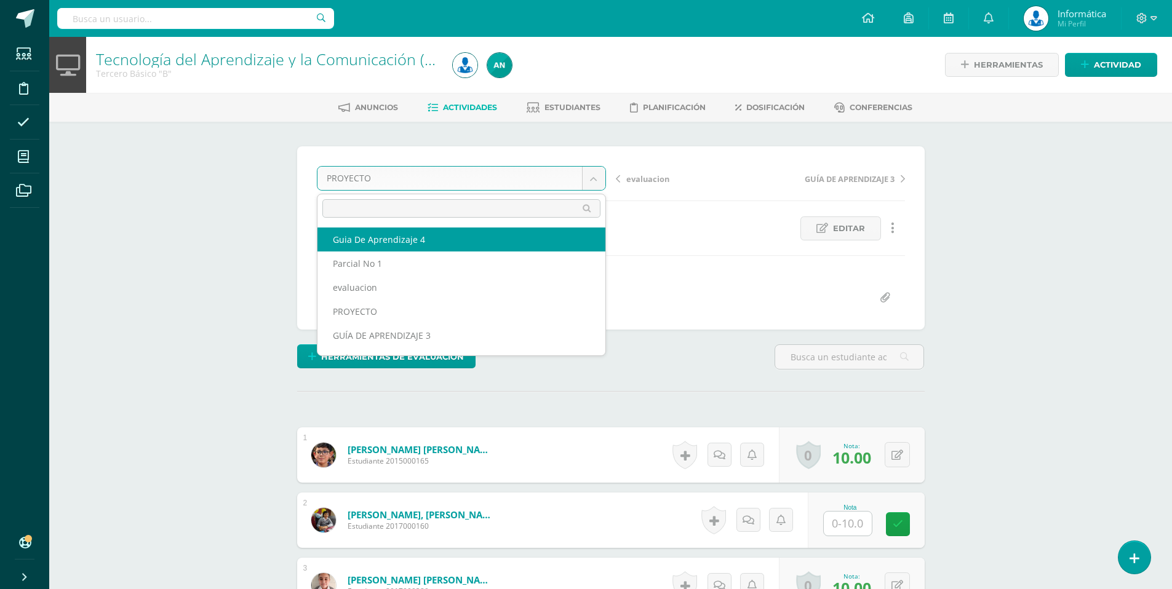
select select "/dashboard/teacher/grade-activity/176214/"
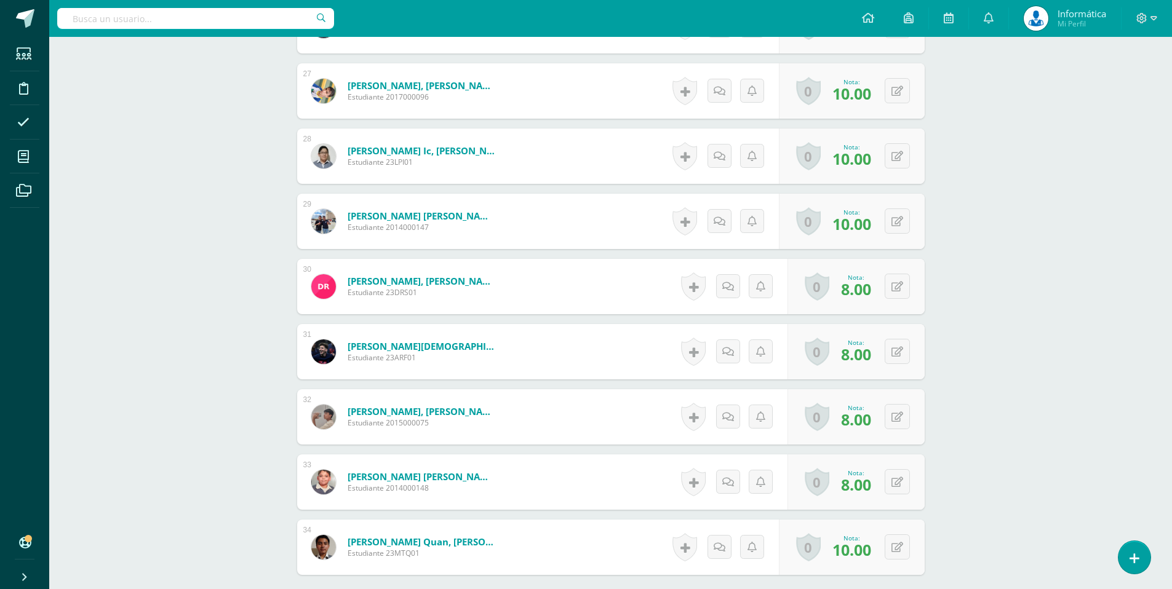
scroll to position [2068, 0]
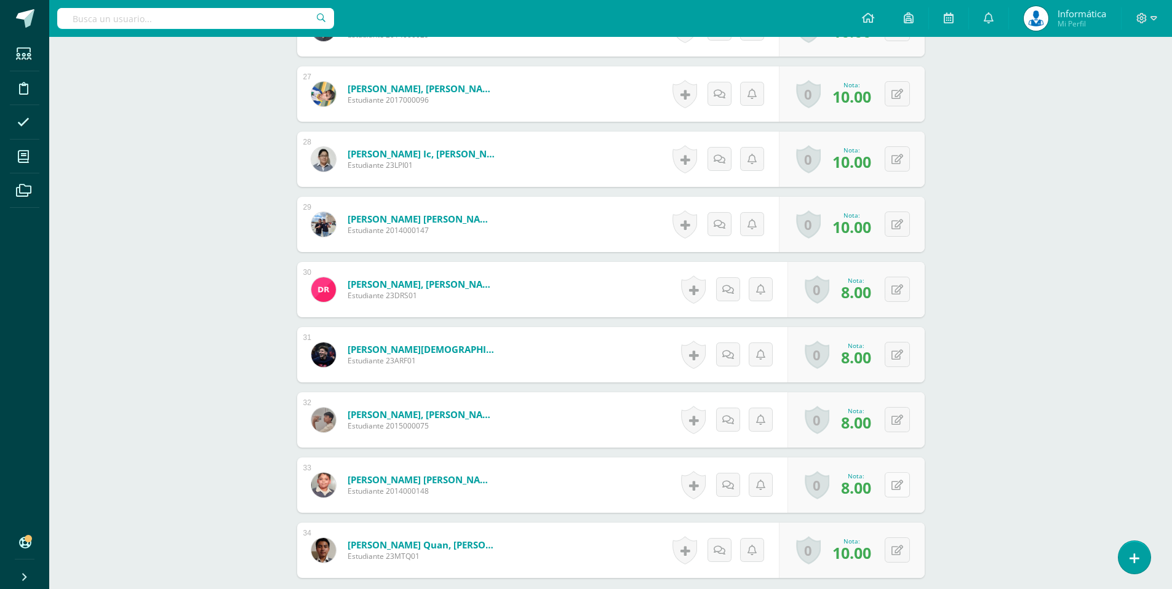
click at [899, 488] on icon at bounding box center [897, 485] width 12 height 10
type input "10"
click at [870, 496] on link at bounding box center [873, 489] width 25 height 25
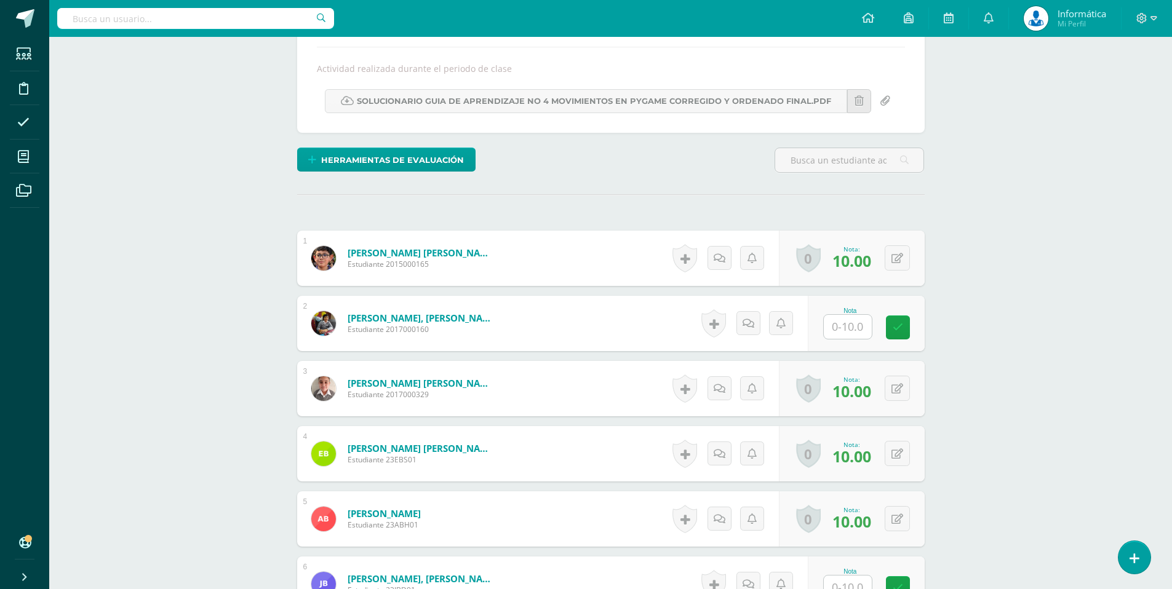
scroll to position [0, 0]
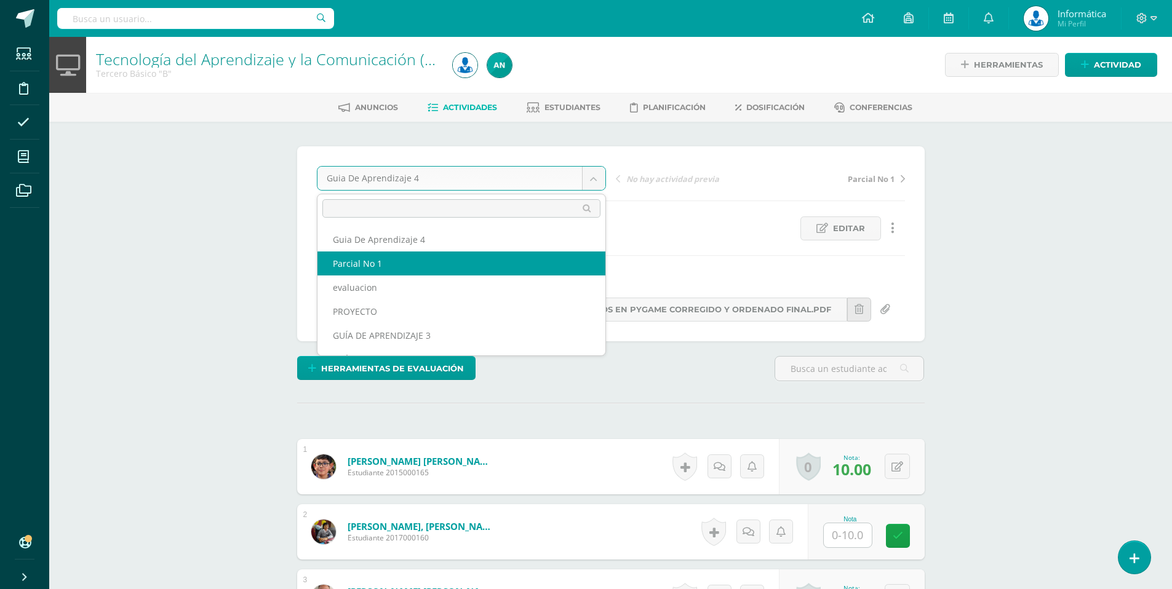
select select "/dashboard/teacher/grade-activity/176215/"
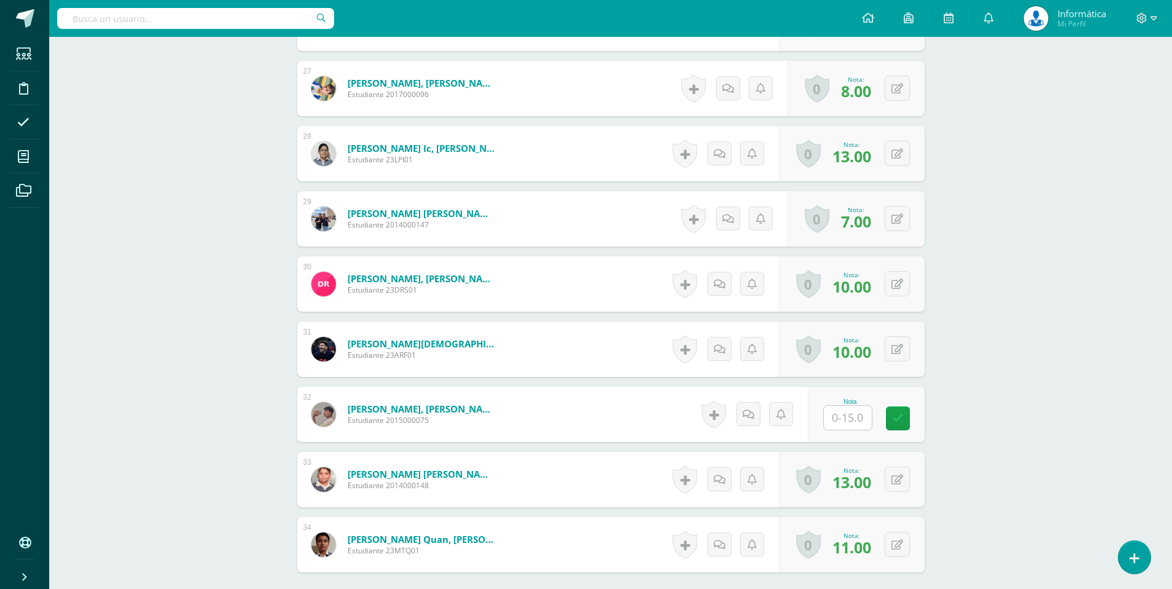
scroll to position [2100, 0]
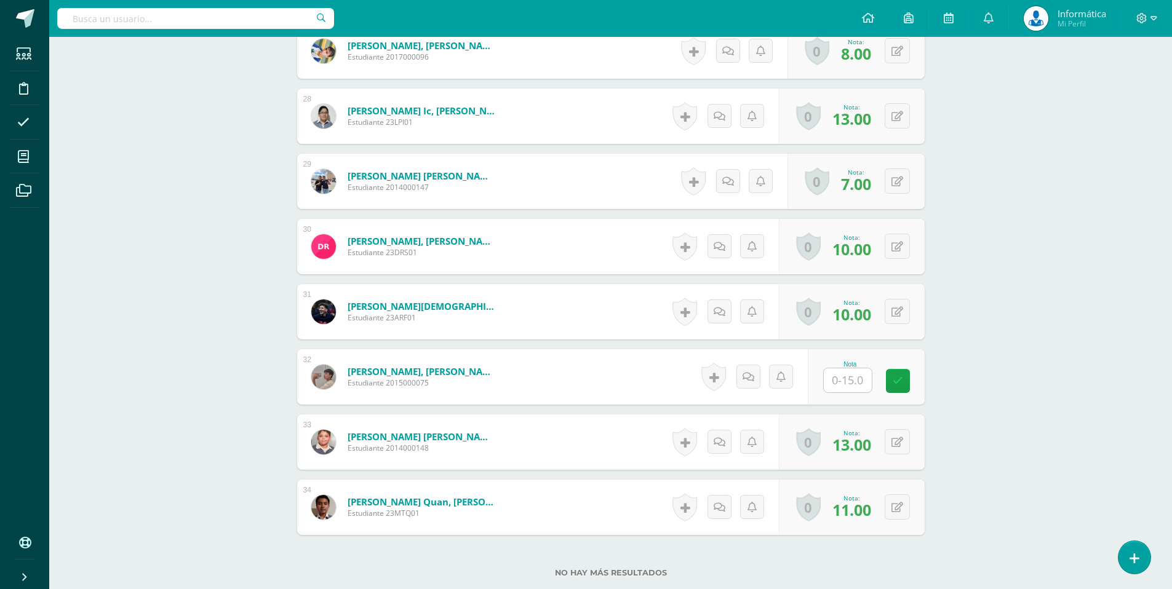
click at [844, 381] on input "text" at bounding box center [848, 380] width 48 height 24
type input "0"
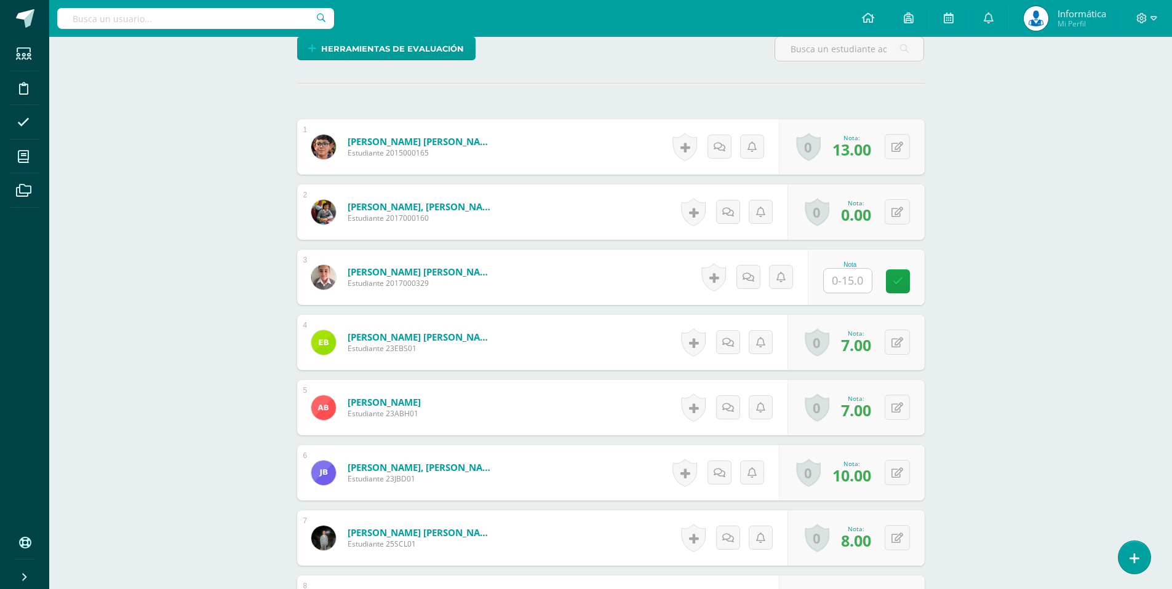
scroll to position [0, 0]
